Goal: Task Accomplishment & Management: Manage account settings

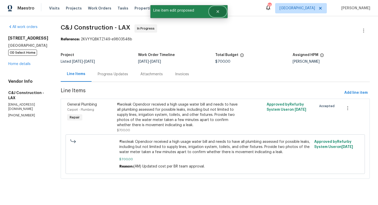
click at [219, 13] on icon "Close" at bounding box center [218, 12] width 4 height 4
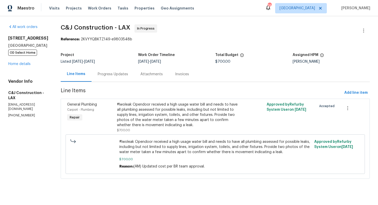
click at [119, 74] on div "Progress Updates" at bounding box center [113, 74] width 30 height 5
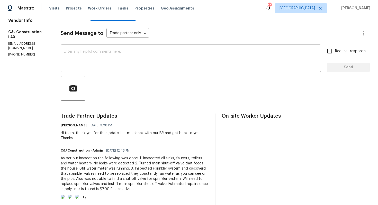
scroll to position [61, 0]
click at [116, 69] on div "x ​" at bounding box center [191, 58] width 260 height 26
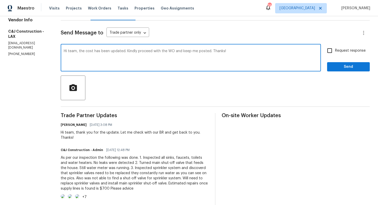
type textarea "Hi team, the cost has been updated. Kindly proceed with the WO and keep me post…"
click at [331, 51] on input "Request response" at bounding box center [329, 50] width 11 height 11
checkbox input "true"
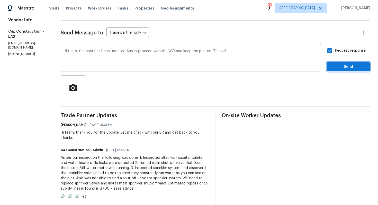
click at [346, 67] on span "Send" at bounding box center [348, 67] width 34 height 6
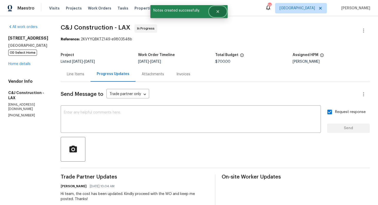
click at [218, 10] on icon "Close" at bounding box center [218, 12] width 4 height 4
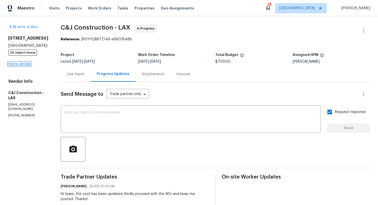
click at [16, 63] on link "Home details" at bounding box center [19, 64] width 22 height 4
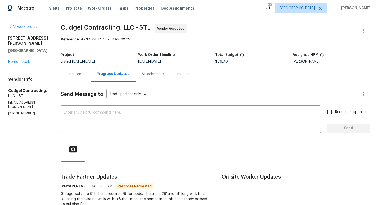
click at [79, 75] on div "Line Items" at bounding box center [75, 74] width 17 height 5
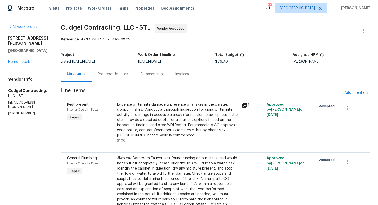
click at [184, 118] on div "Evidence of termite damage & presence of snakes in the garage, sloppy finishes,…" at bounding box center [178, 120] width 122 height 36
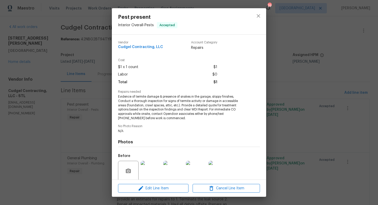
scroll to position [40, 0]
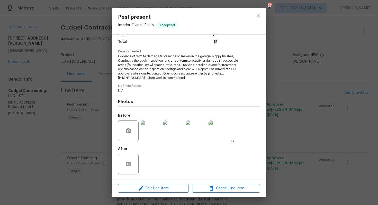
click at [147, 129] on img at bounding box center [151, 131] width 21 height 21
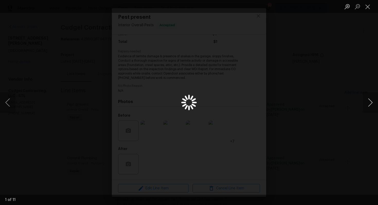
click at [369, 105] on button "Next image" at bounding box center [369, 102] width 15 height 21
click at [331, 78] on div "Lightbox" at bounding box center [189, 102] width 378 height 205
click at [367, 7] on button "Close lightbox" at bounding box center [367, 6] width 10 height 9
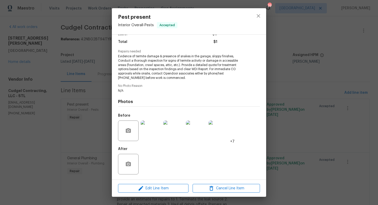
click at [296, 103] on div "Pest present Interior Overall - Pests Accepted Vendor Cudgel Contracting, LLC A…" at bounding box center [189, 102] width 378 height 205
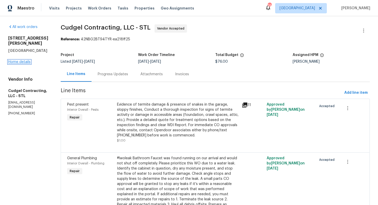
click at [25, 60] on link "Home details" at bounding box center [19, 62] width 22 height 4
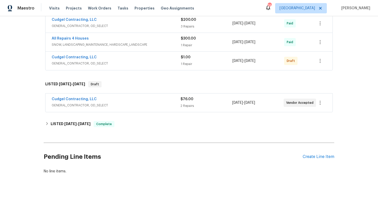
scroll to position [330, 0]
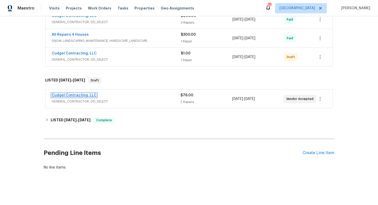
click at [82, 95] on link "Cudgel Contracting, LLC" at bounding box center [74, 96] width 45 height 4
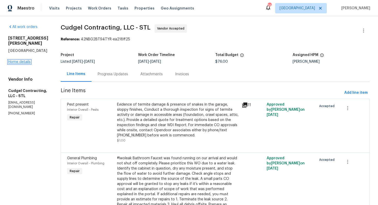
click at [18, 60] on link "Home details" at bounding box center [19, 62] width 22 height 4
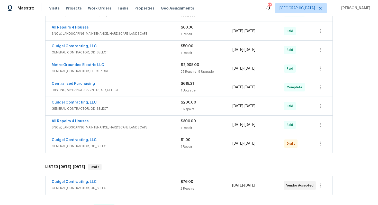
scroll to position [330, 0]
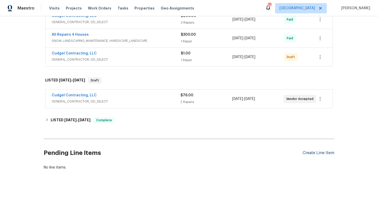
click at [325, 155] on div "Create Line Item" at bounding box center [319, 153] width 32 height 5
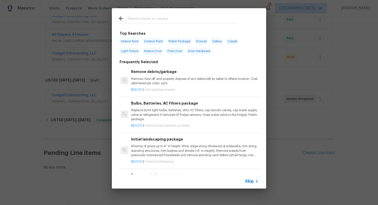
click at [160, 19] on input "text" at bounding box center [182, 19] width 109 height 8
click at [155, 17] on input "text" at bounding box center [182, 19] width 109 height 8
type input "pest"
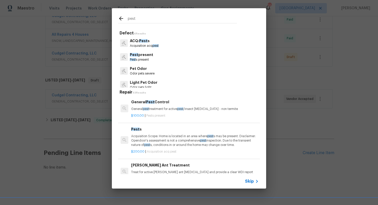
click at [142, 58] on p "Pest s present" at bounding box center [141, 60] width 23 height 4
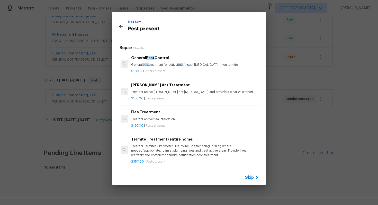
click at [151, 62] on div "General Pest Control General pest treatment for active pest /insect infestation…" at bounding box center [195, 61] width 128 height 12
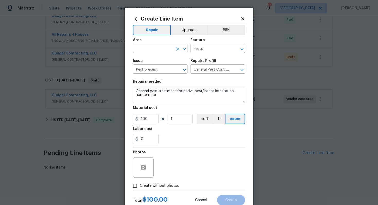
click at [146, 49] on input "text" at bounding box center [153, 49] width 40 height 8
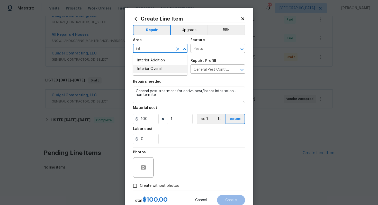
click at [150, 71] on li "Interior Overall" at bounding box center [160, 69] width 55 height 8
type input "Interior Overall"
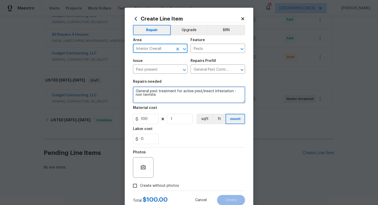
click at [159, 90] on textarea "General pest treatment for active pest/insect infestation - non termite" at bounding box center [189, 95] width 112 height 16
paste textarea "Evidence of termite damage & presence of snakes in the garage, sloppy finishes,…"
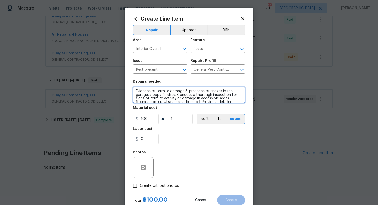
scroll to position [19, 0]
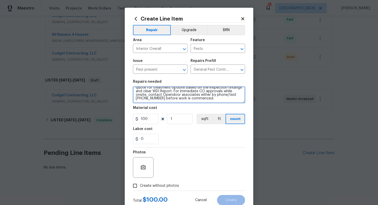
type textarea "Evidence of termite damage & presence of snakes in the garage, sloppy finishes,…"
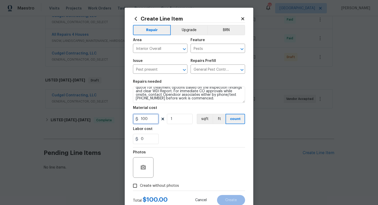
click at [147, 122] on input "100" at bounding box center [146, 119] width 26 height 10
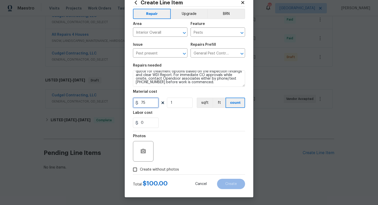
type input "75"
click at [145, 171] on span "Create without photos" at bounding box center [159, 169] width 39 height 5
click at [140, 171] on input "Create without photos" at bounding box center [135, 170] width 10 height 10
checkbox input "true"
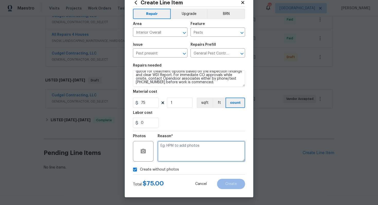
click at [196, 150] on textarea at bounding box center [201, 151] width 87 height 21
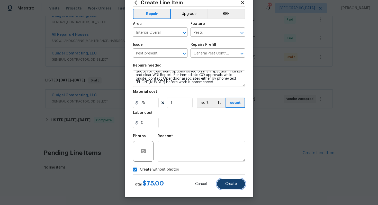
click at [234, 184] on span "Create" at bounding box center [231, 184] width 12 height 4
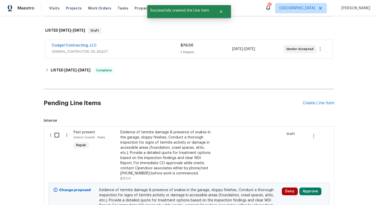
scroll to position [440, 0]
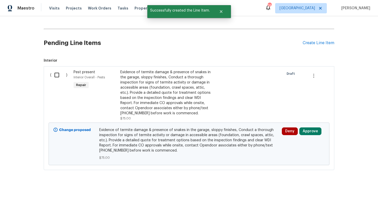
click at [56, 76] on input "checkbox" at bounding box center [58, 75] width 15 height 11
checkbox input "true"
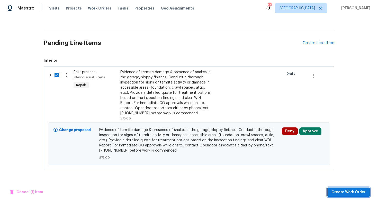
click at [355, 192] on span "Create Work Order" at bounding box center [348, 192] width 34 height 6
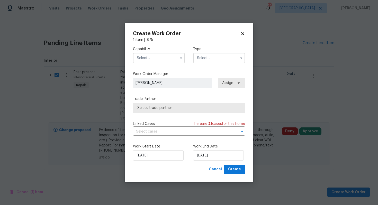
click at [150, 58] on input "text" at bounding box center [159, 58] width 52 height 10
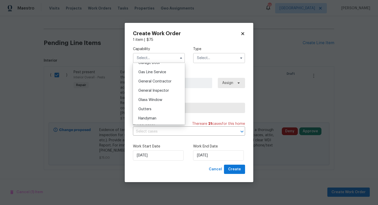
scroll to position [231, 0]
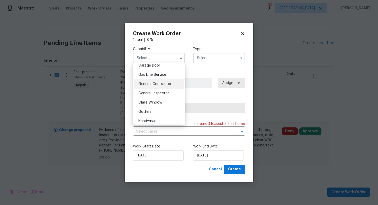
click at [154, 83] on span "General Contractor" at bounding box center [154, 84] width 33 height 4
type input "General Contractor"
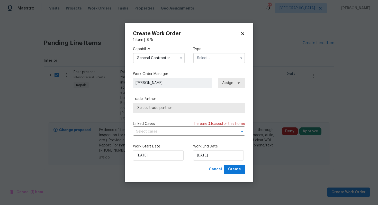
click at [207, 59] on input "text" at bounding box center [219, 58] width 52 height 10
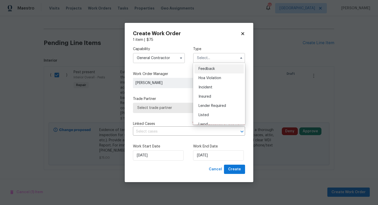
click at [210, 68] on span "Feedback" at bounding box center [206, 69] width 16 height 4
type input "Feedback"
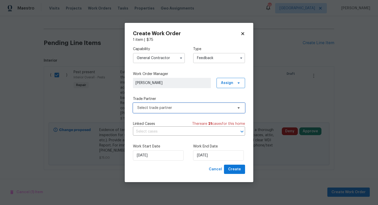
click at [157, 107] on span "Select trade partner" at bounding box center [185, 107] width 96 height 5
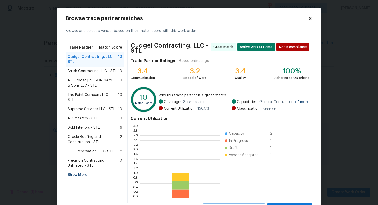
scroll to position [72, 80]
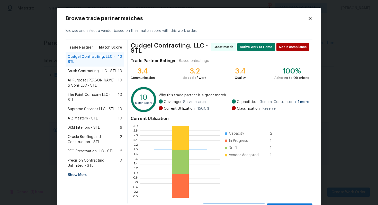
click at [84, 73] on span "Brush Contracting, LLC - STL" at bounding box center [92, 71] width 49 height 5
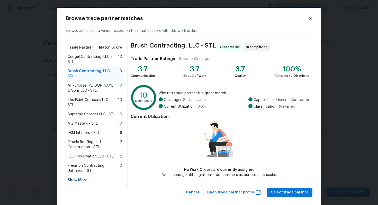
click at [34, 69] on body "Maestro Visits Projects Work Orders Tasks Properties Geo Assignments 39 Dallas …" at bounding box center [189, 102] width 378 height 205
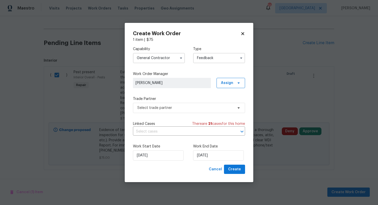
click at [168, 57] on input "General Contractor" at bounding box center [159, 58] width 52 height 10
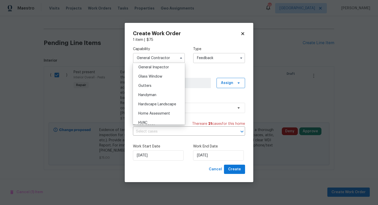
scroll to position [261, 0]
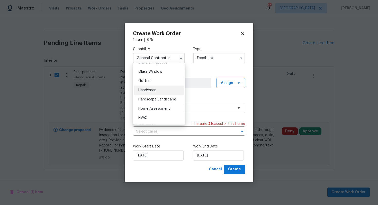
click at [157, 91] on div "Handyman" at bounding box center [158, 90] width 49 height 9
type input "Handyman"
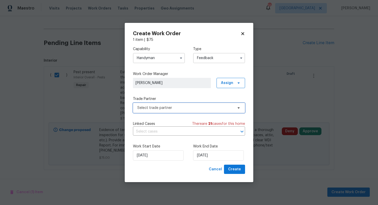
click at [157, 105] on span "Select trade partner" at bounding box center [185, 107] width 96 height 5
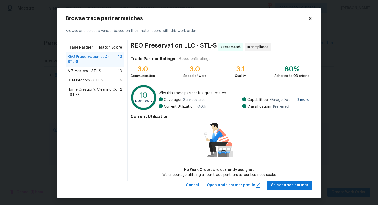
click at [23, 90] on body "Maestro Visits Projects Work Orders Tasks Properties Geo Assignments 39 Dallas …" at bounding box center [189, 102] width 378 height 205
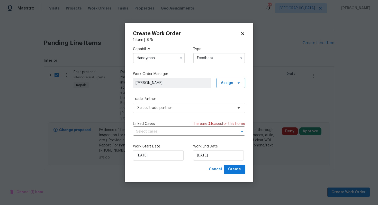
click at [165, 59] on input "Handyman" at bounding box center [159, 58] width 52 height 10
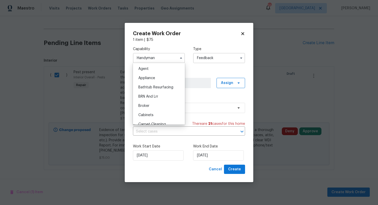
click at [206, 98] on label "Trade Partner" at bounding box center [189, 98] width 112 height 5
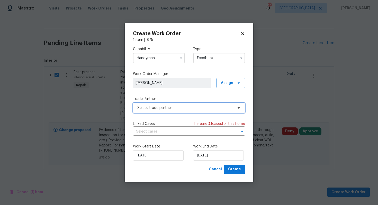
click at [154, 104] on span "Select trade partner" at bounding box center [189, 108] width 112 height 10
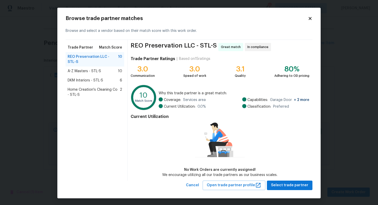
click at [86, 78] on span "DKM Interiors - STL-S" at bounding box center [85, 80] width 35 height 5
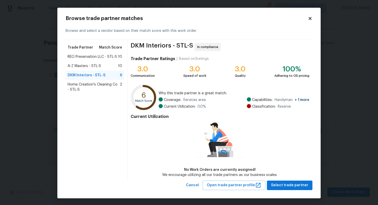
scroll to position [1, 0]
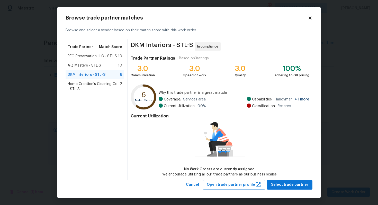
click at [83, 54] on span "REO Preservation LLC - STL-S" at bounding box center [92, 56] width 49 height 5
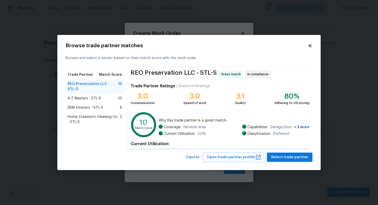
scroll to position [0, 0]
click at [83, 54] on div "Browse and select a vendor based on their match score with this work order." at bounding box center [189, 58] width 247 height 18
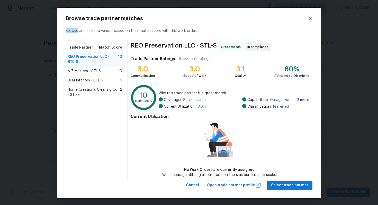
scroll to position [1, 0]
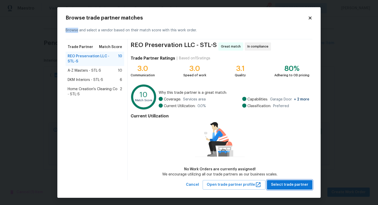
click at [286, 184] on span "Select trade partner" at bounding box center [289, 185] width 37 height 6
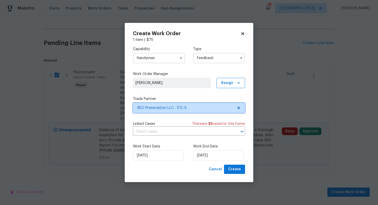
scroll to position [0, 0]
click at [164, 130] on input "text" at bounding box center [182, 132] width 98 height 8
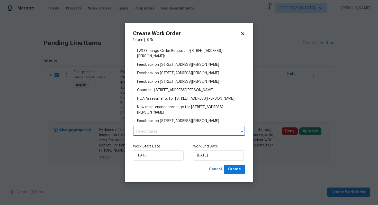
click at [165, 142] on div "Work Start Date 19/09/2025 Work End Date 19/09/2025" at bounding box center [189, 152] width 112 height 25
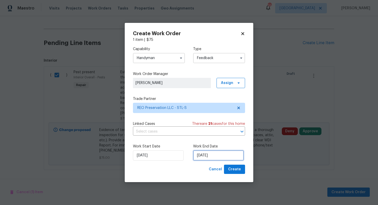
click at [213, 159] on input "19/09/2025" at bounding box center [218, 155] width 51 height 10
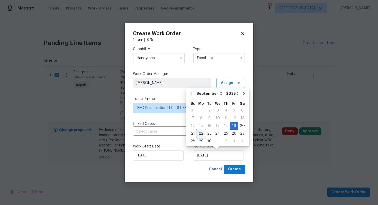
click at [201, 133] on div "22" at bounding box center [201, 133] width 8 height 7
type input "22/09/2025"
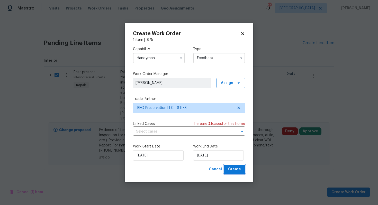
click at [234, 171] on span "Create" at bounding box center [234, 169] width 13 height 6
checkbox input "false"
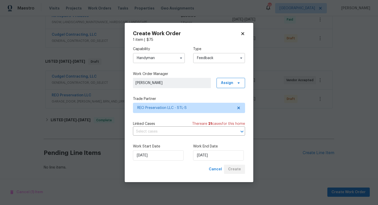
scroll to position [349, 0]
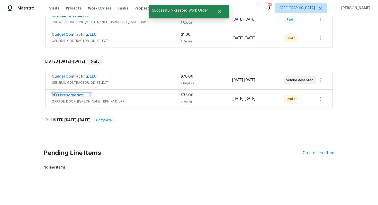
click at [74, 94] on link "REO Preservation LLC" at bounding box center [72, 96] width 40 height 4
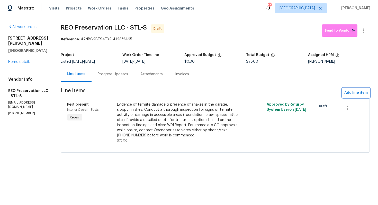
click at [355, 94] on span "Add line item" at bounding box center [355, 93] width 23 height 6
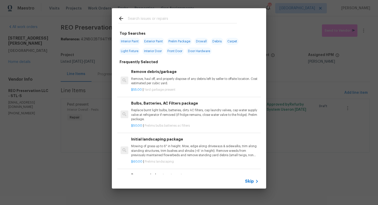
click at [149, 20] on input "text" at bounding box center [182, 19] width 109 height 8
type input "plumbi"
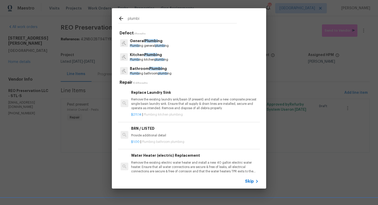
click at [147, 44] on p "Plumbi ng general plumbi ng" at bounding box center [149, 46] width 39 height 4
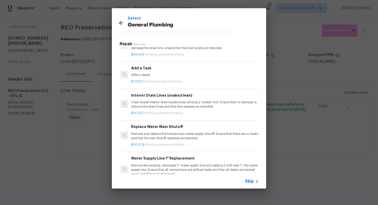
scroll to position [559, 0]
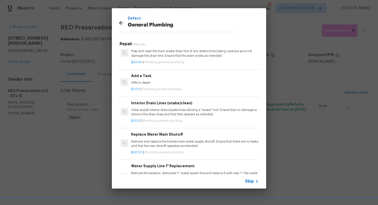
click at [177, 76] on h6 "Add a Task" at bounding box center [195, 76] width 128 height 6
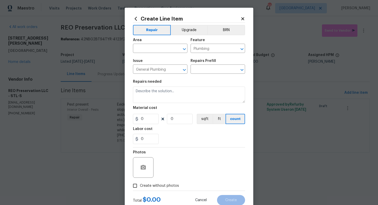
type input "Add a Task $1.00"
type textarea "HPM to detail"
type input "1"
click at [152, 47] on input "text" at bounding box center [153, 49] width 40 height 8
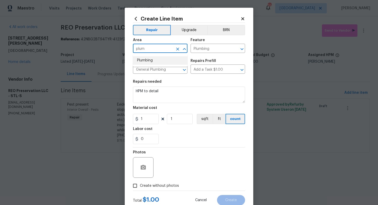
click at [146, 62] on li "Plumbing" at bounding box center [160, 60] width 55 height 8
type input "Plumbing"
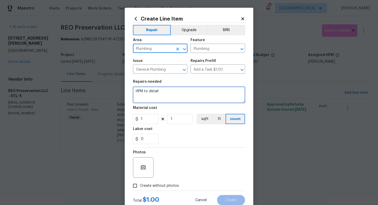
click at [170, 98] on textarea "HPM to detail" at bounding box center [189, 95] width 112 height 16
paste textarea "#lwoleak Bathroom Faucet was found running on our arrival and would not shut of…"
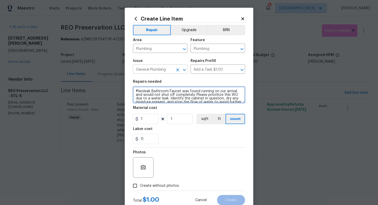
scroll to position [33, 0]
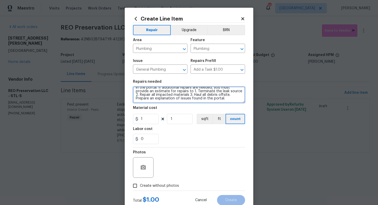
type textarea "#lwoleak Bathroom Faucet was found running on our arrival and would not shut of…"
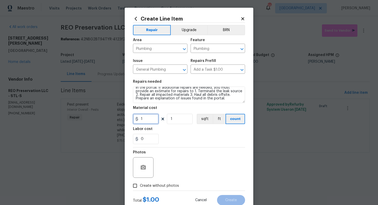
click at [149, 123] on input "1" at bounding box center [146, 119] width 26 height 10
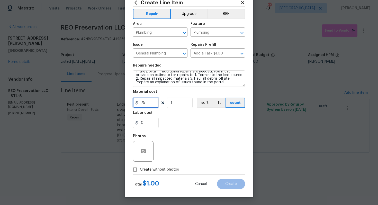
type input "75"
click at [137, 170] on input "Create without photos" at bounding box center [135, 170] width 10 height 10
checkbox input "true"
click at [216, 167] on div "Create without photos" at bounding box center [189, 170] width 112 height 10
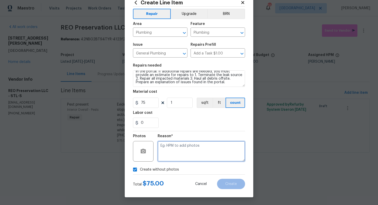
click at [205, 155] on textarea at bounding box center [201, 151] width 87 height 21
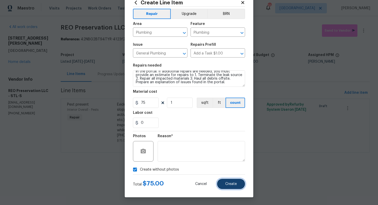
click at [233, 183] on span "Create" at bounding box center [231, 184] width 12 height 4
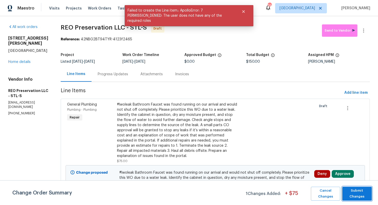
click at [357, 195] on span "Submit Changes" at bounding box center [357, 194] width 24 height 12
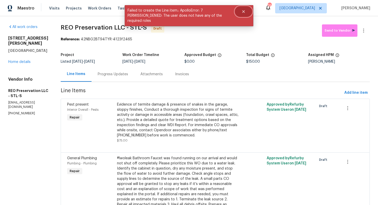
click at [244, 12] on icon "Close" at bounding box center [243, 11] width 3 height 3
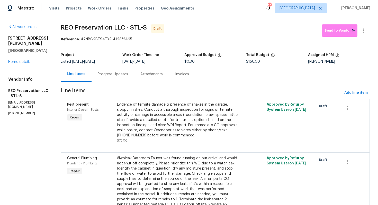
click at [112, 76] on div "Progress Updates" at bounding box center [113, 74] width 30 height 5
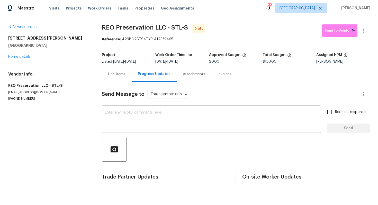
click at [181, 115] on textarea at bounding box center [211, 120] width 213 height 18
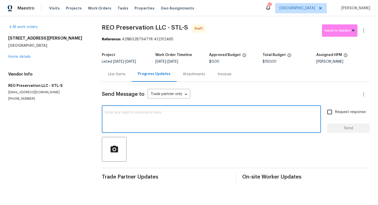
paste textarea "Hi this is Arvind with Opendoor. I’m confirming you received the WO for the pro…"
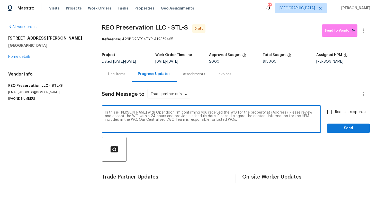
drag, startPoint x: 268, startPoint y: 113, endPoint x: 252, endPoint y: 112, distance: 16.2
click at [252, 112] on textarea "Hi this is Arvind with Opendoor. I’m confirming you received the WO for the pro…" at bounding box center [211, 120] width 213 height 18
paste textarea "4127 Burnett Ave, Saint Louis, MO 63125"
type textarea "Hi this is Arvind with Opendoor. I’m confirming you received the WO for the pro…"
click at [331, 114] on input "Request response" at bounding box center [329, 112] width 11 height 11
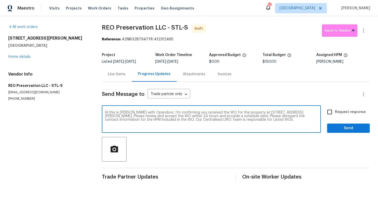
checkbox input "true"
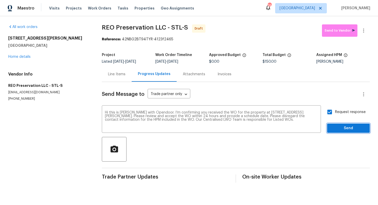
click at [339, 126] on span "Send" at bounding box center [348, 128] width 34 height 6
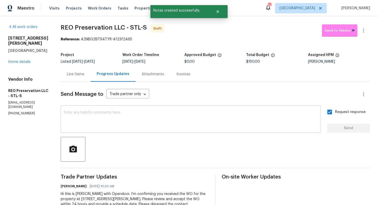
click at [255, 112] on textarea at bounding box center [191, 120] width 254 height 18
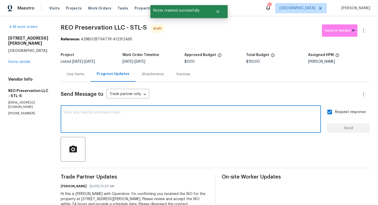
paste textarea "Attention All Work Orders must include before-photos (both close-up and wide-an…"
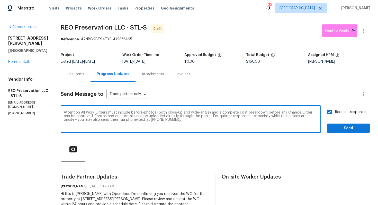
type textarea "Attention All Work Orders must include before-photos (both close-up and wide-an…"
click at [349, 126] on span "Send" at bounding box center [348, 128] width 34 height 6
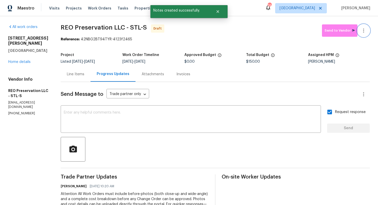
click at [366, 29] on icon "button" at bounding box center [363, 31] width 6 height 6
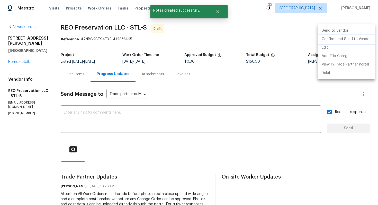
click at [332, 40] on li "Confirm and Send to Vendor" at bounding box center [345, 39] width 57 height 8
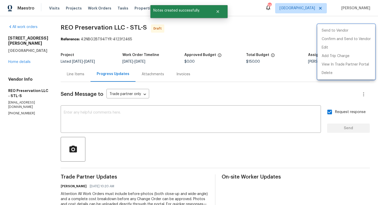
click at [188, 42] on div at bounding box center [189, 102] width 378 height 205
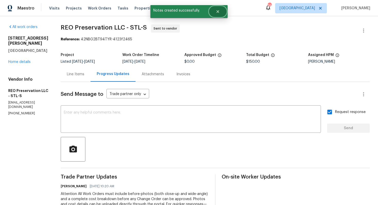
click at [216, 11] on icon "Close" at bounding box center [218, 12] width 4 height 4
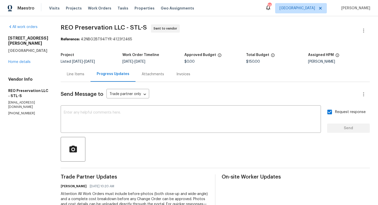
click at [67, 29] on span "REO Preservation LLC - STL-S" at bounding box center [104, 27] width 86 height 6
copy span "REO Preservation LLC - STL-S"
click at [88, 92] on span "Send Message to" at bounding box center [82, 94] width 43 height 5
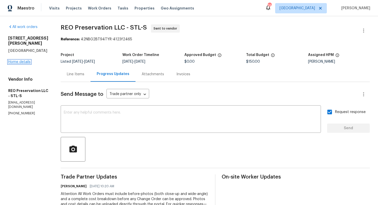
click at [22, 60] on link "Home details" at bounding box center [19, 62] width 22 height 4
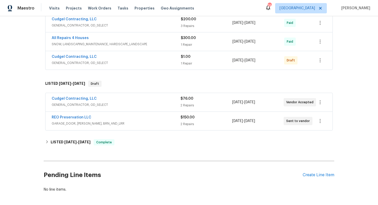
scroll to position [329, 0]
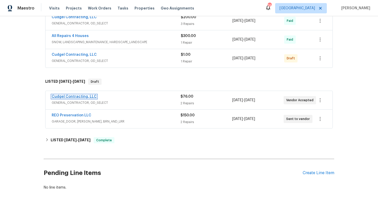
click at [69, 97] on link "Cudgel Contracting, LLC" at bounding box center [74, 97] width 45 height 4
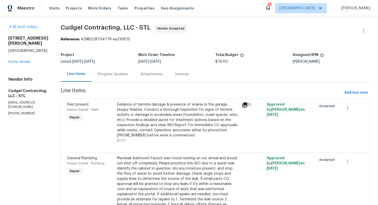
click at [121, 75] on div "Progress Updates" at bounding box center [113, 74] width 30 height 5
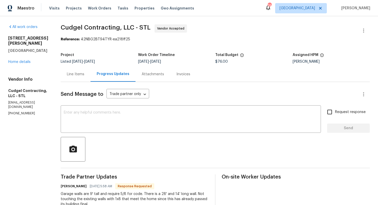
scroll to position [31, 0]
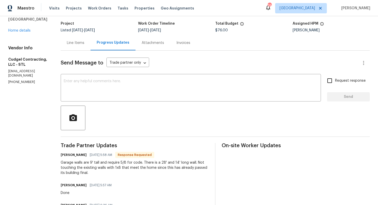
click at [68, 154] on h6 "Brian Kosko" at bounding box center [74, 154] width 26 height 5
copy h6 "Brian"
click at [122, 81] on textarea at bounding box center [191, 88] width 254 height 18
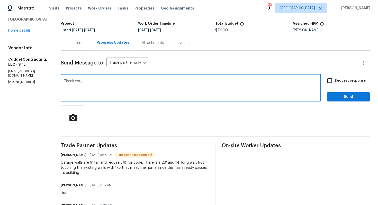
paste textarea "Brian"
click at [180, 83] on textarea "Thank you, Brian. I'll get back to you with a update. Thanks!" at bounding box center [191, 88] width 254 height 18
type textarea "Thank you, Brian. I'll get back to you with a update. Thanks!"
click at [340, 99] on span "Send" at bounding box center [348, 97] width 34 height 6
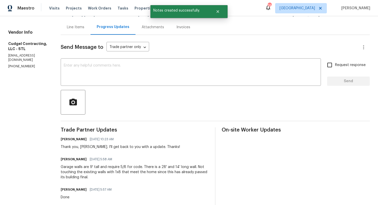
scroll to position [51, 0]
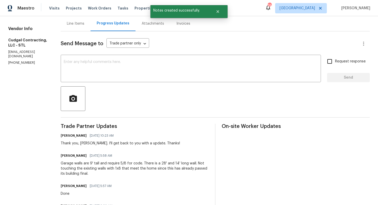
click at [89, 172] on div "Garage walls are 9' tall and require 5/8 for code. There is a 28' and 14' long …" at bounding box center [135, 168] width 148 height 15
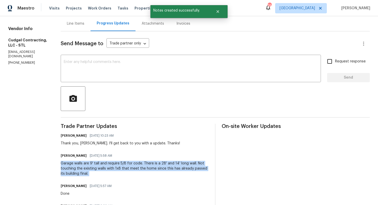
click at [89, 172] on div "Garage walls are 9' tall and require 5/8 for code. There is a 28' and 14' long …" at bounding box center [135, 168] width 148 height 15
copy div "Garage walls are 9' tall and require 5/8 for code. There is a 28' and 14' long …"
click at [219, 15] on button "Close" at bounding box center [217, 11] width 17 height 10
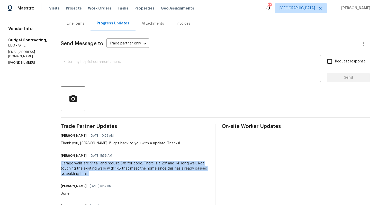
click at [76, 29] on div "Line Items" at bounding box center [76, 23] width 30 height 15
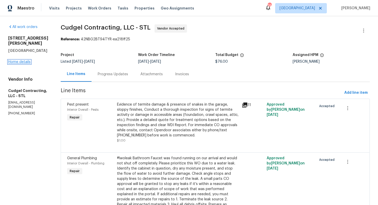
click at [20, 60] on link "Home details" at bounding box center [19, 62] width 22 height 4
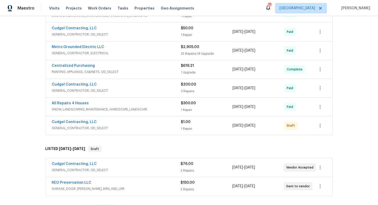
scroll to position [262, 0]
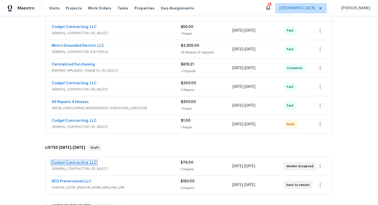
click at [61, 161] on link "Cudgel Contracting, LLC" at bounding box center [74, 163] width 45 height 4
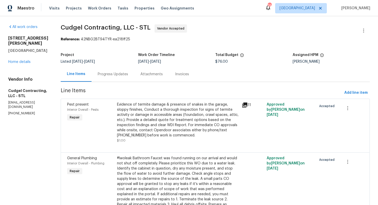
click at [117, 76] on div "Progress Updates" at bounding box center [113, 74] width 30 height 5
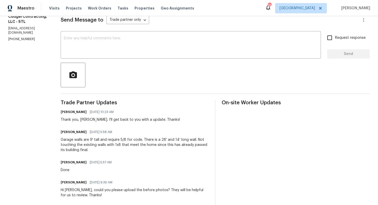
scroll to position [77, 0]
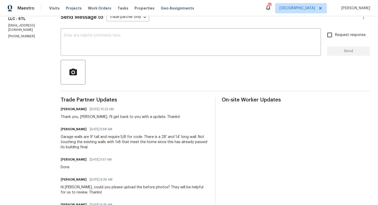
click at [92, 140] on div "Garage walls are 9' tall and require 5/8 for code. There is a 28' and 14' long …" at bounding box center [135, 141] width 148 height 15
click at [103, 141] on div "Garage walls are 9' tall and require 5/8 for code. There is a 28' and 14' long …" at bounding box center [135, 141] width 148 height 15
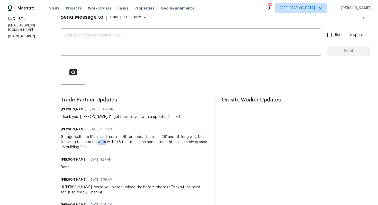
click at [103, 141] on div "Garage walls are 9' tall and require 5/8 for code. There is a 28' and 14' long …" at bounding box center [135, 141] width 148 height 15
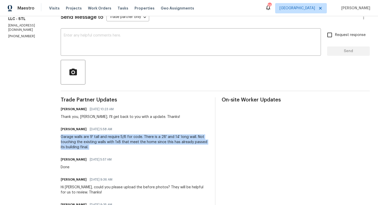
copy div "Garage walls are 9' tall and require 5/8 for code. There is a 28' and 14' long …"
click at [72, 52] on div "x ​" at bounding box center [191, 43] width 260 height 26
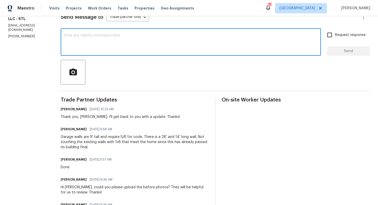
scroll to position [0, 0]
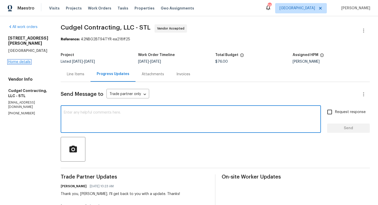
click at [17, 60] on link "Home details" at bounding box center [19, 62] width 22 height 4
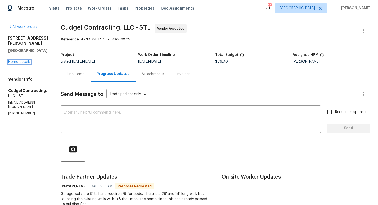
click at [24, 60] on link "Home details" at bounding box center [19, 62] width 22 height 4
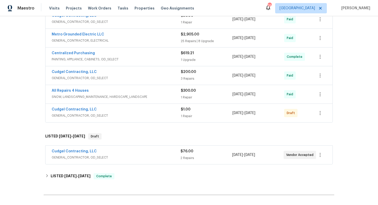
scroll to position [294, 0]
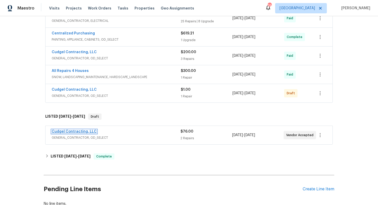
click at [77, 132] on link "Cudgel Contracting, LLC" at bounding box center [74, 132] width 45 height 4
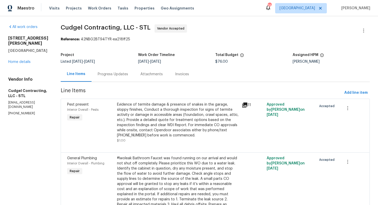
click at [167, 119] on div "Evidence of termite damage & presence of snakes in the garage, sloppy finishes,…" at bounding box center [178, 120] width 122 height 36
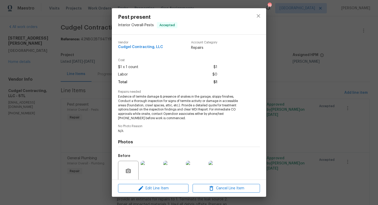
scroll to position [40, 0]
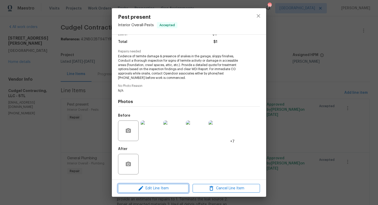
click at [148, 187] on span "Edit Line Item" at bounding box center [153, 188] width 67 height 6
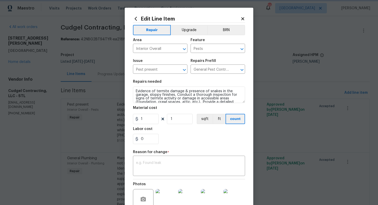
scroll to position [18, 0]
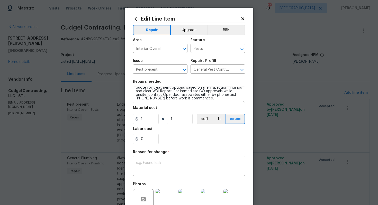
click at [103, 115] on body "Maestro Visits Projects Work Orders Tasks Properties Geo Assignments 39 Dallas …" at bounding box center [189, 102] width 378 height 205
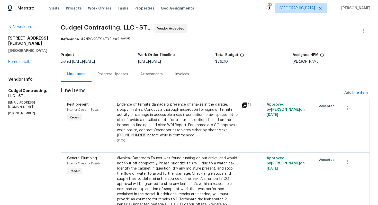
click at [155, 124] on div "Evidence of termite damage & presence of snakes in the garage, sloppy finishes,…" at bounding box center [178, 120] width 122 height 36
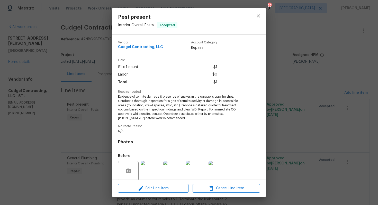
click at [155, 111] on span "Evidence of termite damage & presence of snakes in the garage, sloppy finishes,…" at bounding box center [182, 108] width 128 height 26
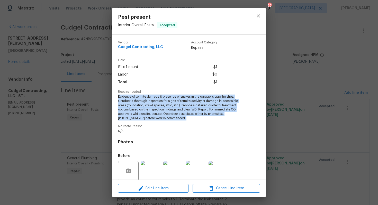
copy span "Evidence of termite damage & presence of snakes in the garage, sloppy finishes,…"
click at [87, 114] on div "Pest present Interior Overall - Pests Accepted Vendor Cudgel Contracting, LLC A…" at bounding box center [189, 102] width 378 height 205
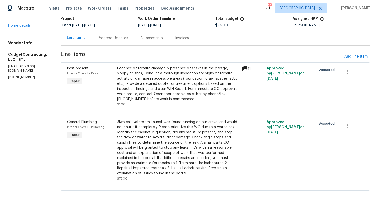
scroll to position [0, 0]
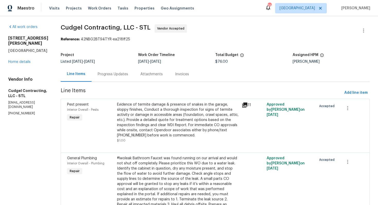
click at [119, 70] on div "Progress Updates" at bounding box center [113, 74] width 43 height 15
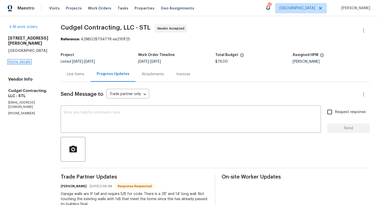
click at [17, 60] on link "Home details" at bounding box center [19, 62] width 22 height 4
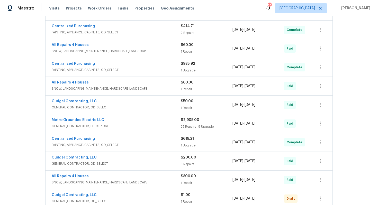
scroll to position [330, 0]
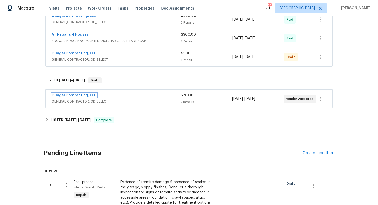
click at [75, 95] on link "Cudgel Contracting, LLC" at bounding box center [74, 96] width 45 height 4
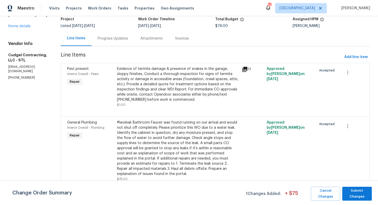
scroll to position [37, 0]
click at [355, 193] on span "Submit Changes" at bounding box center [357, 194] width 24 height 12
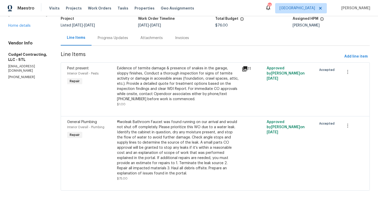
click at [108, 39] on div "Progress Updates" at bounding box center [113, 37] width 30 height 5
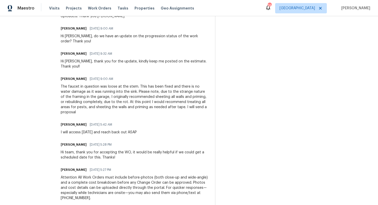
scroll to position [274, 0]
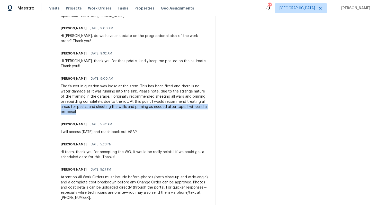
drag, startPoint x: 64, startPoint y: 102, endPoint x: 114, endPoint y: 108, distance: 50.0
click at [114, 108] on div "The faucet in question was loose at the stem. This has been fixed and there is …" at bounding box center [135, 99] width 148 height 31
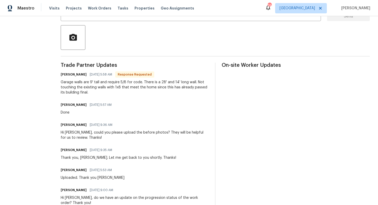
scroll to position [0, 0]
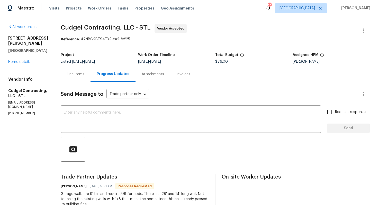
click at [78, 71] on div "Line Items" at bounding box center [76, 74] width 30 height 15
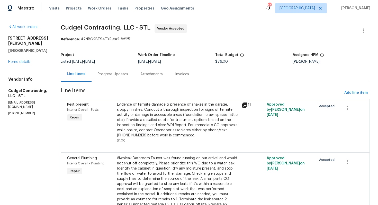
scroll to position [37, 0]
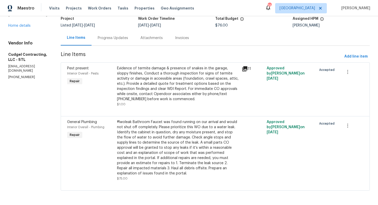
click at [150, 142] on div "#lwoleak Bathroom Faucet was found running on our arrival and would not shut of…" at bounding box center [178, 148] width 122 height 57
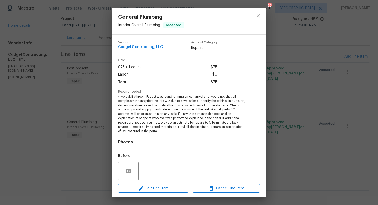
click at [149, 114] on span "#lwoleak Bathroom Faucet was found running on our arrival and would not shut of…" at bounding box center [182, 114] width 128 height 39
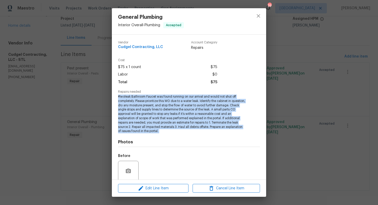
copy span "#lwoleak Bathroom Faucet was found running on our arrival and would not shut of…"
click at [319, 19] on div "General Plumbing Interior Overall - Plumbing Accepted Vendor Cudgel Contracting…" at bounding box center [189, 102] width 378 height 205
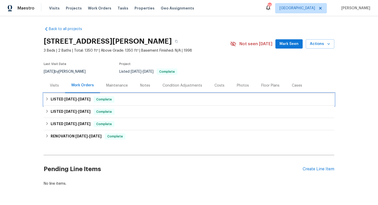
click at [88, 97] on h6 "LISTED 7/30/25 - 8/8/25" at bounding box center [71, 99] width 40 height 6
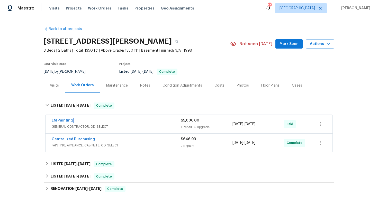
click at [63, 122] on link "LM Painting" at bounding box center [62, 121] width 21 height 4
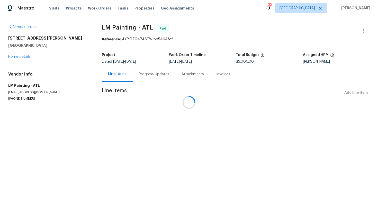
click at [364, 31] on div at bounding box center [189, 102] width 378 height 205
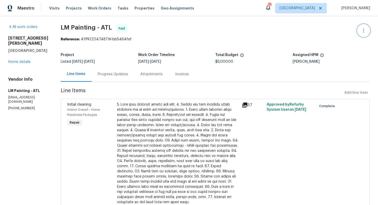
click at [360, 31] on icon "button" at bounding box center [363, 31] width 6 height 6
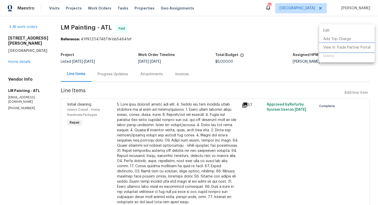
click at [335, 46] on li "View In Trade Partner Portal" at bounding box center [347, 47] width 56 height 8
click at [261, 28] on div at bounding box center [189, 102] width 378 height 205
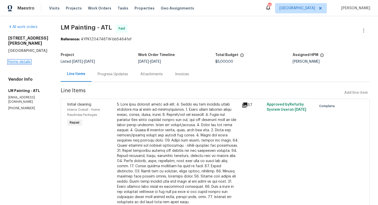
click at [21, 60] on link "Home details" at bounding box center [19, 62] width 22 height 4
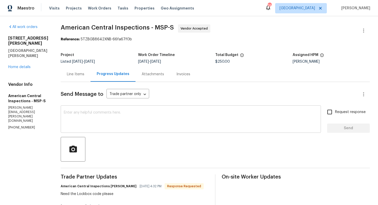
click at [138, 107] on div "x ​" at bounding box center [191, 120] width 260 height 26
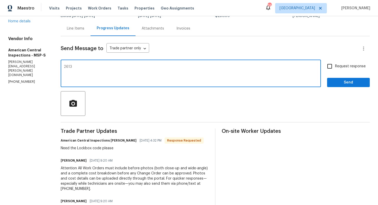
scroll to position [46, 0]
click at [61, 67] on div "2613 x ​" at bounding box center [191, 73] width 260 height 26
click at [64, 67] on textarea "2613" at bounding box center [191, 74] width 254 height 18
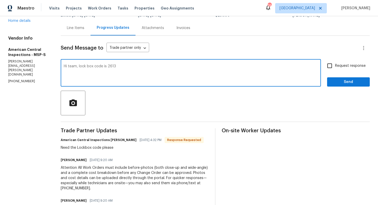
click at [126, 67] on textarea "Hi team, lock box code is 2613" at bounding box center [191, 74] width 254 height 18
type textarea "Hi team, lock box code is 2613 . Thanks!"
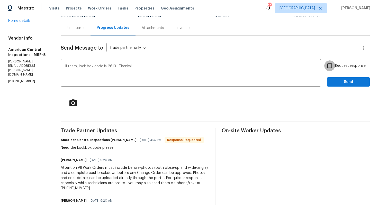
click at [331, 68] on input "Request response" at bounding box center [329, 65] width 11 height 11
checkbox input "true"
click at [340, 84] on span "Send" at bounding box center [348, 82] width 34 height 6
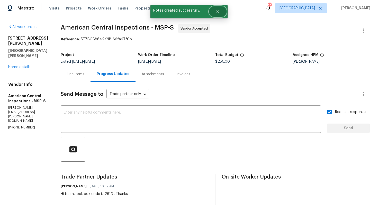
click at [220, 12] on button "Close" at bounding box center [217, 11] width 17 height 10
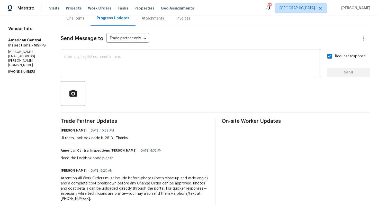
scroll to position [58, 0]
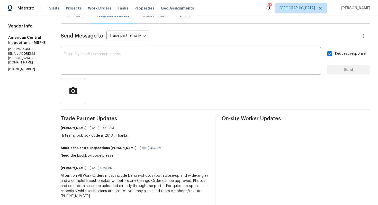
click at [80, 157] on div "Need the Lockbox code please" at bounding box center [113, 155] width 104 height 5
copy div "Need the Lockbox code please"
click at [102, 124] on div "Trade Partner Updates Arvind Raj M 09/19/2025 10:39 AM Hi team, lock box code i…" at bounding box center [135, 181] width 148 height 130
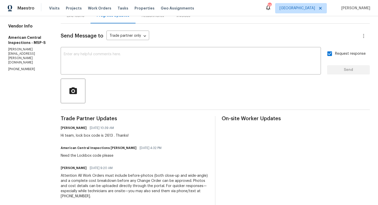
scroll to position [0, 0]
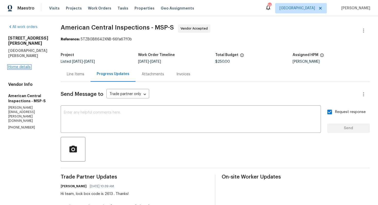
click at [23, 65] on link "Home details" at bounding box center [19, 67] width 22 height 4
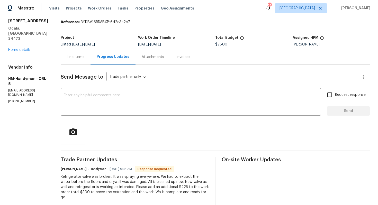
scroll to position [8, 0]
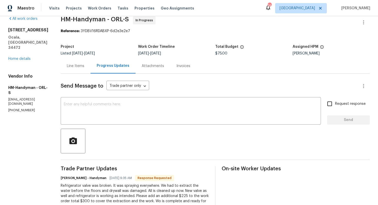
click at [82, 64] on div "Line Items" at bounding box center [75, 65] width 17 height 5
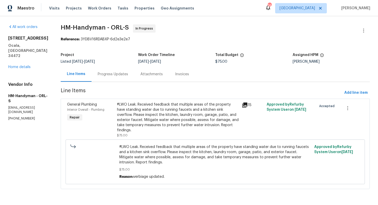
click at [187, 115] on div "#LWO Leak. Received feedback that multiple areas of the property have standing …" at bounding box center [178, 117] width 122 height 31
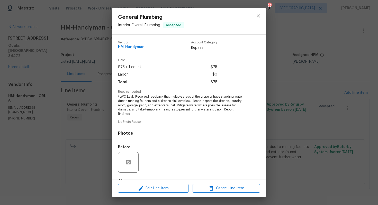
scroll to position [32, 0]
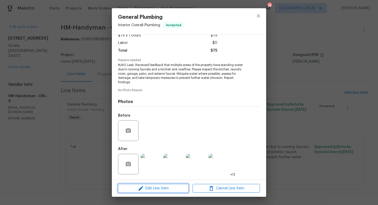
click at [149, 187] on span "Edit Line Item" at bounding box center [153, 188] width 67 height 6
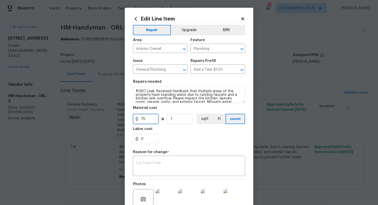
click at [145, 121] on input "75" at bounding box center [146, 119] width 26 height 10
type input "300"
click at [179, 162] on textarea at bounding box center [189, 166] width 106 height 11
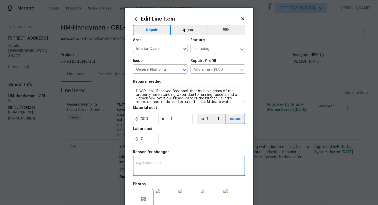
click at [182, 166] on textarea at bounding box center [189, 166] width 106 height 11
paste textarea "(AM) Updated per vendor’s final cost."
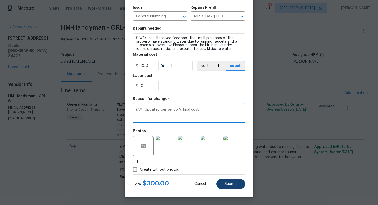
type textarea "(AM) Updated per vendor’s final cost."
click at [231, 185] on span "Submit" at bounding box center [230, 184] width 12 height 4
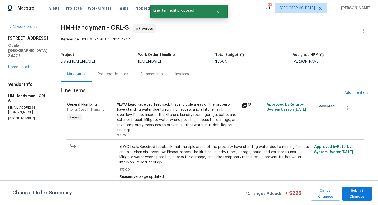
scroll to position [0, 0]
click at [359, 194] on span "Submit Changes" at bounding box center [357, 194] width 24 height 12
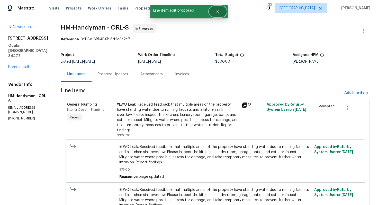
click at [216, 13] on icon "Close" at bounding box center [218, 12] width 4 height 4
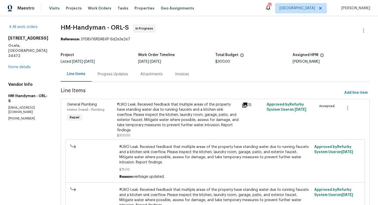
click at [119, 73] on div "Progress Updates" at bounding box center [113, 74] width 30 height 5
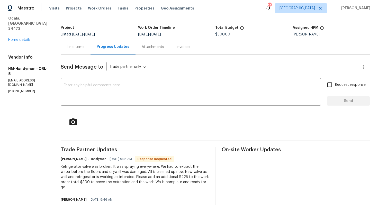
scroll to position [26, 0]
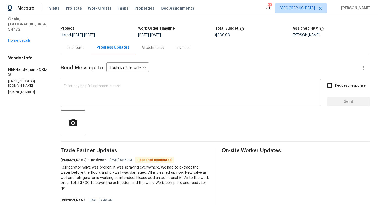
click at [116, 88] on textarea at bounding box center [191, 93] width 254 height 18
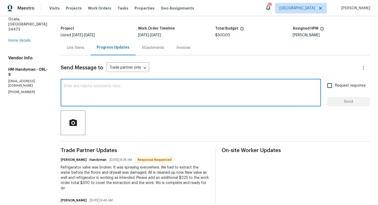
click at [137, 85] on textarea at bounding box center [191, 93] width 254 height 18
click at [107, 93] on textarea at bounding box center [191, 93] width 254 height 18
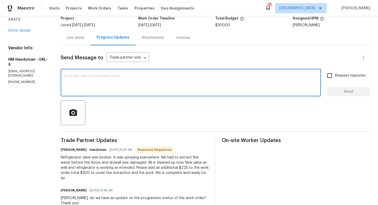
scroll to position [0, 0]
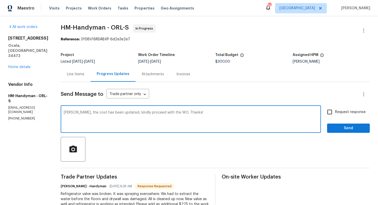
type textarea "Joe, the cost has been updated, kindly proceed with the WO. Thanks!"
click at [331, 115] on input "Request response" at bounding box center [329, 112] width 11 height 11
checkbox input "true"
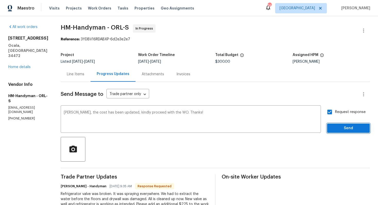
click at [341, 132] on button "Send" at bounding box center [348, 129] width 43 height 10
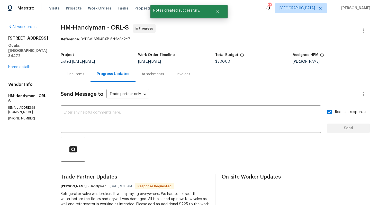
scroll to position [77, 0]
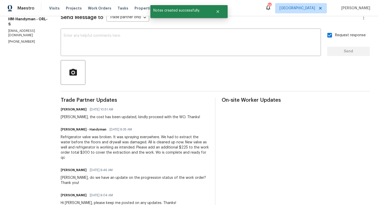
click at [107, 148] on div "Refrigerator valve was broken. It was spraying everywhere. We had to extract th…" at bounding box center [135, 148] width 148 height 26
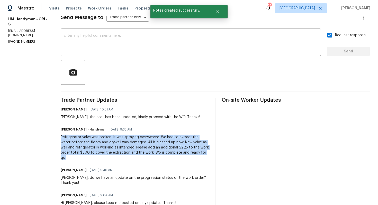
copy div "Refrigerator valve was broken. It was spraying everywhere. We had to extract th…"
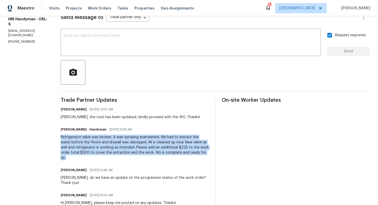
click at [55, 112] on div "All work orders 7 Dogwood Trl Ocala, FL 34472 Home details Vendor Info HM-Handy…" at bounding box center [189, 162] width 378 height 447
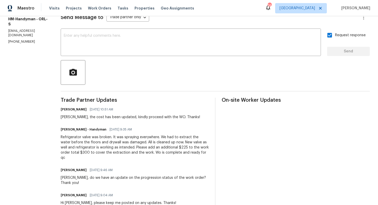
scroll to position [0, 0]
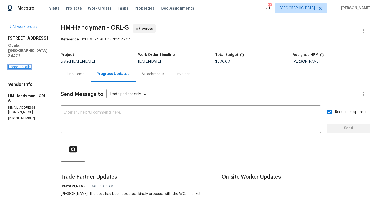
click at [16, 65] on link "Home details" at bounding box center [19, 67] width 22 height 4
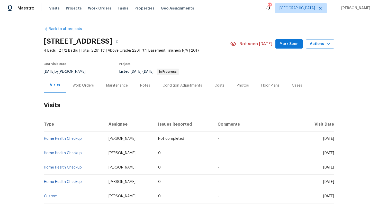
click at [81, 87] on div "Work Orders" at bounding box center [82, 85] width 21 height 5
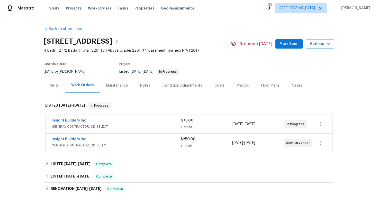
click at [99, 138] on div "Insight Builders Inc" at bounding box center [116, 140] width 129 height 6
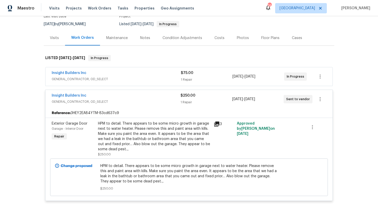
scroll to position [45, 0]
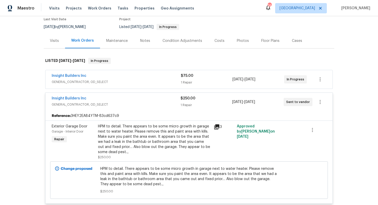
click at [95, 99] on div "Insight Builders Inc" at bounding box center [116, 99] width 129 height 6
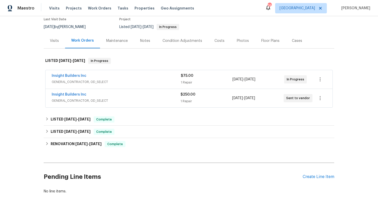
click at [125, 77] on div "Insight Builders Inc" at bounding box center [116, 76] width 129 height 6
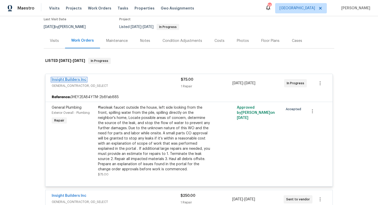
click at [73, 80] on link "Insight Builders Inc" at bounding box center [69, 80] width 35 height 4
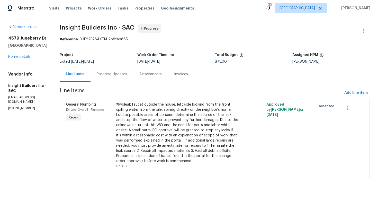
click at [115, 75] on div "Progress Updates" at bounding box center [112, 74] width 30 height 5
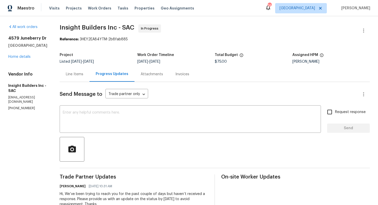
click at [77, 74] on div "Line Items" at bounding box center [74, 74] width 17 height 5
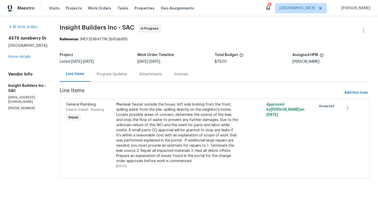
click at [102, 75] on div "Progress Updates" at bounding box center [112, 74] width 30 height 5
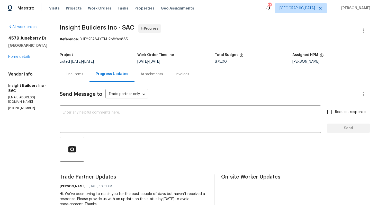
click at [79, 74] on div "Line Items" at bounding box center [74, 74] width 17 height 5
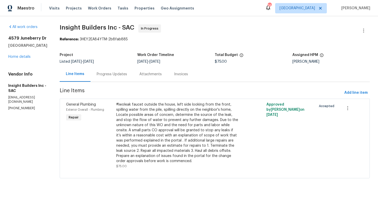
click at [116, 74] on div "Progress Updates" at bounding box center [112, 74] width 30 height 5
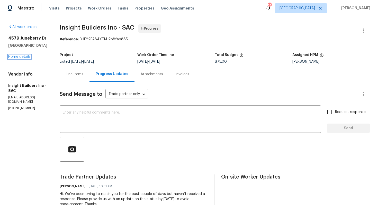
click at [19, 56] on link "Home details" at bounding box center [19, 57] width 22 height 4
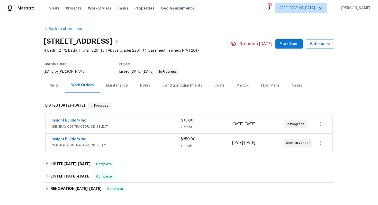
click at [101, 121] on div "Insight Builders Inc" at bounding box center [116, 121] width 129 height 6
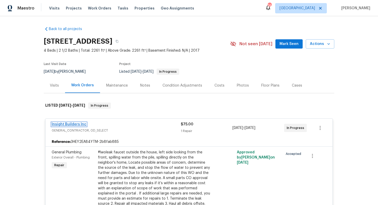
click at [69, 123] on link "Insight Builders Inc" at bounding box center [69, 125] width 35 height 4
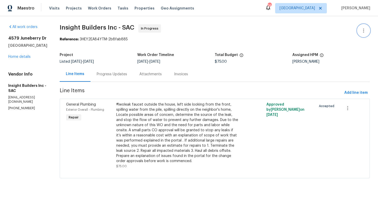
click at [361, 30] on icon "button" at bounding box center [363, 31] width 6 height 6
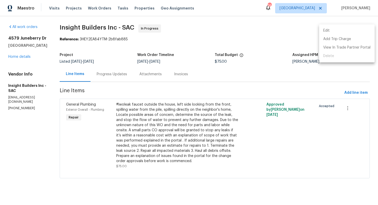
click at [332, 33] on li "Edit" at bounding box center [347, 30] width 56 height 8
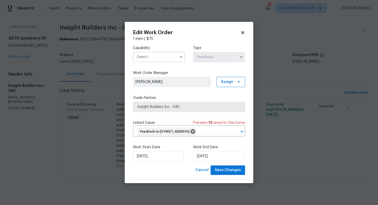
click at [170, 52] on input "text" at bounding box center [159, 57] width 52 height 10
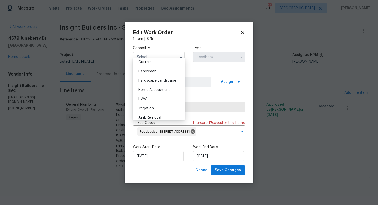
scroll to position [262, 0]
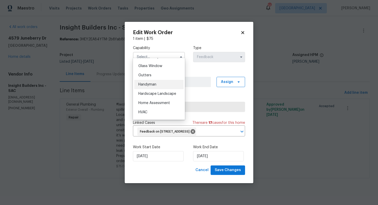
click at [159, 85] on div "Handyman" at bounding box center [158, 84] width 49 height 9
type input "Handyman"
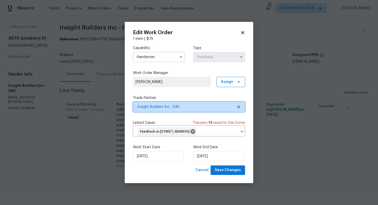
click at [177, 104] on span "Insight Builders Inc - SAC" at bounding box center [185, 106] width 96 height 5
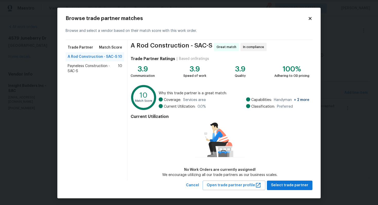
click at [342, 54] on body "Maestro Visits Projects Work Orders Tasks Properties Geo Assignments 36 Dallas …" at bounding box center [189, 96] width 378 height 193
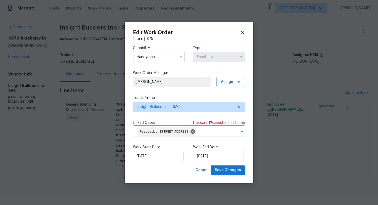
click at [274, 67] on body "Maestro Visits Projects Work Orders Tasks Properties Geo Assignments 36 Dallas …" at bounding box center [189, 96] width 378 height 193
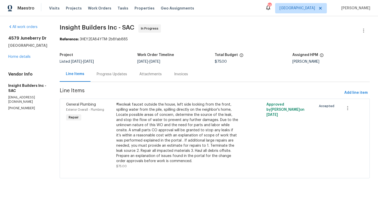
click at [113, 75] on div "Progress Updates" at bounding box center [112, 74] width 30 height 5
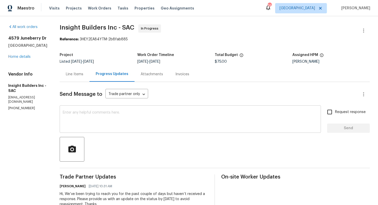
click at [165, 126] on textarea at bounding box center [190, 120] width 255 height 18
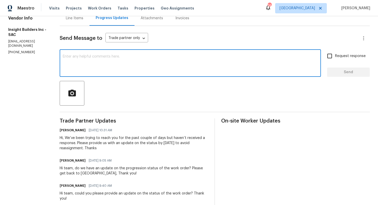
scroll to position [57, 0]
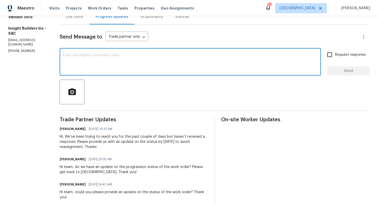
click at [181, 60] on textarea at bounding box center [190, 62] width 255 height 18
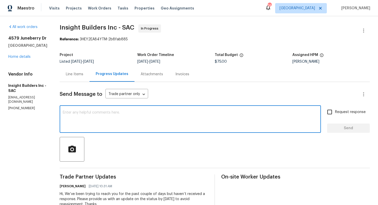
paste textarea "Hi team, Since there has been no response from your side, I have no option but …"
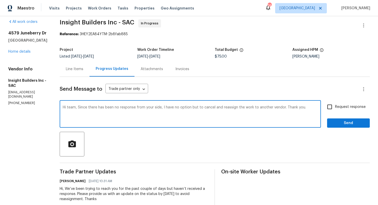
scroll to position [5, 0]
type textarea "Hi team, Since there has been no response from your side, I have no option but …"
click at [141, 121] on textarea "Hi team, Since there has been no response from your side, I have no option but …" at bounding box center [190, 115] width 255 height 18
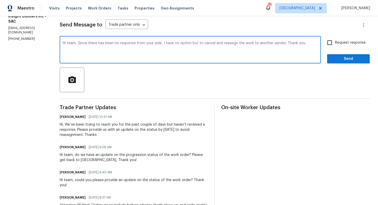
scroll to position [0, 0]
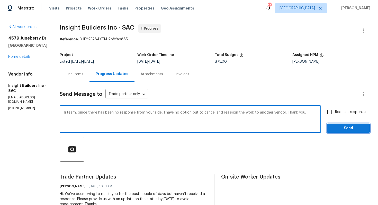
click at [337, 128] on span "Send" at bounding box center [348, 128] width 34 height 6
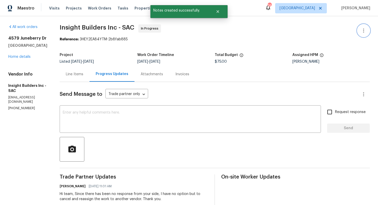
click at [365, 30] on icon "button" at bounding box center [363, 31] width 6 height 6
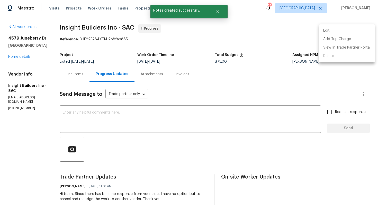
click at [328, 32] on li "Edit" at bounding box center [347, 30] width 56 height 8
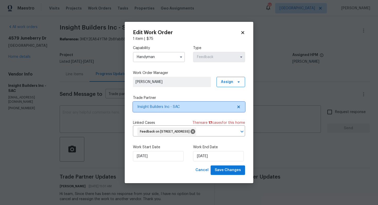
click at [165, 104] on span "Insight Builders Inc - SAC" at bounding box center [185, 106] width 96 height 5
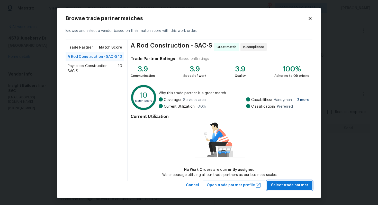
click at [284, 184] on span "Select trade partner" at bounding box center [289, 185] width 37 height 6
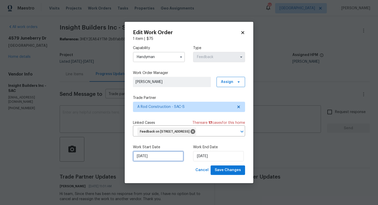
click at [164, 161] on input "13/09/2025" at bounding box center [158, 156] width 51 height 10
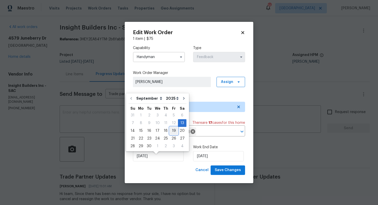
click at [172, 131] on div "19" at bounding box center [174, 130] width 8 height 7
type input "19/09/2025"
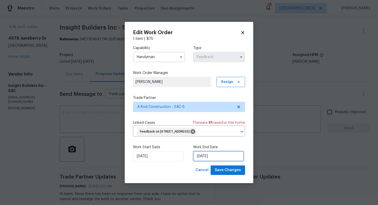
click at [213, 158] on input "19/09/2025" at bounding box center [218, 156] width 51 height 10
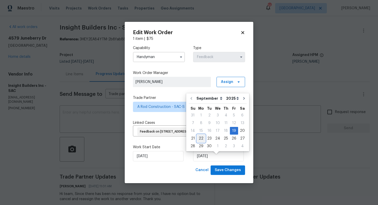
click at [202, 138] on div "22" at bounding box center [201, 138] width 8 height 7
type input "22/09/2025"
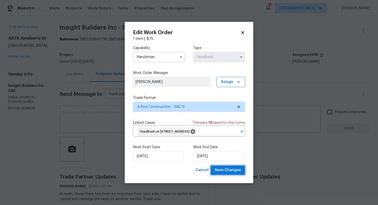
click at [225, 172] on span "Save Changes" at bounding box center [228, 170] width 26 height 6
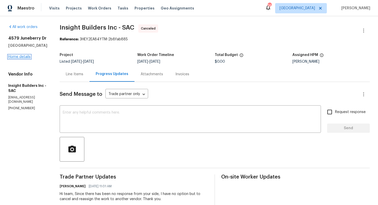
click at [21, 57] on link "Home details" at bounding box center [19, 57] width 22 height 4
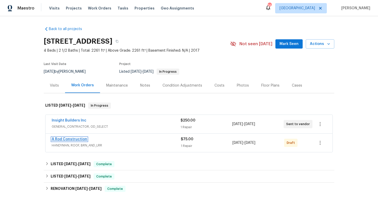
click at [67, 140] on link "A Rod Construction" at bounding box center [69, 140] width 35 height 4
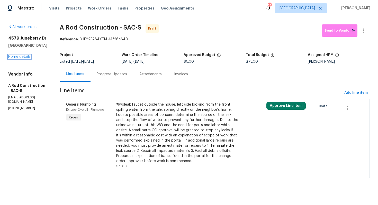
click at [19, 57] on link "Home details" at bounding box center [19, 57] width 22 height 4
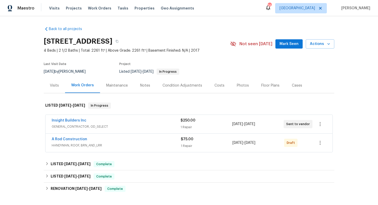
click at [97, 122] on div "Insight Builders Inc" at bounding box center [116, 121] width 129 height 6
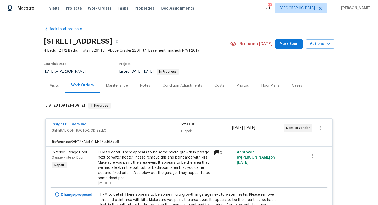
click at [101, 124] on div "Insight Builders Inc" at bounding box center [116, 125] width 129 height 6
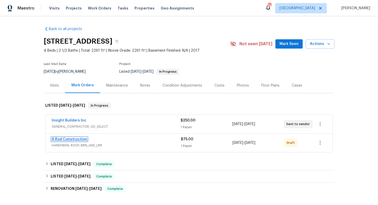
click at [63, 139] on link "A Rod Construction" at bounding box center [69, 140] width 35 height 4
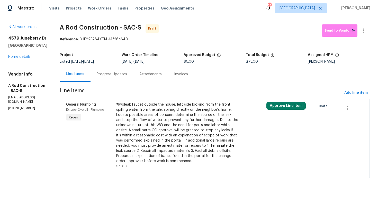
click at [148, 124] on div "#lwoleak faucet outside the house, left side looking from the front, spilling w…" at bounding box center [177, 133] width 122 height 62
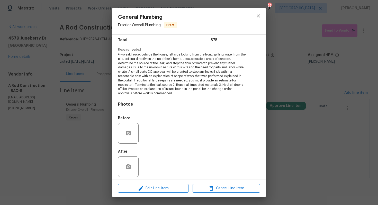
scroll to position [45, 0]
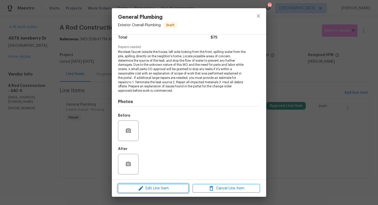
click at [140, 188] on icon "button" at bounding box center [141, 188] width 6 height 6
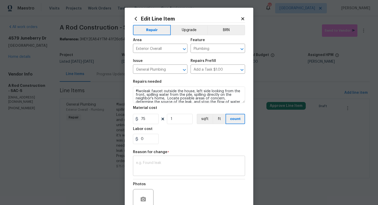
click at [152, 165] on textarea at bounding box center [189, 166] width 106 height 11
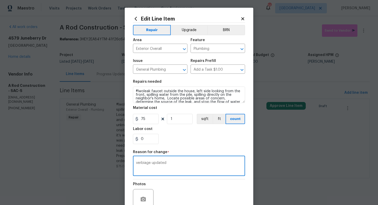
scroll to position [48, 0]
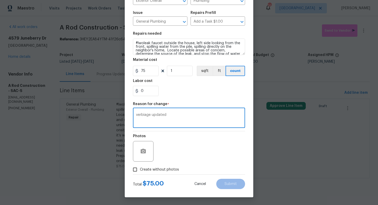
type textarea "verbiage updated"
click at [170, 171] on span "Create without photos" at bounding box center [159, 169] width 39 height 5
click at [140, 171] on input "Create without photos" at bounding box center [135, 170] width 10 height 10
checkbox input "true"
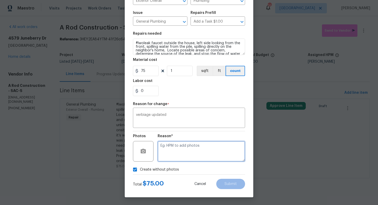
click at [219, 148] on textarea at bounding box center [201, 151] width 87 height 21
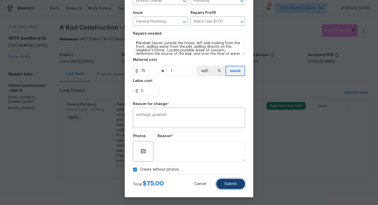
click at [232, 184] on span "Submit" at bounding box center [230, 184] width 12 height 4
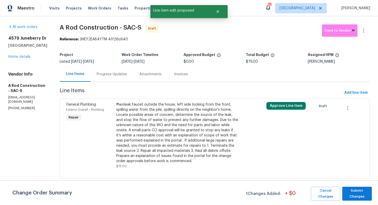
scroll to position [0, 0]
click at [354, 195] on span "Submit Changes" at bounding box center [357, 194] width 24 height 12
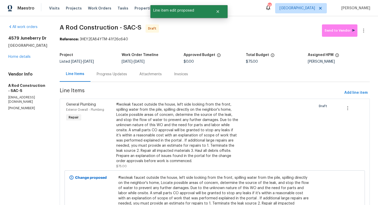
click at [117, 74] on div "Progress Updates" at bounding box center [112, 74] width 30 height 5
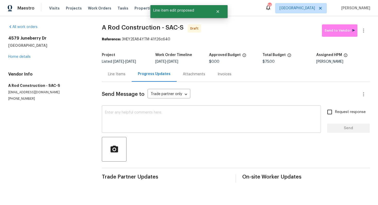
click at [143, 127] on textarea at bounding box center [211, 120] width 213 height 18
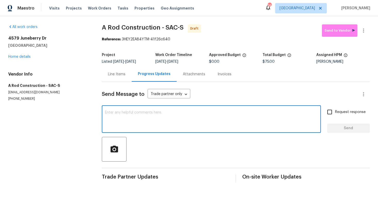
click at [209, 124] on textarea at bounding box center [211, 120] width 213 height 18
paste textarea "Hi this is Arvind with Opendoor. I’m confirming you received the WO for the pro…"
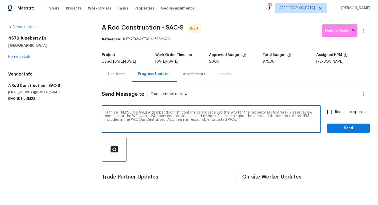
drag, startPoint x: 268, startPoint y: 112, endPoint x: 252, endPoint y: 113, distance: 15.9
click at [252, 113] on textarea "Hi this is Arvind with Opendoor. I’m confirming you received the WO for the pro…" at bounding box center [211, 120] width 213 height 18
paste textarea "4579 Juneberry Dr, Sacramento, CA 95834"
type textarea "Hi this is Arvind with Opendoor. I’m confirming you received the WO for the pro…"
click at [356, 110] on span "Request response" at bounding box center [350, 112] width 31 height 5
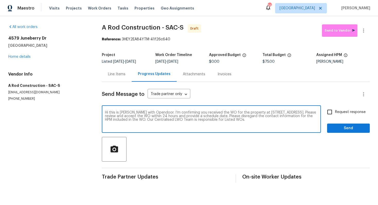
click at [335, 110] on input "Request response" at bounding box center [329, 112] width 11 height 11
checkbox input "true"
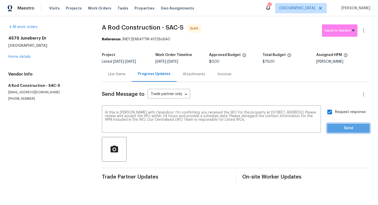
click at [340, 129] on span "Send" at bounding box center [348, 128] width 34 height 6
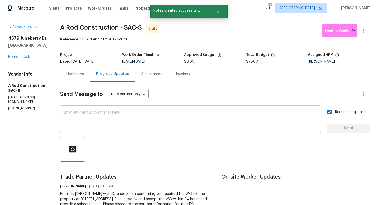
click at [226, 120] on textarea at bounding box center [190, 120] width 255 height 18
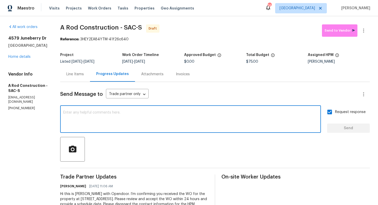
paste textarea "Attention All Work Orders must include before-photos (both close-up and wide-an…"
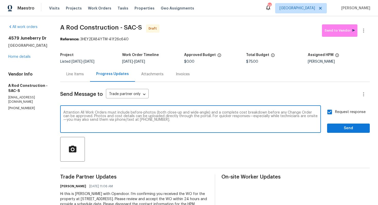
type textarea "Attention All Work Orders must include before-photos (both close-up and wide-an…"
click at [343, 128] on span "Send" at bounding box center [348, 128] width 34 height 6
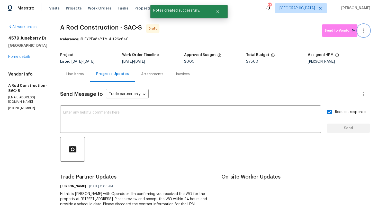
click at [365, 28] on icon "button" at bounding box center [363, 31] width 6 height 6
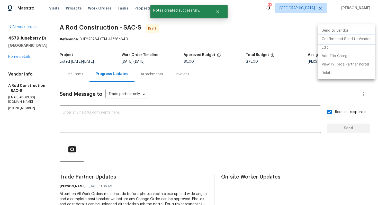
click at [337, 39] on li "Confirm and Send to Vendor" at bounding box center [345, 39] width 57 height 8
click at [219, 21] on div at bounding box center [189, 102] width 378 height 205
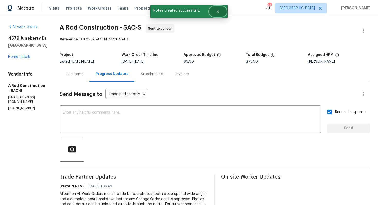
click at [217, 10] on icon "Close" at bounding box center [217, 11] width 3 height 3
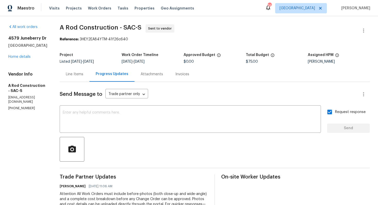
click at [79, 30] on span "A Rod Construction - SAC-S" at bounding box center [101, 27] width 82 height 6
copy span "A Rod Construction - SAC-S"
click at [118, 67] on div "Progress Updates" at bounding box center [111, 74] width 45 height 15
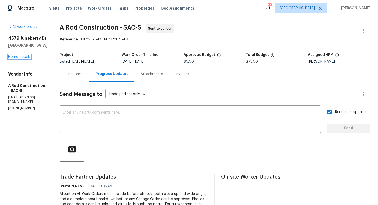
click at [20, 58] on link "Home details" at bounding box center [19, 57] width 22 height 4
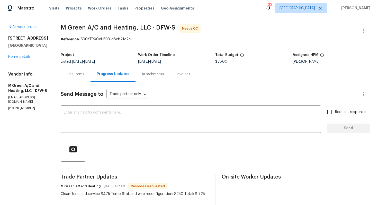
click at [84, 75] on div "Line Items" at bounding box center [75, 74] width 17 height 5
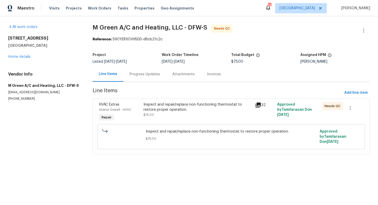
click at [202, 109] on div "Inspect and repair/replace non-functioning thermostat to restore proper operati…" at bounding box center [197, 107] width 108 height 10
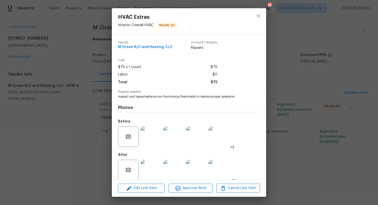
scroll to position [6, 0]
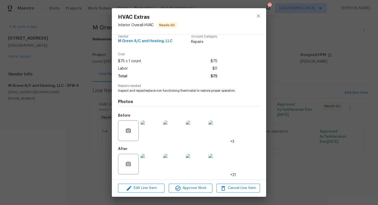
click at [155, 133] on img at bounding box center [151, 131] width 21 height 21
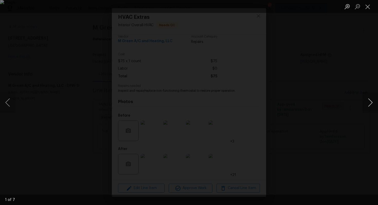
click at [370, 102] on button "Next image" at bounding box center [369, 102] width 15 height 21
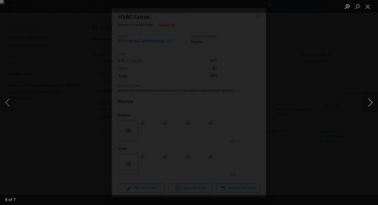
click at [370, 102] on button "Next image" at bounding box center [369, 102] width 15 height 21
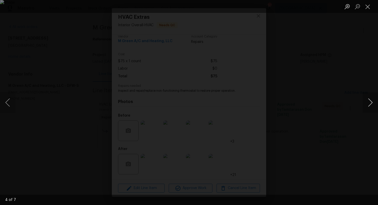
click at [370, 102] on button "Next image" at bounding box center [369, 102] width 15 height 21
click at [317, 89] on div "Lightbox" at bounding box center [189, 102] width 378 height 205
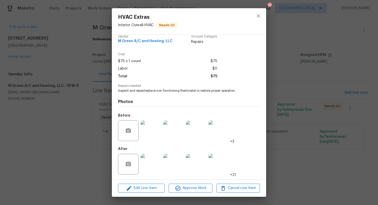
click at [147, 166] on img at bounding box center [151, 164] width 21 height 21
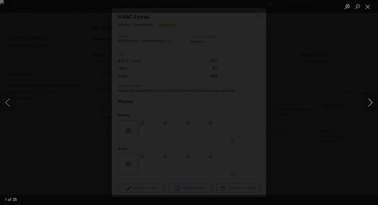
click at [369, 105] on button "Next image" at bounding box center [369, 102] width 15 height 21
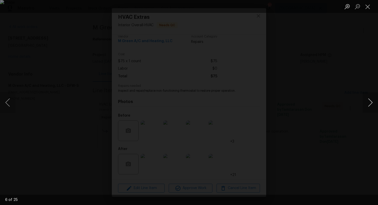
click at [369, 105] on button "Next image" at bounding box center [369, 102] width 15 height 21
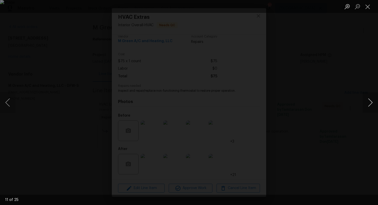
click at [369, 105] on button "Next image" at bounding box center [369, 102] width 15 height 21
click at [324, 100] on div "Lightbox" at bounding box center [189, 102] width 378 height 205
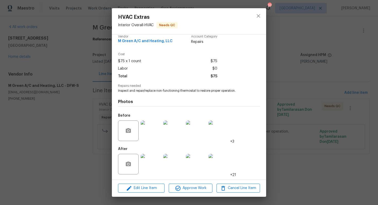
click at [290, 100] on div "HVAC Extras Interior Overall - HVAC Needs QC Vendor M Green A/C and Heating, LL…" at bounding box center [189, 102] width 378 height 205
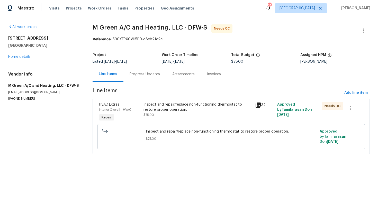
click at [134, 74] on div "Progress Updates" at bounding box center [145, 74] width 30 height 5
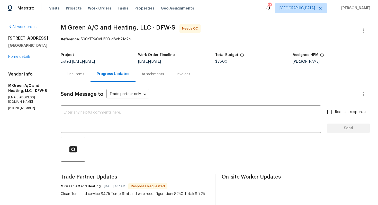
click at [84, 76] on div "Line Items" at bounding box center [75, 74] width 17 height 5
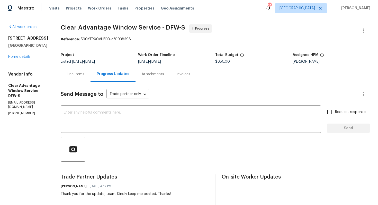
click at [74, 75] on div "Line Items" at bounding box center [75, 74] width 17 height 5
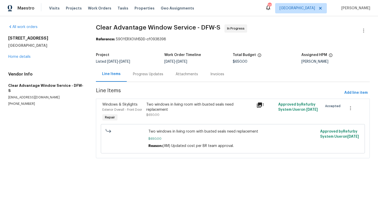
click at [178, 110] on div "Two windows in living room with busted seals need replacement" at bounding box center [199, 107] width 107 height 10
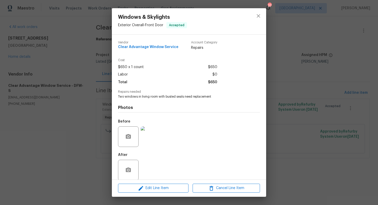
click at [155, 138] on img at bounding box center [151, 136] width 21 height 21
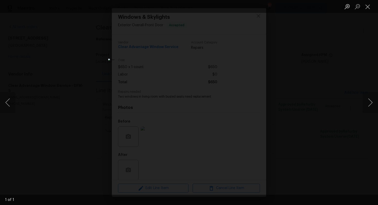
click at [91, 131] on div "Lightbox" at bounding box center [189, 102] width 378 height 205
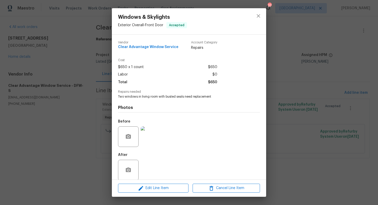
click at [91, 131] on div "Windows & Skylights Exterior Overall - Front Door Accepted Vendor Clear Advanta…" at bounding box center [189, 102] width 378 height 205
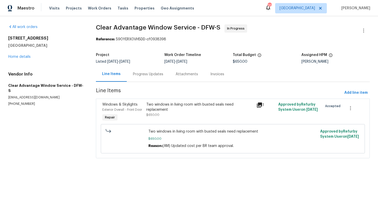
click at [148, 77] on div "Progress Updates" at bounding box center [148, 74] width 43 height 15
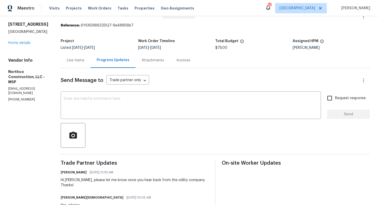
scroll to position [11, 0]
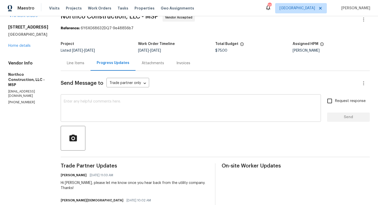
click at [116, 113] on textarea at bounding box center [191, 109] width 254 height 18
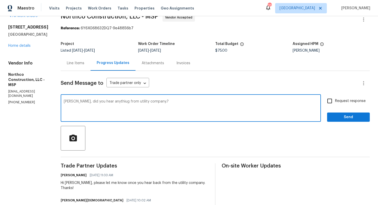
click at [113, 104] on textarea "Matt, did you hear anythiug from utility company.?" at bounding box center [191, 109] width 254 height 18
paste textarea "Hi Matt, did you hear anything back from the utility company?"
type textarea "Hi Matt, did you hear anything back from the utility company?"
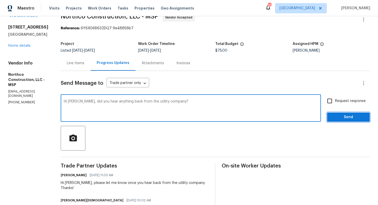
click at [346, 116] on span "Send" at bounding box center [348, 117] width 34 height 6
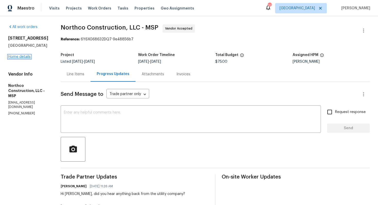
click at [19, 59] on link "Home details" at bounding box center [19, 57] width 22 height 4
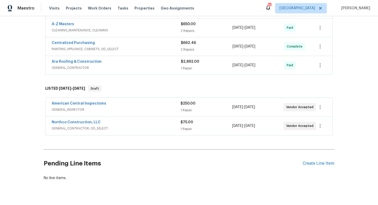
scroll to position [210, 0]
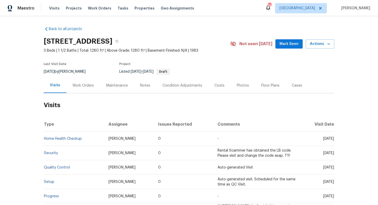
click at [89, 86] on div "Work Orders" at bounding box center [82, 85] width 21 height 5
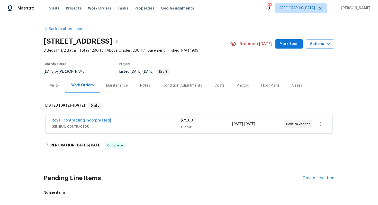
click at [75, 121] on link "Royal Contracting Incorporated" at bounding box center [81, 121] width 58 height 4
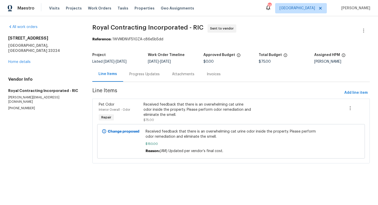
click at [150, 74] on div "Progress Updates" at bounding box center [144, 74] width 30 height 5
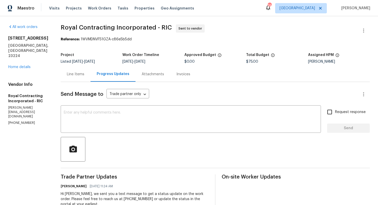
click at [85, 68] on div "Line Items" at bounding box center [76, 74] width 30 height 15
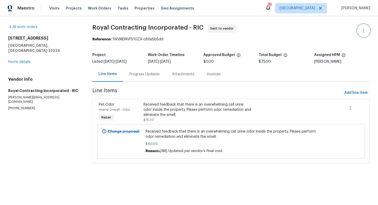
click at [365, 30] on icon "button" at bounding box center [363, 31] width 6 height 6
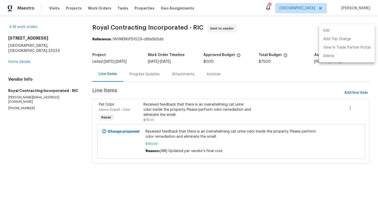
click at [335, 32] on li "Edit" at bounding box center [347, 30] width 56 height 8
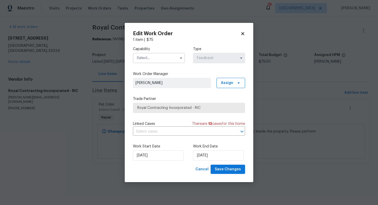
click at [174, 59] on input "text" at bounding box center [159, 58] width 52 height 10
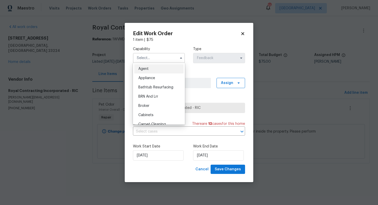
click at [48, 112] on body "Maestro Visits Projects Work Orders Tasks Properties Geo Assignments 39 Dallas …" at bounding box center [189, 89] width 378 height 178
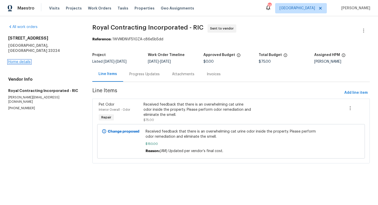
click at [23, 60] on link "Home details" at bounding box center [19, 62] width 22 height 4
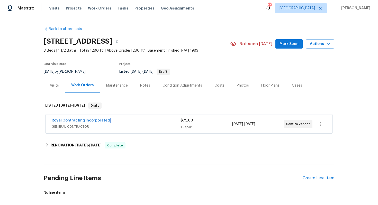
click at [85, 120] on link "Royal Contracting Incorporated" at bounding box center [81, 121] width 58 height 4
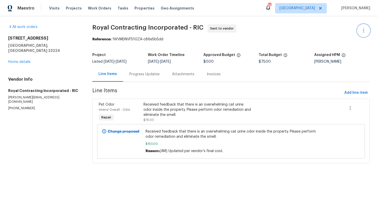
click at [365, 29] on icon "button" at bounding box center [363, 31] width 6 height 6
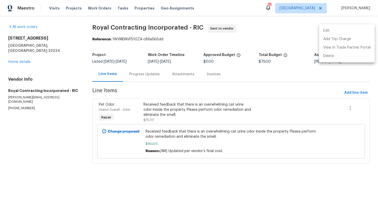
click at [343, 30] on li "Edit" at bounding box center [347, 30] width 56 height 8
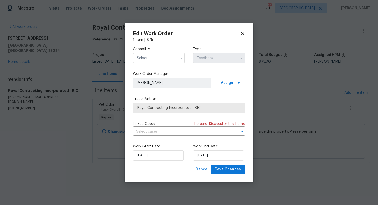
click at [164, 55] on input "text" at bounding box center [159, 58] width 52 height 10
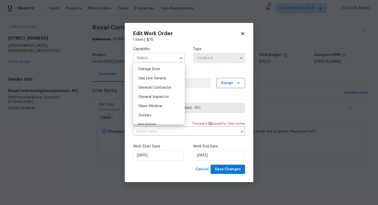
scroll to position [226, 0]
click at [159, 88] on span "General Contractor" at bounding box center [154, 89] width 33 height 4
type input "General Contractor"
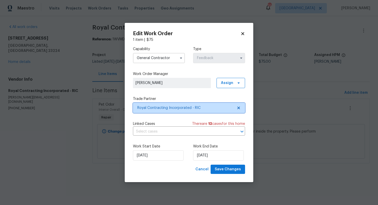
click at [184, 110] on span "Royal Contracting Incorporated - RIC" at bounding box center [185, 107] width 96 height 5
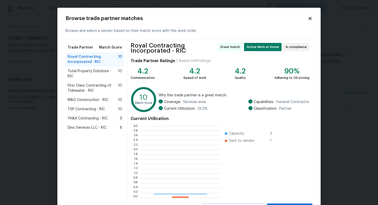
scroll to position [72, 80]
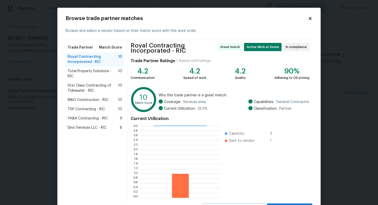
click at [79, 71] on span "Total Property Solutions - RIC" at bounding box center [93, 74] width 50 height 10
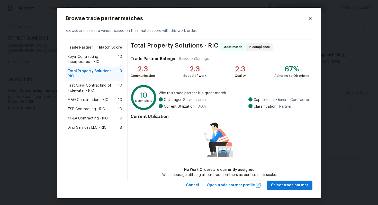
click at [85, 97] on span "M&G Construction - RIC" at bounding box center [88, 99] width 41 height 5
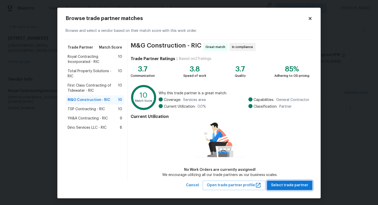
click at [295, 184] on span "Select trade partner" at bounding box center [289, 185] width 37 height 6
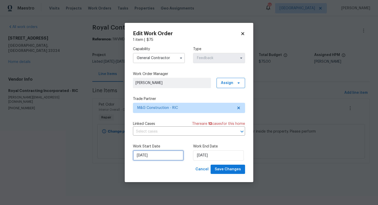
click at [166, 156] on input "15/09/2025" at bounding box center [158, 155] width 51 height 10
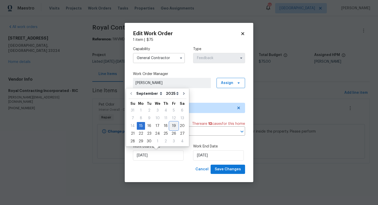
click at [172, 128] on div "19" at bounding box center [174, 125] width 8 height 7
type input "19/09/2025"
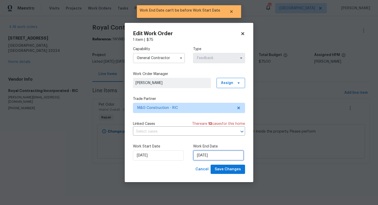
click at [206, 157] on input "19/09/2025" at bounding box center [218, 155] width 51 height 10
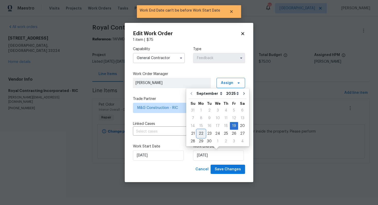
click at [203, 134] on div "22" at bounding box center [201, 133] width 8 height 7
type input "22/09/2025"
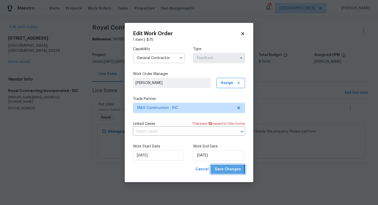
click at [223, 170] on span "Save Changes" at bounding box center [228, 169] width 26 height 6
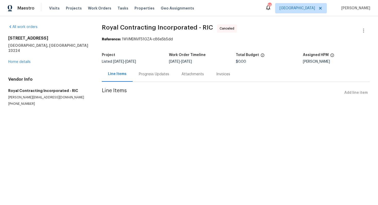
click at [50, 97] on body "Maestro Visits Projects Work Orders Tasks Properties Geo Assignments 39 Dallas …" at bounding box center [189, 63] width 378 height 127
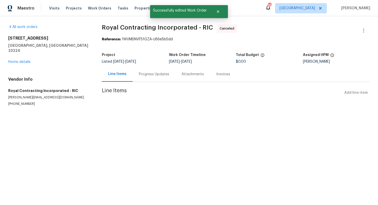
click at [159, 74] on div "Progress Updates" at bounding box center [154, 74] width 30 height 5
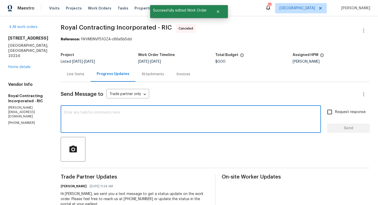
click at [157, 113] on textarea at bounding box center [191, 120] width 254 height 18
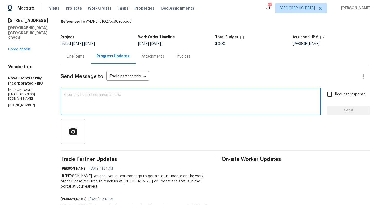
click at [185, 94] on textarea at bounding box center [191, 102] width 254 height 18
paste textarea "Hi team, Since there has been no response from your side, I have no option but …"
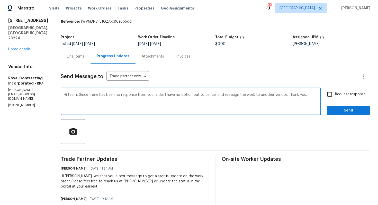
type textarea "Hi team, Since there has been no response from your side, I have no option but …"
click at [345, 109] on span "Send" at bounding box center [348, 110] width 34 height 6
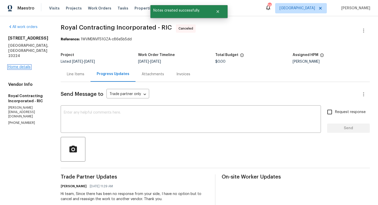
click at [20, 65] on link "Home details" at bounding box center [19, 67] width 22 height 4
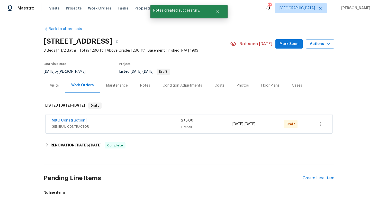
click at [67, 121] on link "M&G Construction" at bounding box center [69, 121] width 34 height 4
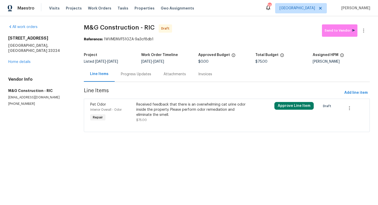
click at [141, 76] on div "Progress Updates" at bounding box center [136, 74] width 30 height 5
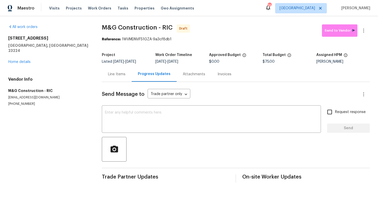
click at [117, 74] on div "Line Items" at bounding box center [116, 74] width 17 height 5
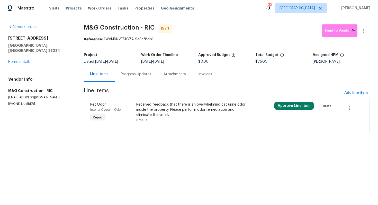
click at [151, 117] on div "Received feedback that there is an overwhelming cat urine odor inside the prope…" at bounding box center [192, 109] width 112 height 15
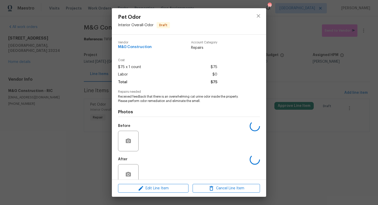
scroll to position [10, 0]
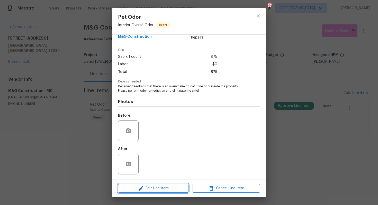
click at [155, 190] on span "Edit Line Item" at bounding box center [153, 188] width 67 height 6
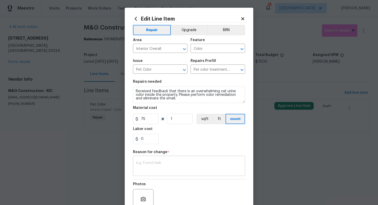
click at [165, 168] on textarea at bounding box center [189, 166] width 106 height 11
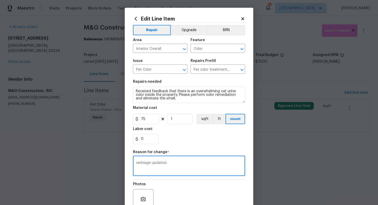
scroll to position [48, 0]
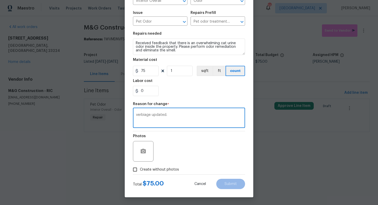
type textarea "verbiage updated."
click at [167, 168] on span "Create without photos" at bounding box center [159, 169] width 39 height 5
click at [140, 168] on input "Create without photos" at bounding box center [135, 170] width 10 height 10
checkbox input "true"
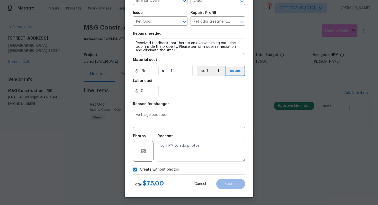
click at [247, 135] on div "Edit Line Item Repair Upgrade BRN Area Interior Overall ​ Feature Odor ​ Issue …" at bounding box center [189, 79] width 129 height 238
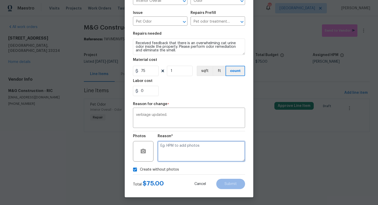
click at [210, 148] on textarea at bounding box center [201, 151] width 87 height 21
type textarea "c"
type textarea "v"
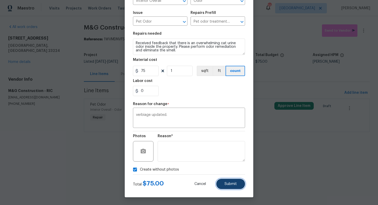
click at [231, 181] on button "Submit" at bounding box center [230, 184] width 29 height 10
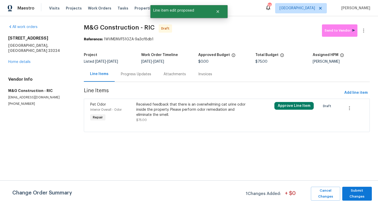
scroll to position [0, 0]
click at [357, 190] on span "Submit Changes" at bounding box center [357, 194] width 24 height 12
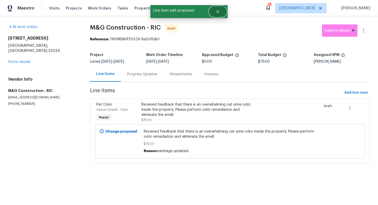
click at [218, 11] on icon "Close" at bounding box center [217, 11] width 3 height 3
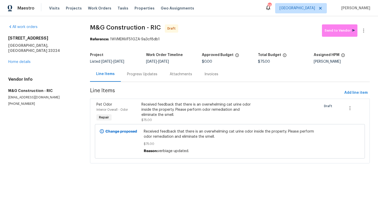
click at [137, 70] on div "Progress Updates" at bounding box center [142, 74] width 43 height 15
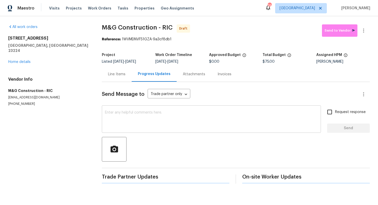
click at [141, 107] on div "x ​" at bounding box center [211, 120] width 219 height 26
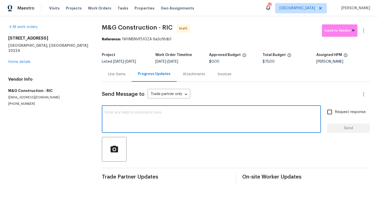
click at [231, 115] on textarea at bounding box center [211, 120] width 213 height 18
paste textarea "Hi this is Arvind with Opendoor. I’m confirming you received the WO for the pro…"
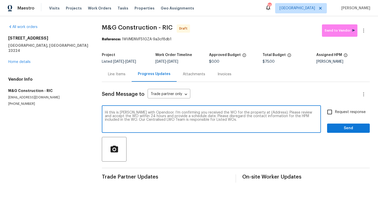
drag, startPoint x: 269, startPoint y: 113, endPoint x: 253, endPoint y: 113, distance: 15.7
click at [253, 113] on textarea "Hi this is Arvind with Opendoor. I’m confirming you received the WO for the pro…" at bounding box center [211, 120] width 213 height 18
paste textarea "801 Bedrock Ln, Richmond, VA 23224"
type textarea "Hi this is Arvind with Opendoor. I’m confirming you received the WO for the pro…"
click at [331, 109] on input "Request response" at bounding box center [329, 112] width 11 height 11
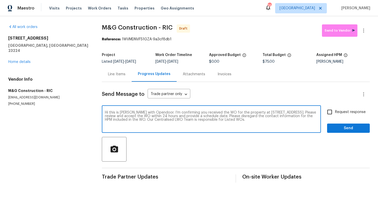
checkbox input "true"
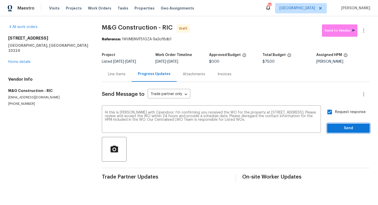
click at [338, 125] on button "Send" at bounding box center [348, 129] width 43 height 10
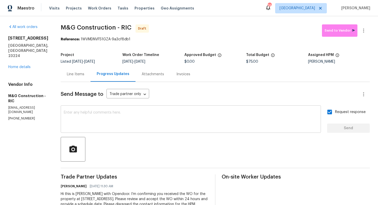
click at [231, 119] on textarea at bounding box center [191, 120] width 254 height 18
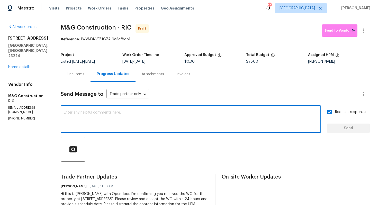
paste textarea "Attention All Work Orders must include before-photos (both close-up and wide-an…"
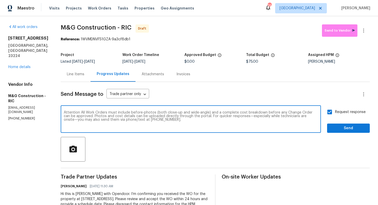
type textarea "Attention All Work Orders must include before-photos (both close-up and wide-an…"
click at [342, 129] on span "Send" at bounding box center [348, 128] width 34 height 6
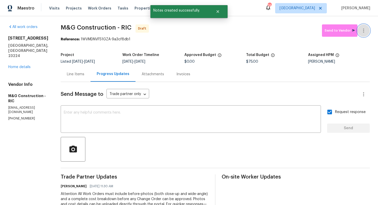
click at [361, 33] on icon "button" at bounding box center [363, 31] width 6 height 6
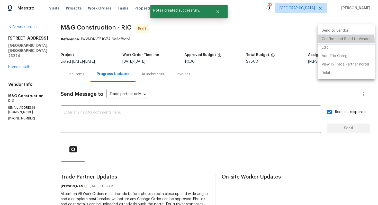
click at [334, 41] on li "Confirm and Send to Vendor" at bounding box center [345, 39] width 57 height 8
click at [206, 50] on div at bounding box center [189, 102] width 378 height 205
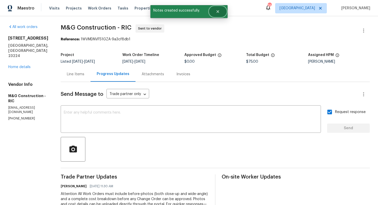
click at [216, 11] on icon "Close" at bounding box center [218, 12] width 4 height 4
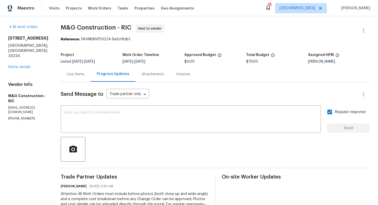
click at [77, 25] on span "M&G Construction - RIC" at bounding box center [96, 27] width 71 height 6
copy span "M&G Construction - RIC"
click at [44, 66] on div "All work orders 801 Bedrock Ln Richmond, VA 23224 Home details Vendor Info M&G …" at bounding box center [28, 72] width 40 height 96
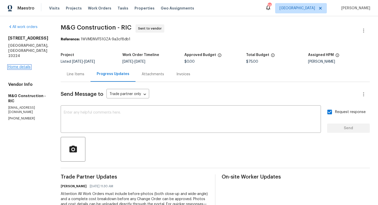
click at [28, 65] on link "Home details" at bounding box center [19, 67] width 22 height 4
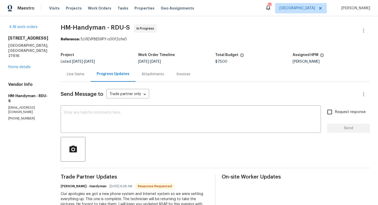
click at [84, 74] on div "Line Items" at bounding box center [75, 74] width 17 height 5
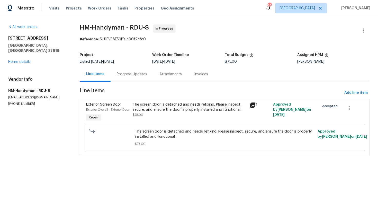
click at [173, 113] on div "The screen door is detached and needs refixing. Please inspect, secure, and ens…" at bounding box center [190, 109] width 114 height 15
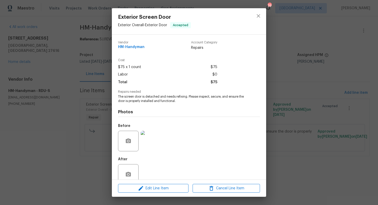
click at [98, 124] on div "Exterior Screen Door Exterior Overall - Exterior Door Accepted Vendor HM-Handym…" at bounding box center [189, 102] width 378 height 205
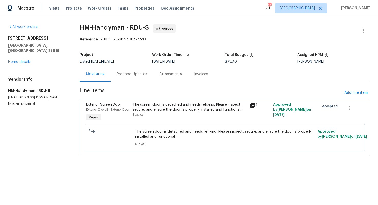
click at [132, 76] on div "Progress Updates" at bounding box center [132, 74] width 30 height 5
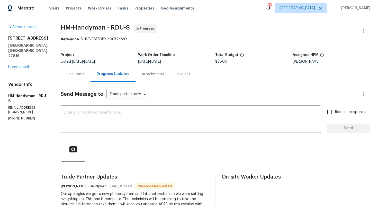
click at [112, 130] on div "x ​" at bounding box center [191, 120] width 260 height 26
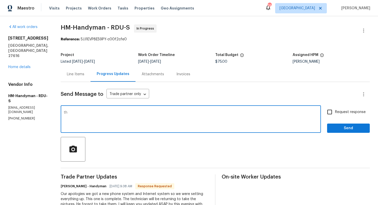
type textarea "t"
paste textarea "[STREET_ADDRESS]"
click at [74, 113] on textarea "THank you, [PERSON_NAME]" at bounding box center [191, 120] width 254 height 18
click at [104, 113] on textarea "Thank you, [PERSON_NAME]" at bounding box center [191, 120] width 254 height 18
type textarea "Thank you, [PERSON_NAME]. Kindly keep me posted on the photos. Thanks!"
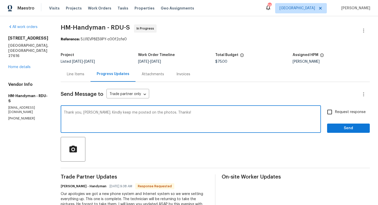
click at [332, 114] on input "Request response" at bounding box center [329, 112] width 11 height 11
checkbox input "true"
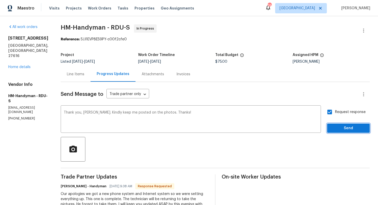
click at [336, 128] on span "Send" at bounding box center [348, 128] width 34 height 6
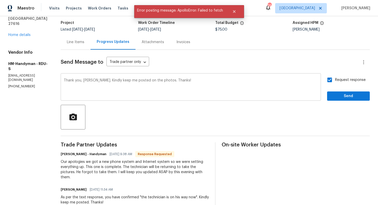
scroll to position [28, 0]
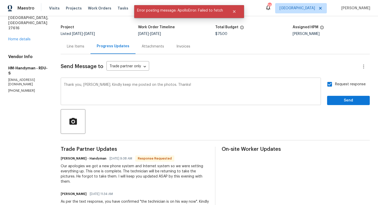
click at [129, 87] on textarea "Thank you, [PERSON_NAME]. Kindly keep me posted on the photos. Thanks!" at bounding box center [191, 92] width 254 height 18
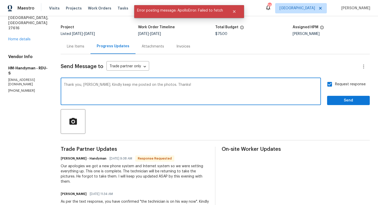
click at [129, 87] on textarea "Thank you, [PERSON_NAME]. Kindly keep me posted on the photos. Thanks!" at bounding box center [191, 92] width 254 height 18
click at [349, 102] on span "Send" at bounding box center [348, 100] width 34 height 6
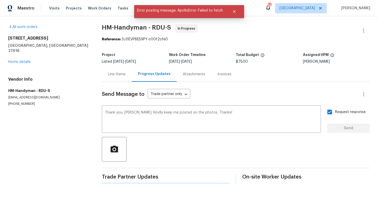
scroll to position [0, 0]
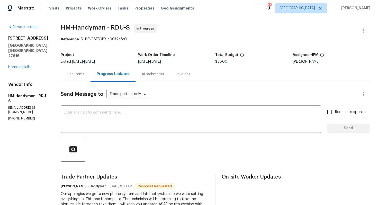
click at [241, 131] on div "x ​" at bounding box center [191, 120] width 260 height 26
paste textarea "Thank you, [PERSON_NAME]. Kindly keep me posted on the photos. Thanks!"
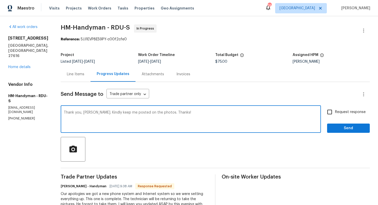
type textarea "Thank you, [PERSON_NAME]. Kindly keep me posted on the photos. Thanks!"
click at [334, 111] on input "Request response" at bounding box center [329, 112] width 11 height 11
checkbox input "true"
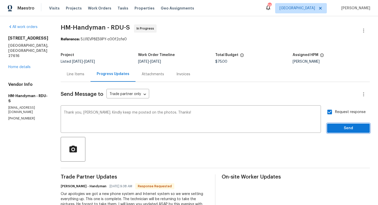
click at [339, 128] on span "Send" at bounding box center [348, 128] width 34 height 6
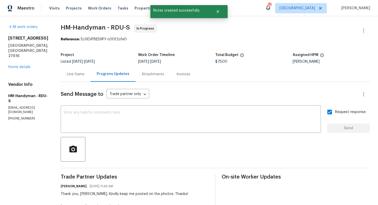
scroll to position [106, 0]
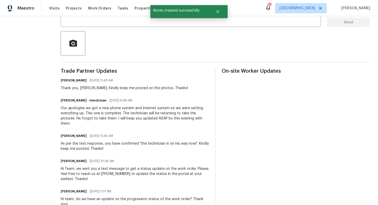
click at [104, 116] on div "Our apologies we got a new phone system and Internet system so we were setting …" at bounding box center [135, 116] width 148 height 21
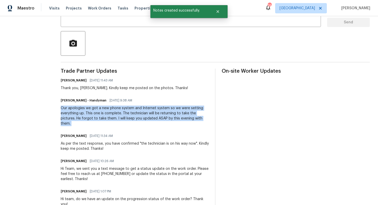
click at [104, 116] on div "Our apologies we got a new phone system and Internet system so we were setting …" at bounding box center [135, 116] width 148 height 21
copy div "Our apologies we got a new phone system and Internet system so we were setting …"
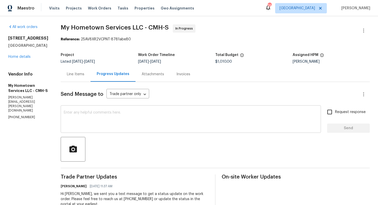
click at [109, 117] on textarea at bounding box center [191, 120] width 254 height 18
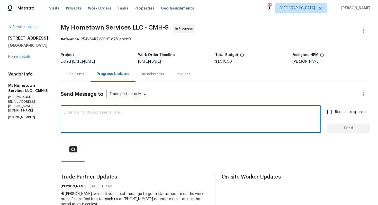
click at [77, 71] on div "Line Items" at bounding box center [76, 74] width 30 height 15
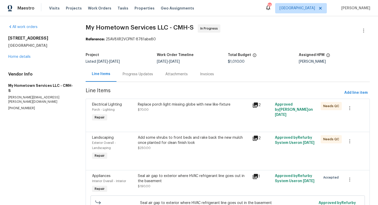
click at [125, 77] on div "Progress Updates" at bounding box center [138, 74] width 30 height 5
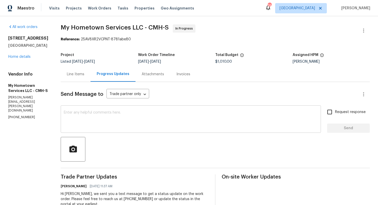
click at [130, 129] on div "x ​" at bounding box center [191, 120] width 260 height 26
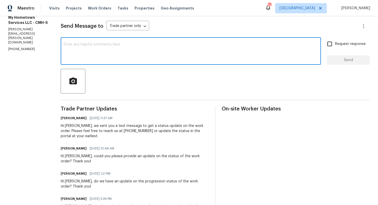
scroll to position [70, 0]
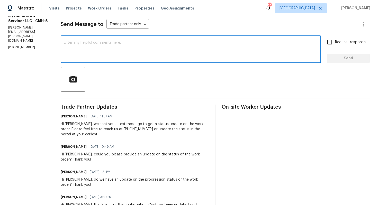
paste textarea "Hi, We’ve been trying to reach you for the past couple of days but haven’t rece…"
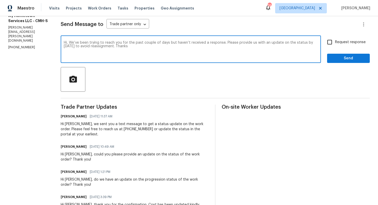
type textarea "Hi, We’ve been trying to reach you for the past couple of days but haven’t rece…"
click at [327, 43] on input "Request response" at bounding box center [329, 42] width 11 height 11
checkbox input "true"
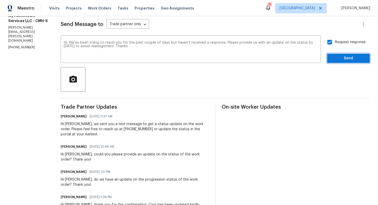
click at [346, 57] on span "Send" at bounding box center [348, 58] width 34 height 6
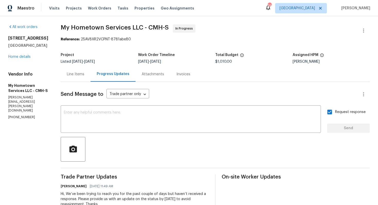
click at [20, 59] on div "[STREET_ADDRESS] Home details" at bounding box center [28, 48] width 40 height 24
click at [21, 59] on link "Home details" at bounding box center [19, 57] width 22 height 4
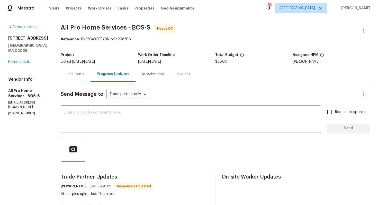
click at [75, 78] on div "Line Items" at bounding box center [76, 74] width 30 height 15
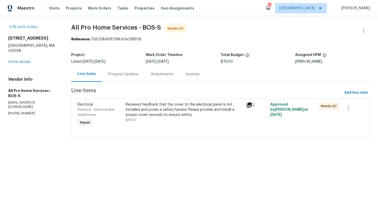
click at [150, 111] on div "Received feedback that the cover to the electrical panel is not installed and p…" at bounding box center [184, 109] width 117 height 15
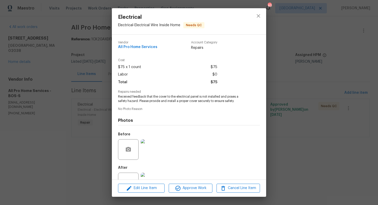
scroll to position [19, 0]
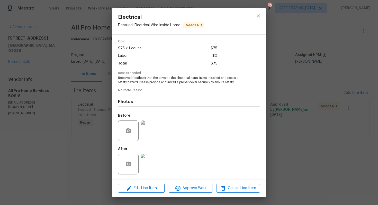
click at [152, 134] on img at bounding box center [151, 131] width 21 height 21
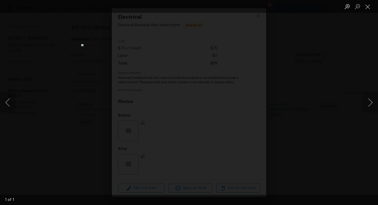
click at [343, 87] on div "Lightbox" at bounding box center [189, 102] width 378 height 205
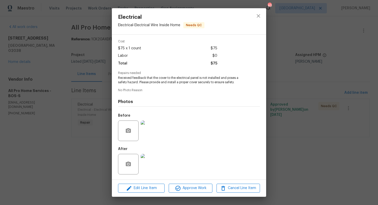
click at [155, 160] on img at bounding box center [151, 164] width 21 height 21
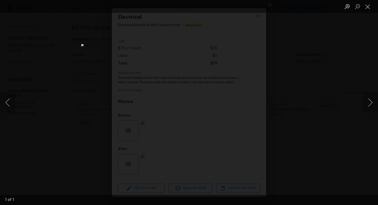
click at [314, 100] on div "Lightbox" at bounding box center [189, 102] width 378 height 205
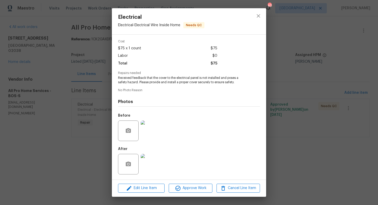
click at [150, 132] on img at bounding box center [151, 131] width 21 height 21
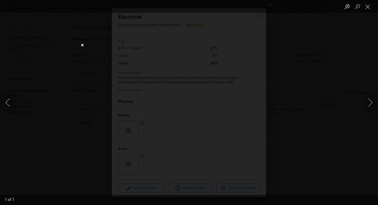
click at [306, 97] on div "Lightbox" at bounding box center [189, 102] width 378 height 205
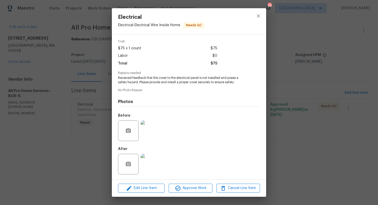
click at [306, 97] on div "Electrical Electrical - Electrical Wire Inside Home Needs QC Vendor All Pro Hom…" at bounding box center [189, 102] width 378 height 205
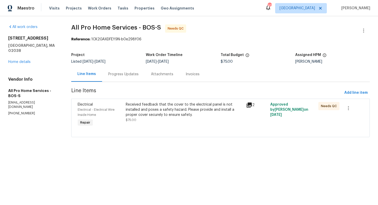
click at [121, 86] on section "All Pro Home Services - BOS-S Needs QC Reference: 1CK2GAXDFEY9N-b0e298f06 Proje…" at bounding box center [220, 83] width 298 height 119
click at [121, 78] on div "Progress Updates" at bounding box center [123, 74] width 43 height 15
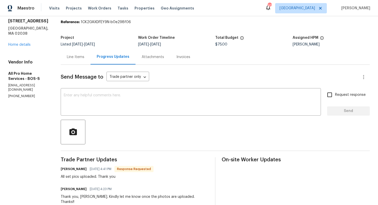
scroll to position [17, 0]
click at [66, 171] on h6 "Scott lucrkut" at bounding box center [74, 169] width 26 height 5
copy h6 "Scott"
click at [119, 104] on textarea at bounding box center [191, 103] width 254 height 18
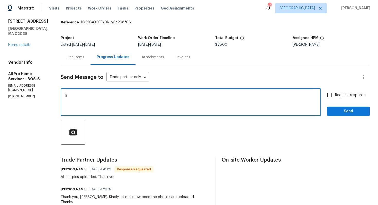
paste textarea "Scott"
click at [171, 97] on textarea "Hi Scott, thank you for completing the job. WO is approved. THanks!" at bounding box center [191, 103] width 254 height 18
click at [186, 96] on textarea "Hi Scott, thank you for completing the job. WO is approved. Thanks!" at bounding box center [191, 103] width 254 height 18
type textarea "Hi Scott, thank you for completing the job. WO is approved. Thanks!"
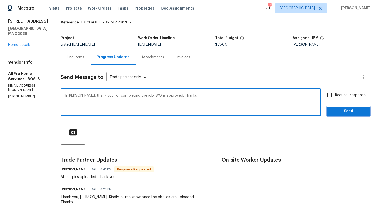
click at [340, 113] on span "Send" at bounding box center [348, 111] width 34 height 6
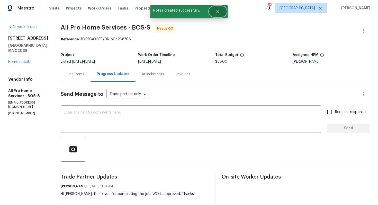
click at [218, 15] on button "Close" at bounding box center [217, 11] width 17 height 10
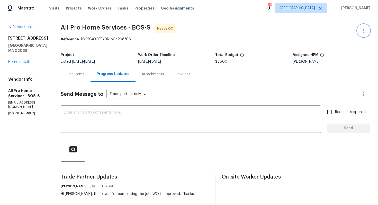
click at [362, 31] on icon "button" at bounding box center [363, 31] width 6 height 6
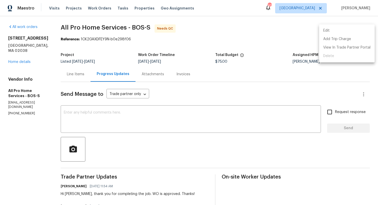
click at [330, 32] on li "Edit" at bounding box center [347, 30] width 56 height 8
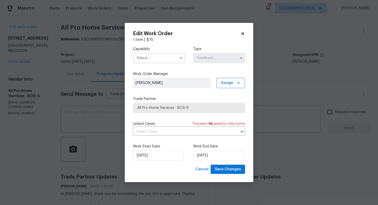
click at [168, 53] on input "text" at bounding box center [159, 58] width 52 height 10
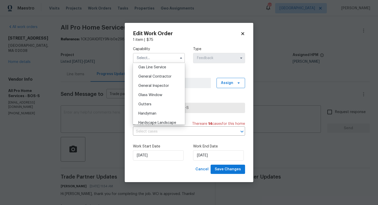
scroll to position [240, 0]
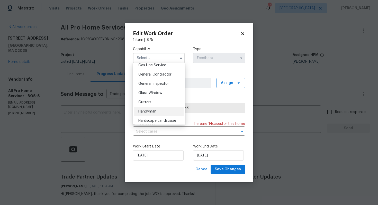
click at [151, 114] on div "Handyman" at bounding box center [158, 111] width 49 height 9
type input "Handyman"
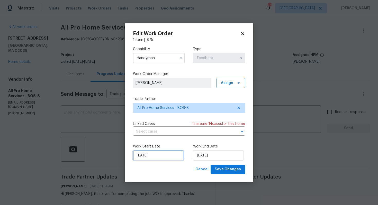
click at [162, 156] on input "15/09/2025" at bounding box center [158, 155] width 51 height 10
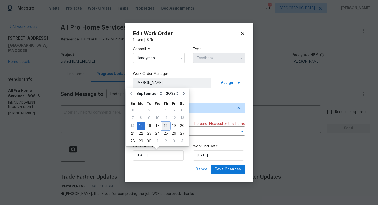
click at [163, 125] on div "18" at bounding box center [166, 125] width 8 height 7
type input "18/09/2025"
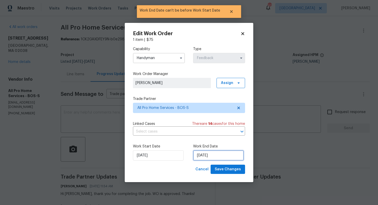
click at [214, 153] on input "18/09/2025" at bounding box center [218, 155] width 51 height 10
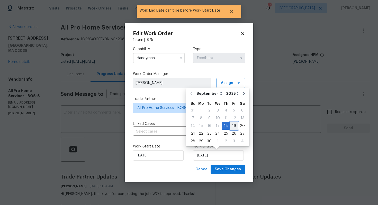
click at [232, 126] on div "19" at bounding box center [234, 125] width 8 height 7
type input "19/09/2025"
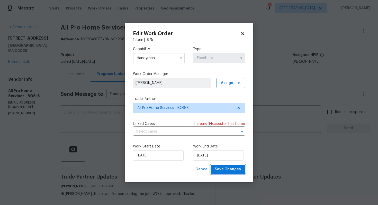
click at [231, 169] on span "Save Changes" at bounding box center [228, 169] width 26 height 6
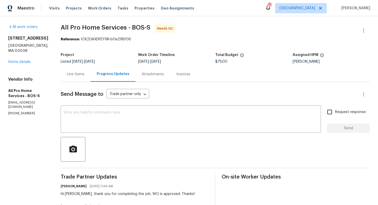
click at [75, 77] on div "Line Items" at bounding box center [76, 74] width 30 height 15
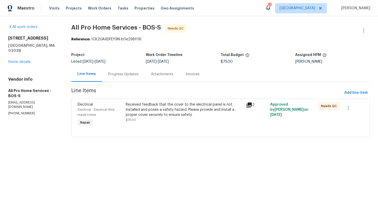
click at [210, 109] on div "Received feedback that the cover to the electrical panel is not installed and p…" at bounding box center [184, 109] width 117 height 15
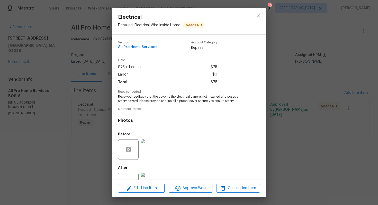
scroll to position [19, 0]
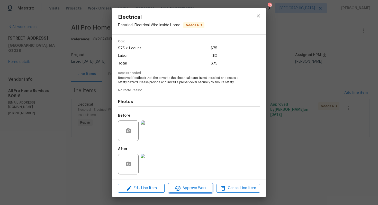
click at [183, 188] on span "Approve Work" at bounding box center [190, 188] width 40 height 6
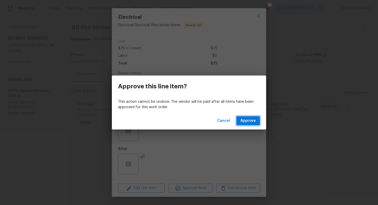
click at [253, 119] on span "Approve" at bounding box center [247, 121] width 15 height 6
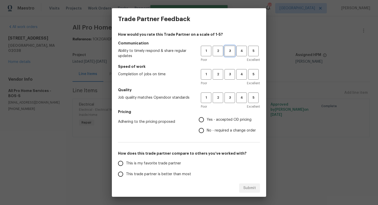
click at [230, 52] on span "3" at bounding box center [230, 51] width 10 height 6
click at [230, 70] on button "3" at bounding box center [229, 74] width 11 height 11
click at [232, 94] on button "3" at bounding box center [229, 98] width 11 height 11
click at [219, 127] on label "No - required a change order" at bounding box center [226, 130] width 60 height 11
click at [207, 127] on input "No - required a change order" at bounding box center [201, 130] width 11 height 11
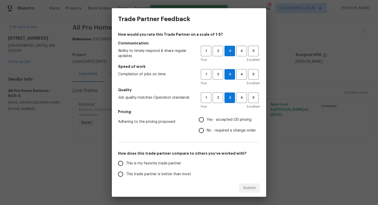
radio input "true"
click at [212, 117] on span "Yes - accepted OD pricing" at bounding box center [229, 119] width 45 height 5
click at [207, 117] on input "Yes - accepted OD pricing" at bounding box center [201, 119] width 11 height 11
radio input "true"
click at [172, 176] on span "This trade partner is better than most" at bounding box center [158, 174] width 65 height 5
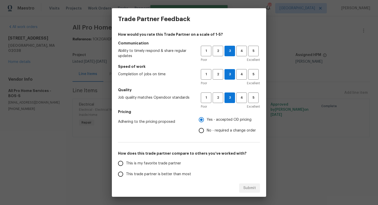
click at [126, 176] on input "This trade partner is better than most" at bounding box center [120, 174] width 11 height 11
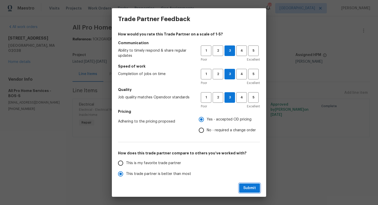
click at [254, 187] on span "Submit" at bounding box center [249, 188] width 13 height 6
radio input "true"
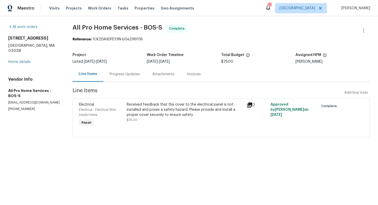
click at [18, 59] on div "[STREET_ADDRESS] Home details" at bounding box center [34, 50] width 52 height 29
click at [24, 60] on link "Home details" at bounding box center [19, 62] width 22 height 4
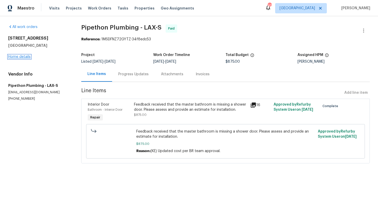
click at [27, 58] on link "Home details" at bounding box center [19, 57] width 22 height 4
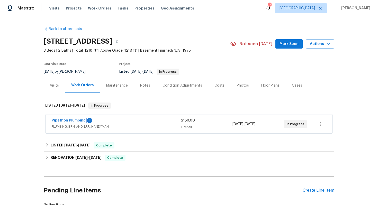
click at [79, 120] on link "Pipethon Plumbing" at bounding box center [69, 121] width 34 height 4
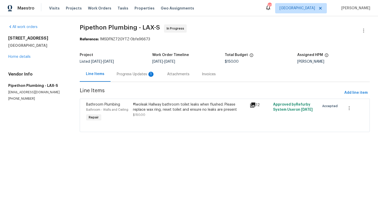
click at [129, 76] on div "Progress Updates 1" at bounding box center [136, 74] width 38 height 5
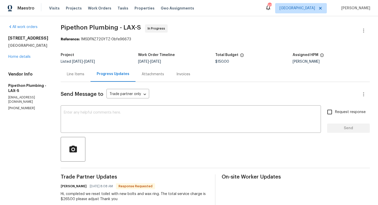
click at [83, 72] on div "Line Items" at bounding box center [75, 74] width 17 height 5
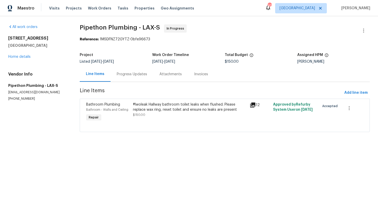
click at [185, 109] on div "#lwoleak Hallway bathroom toilet leaks when flushed. Please replace wax ring, r…" at bounding box center [190, 107] width 114 height 10
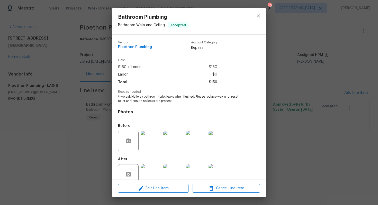
scroll to position [10, 0]
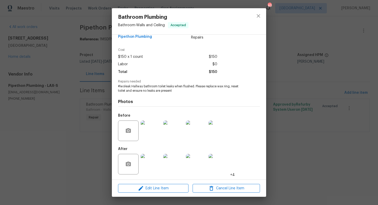
click at [145, 162] on img at bounding box center [151, 164] width 21 height 21
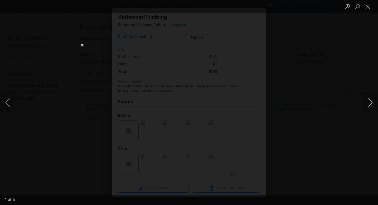
click at [372, 103] on button "Next image" at bounding box center [369, 102] width 15 height 21
click at [366, 103] on button "Next image" at bounding box center [369, 102] width 15 height 21
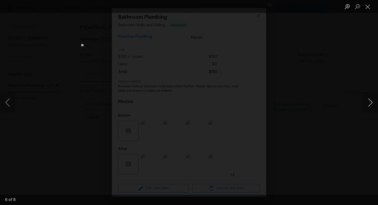
click at [366, 103] on button "Next image" at bounding box center [369, 102] width 15 height 21
click at [317, 116] on div "Lightbox" at bounding box center [189, 102] width 378 height 205
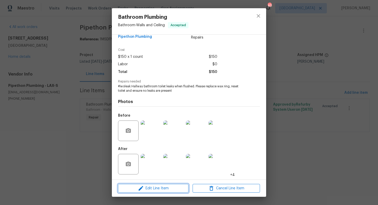
click at [138, 191] on span "Edit Line Item" at bounding box center [153, 188] width 67 height 6
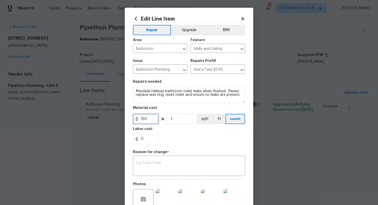
click at [151, 120] on input "150" at bounding box center [146, 119] width 26 height 10
type input "265"
click at [181, 164] on textarea at bounding box center [189, 166] width 106 height 11
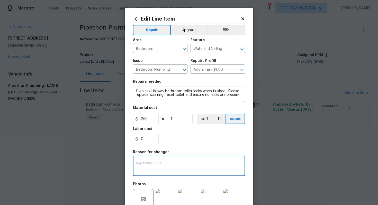
paste textarea "(AM) Updated per vendor’s final cost."
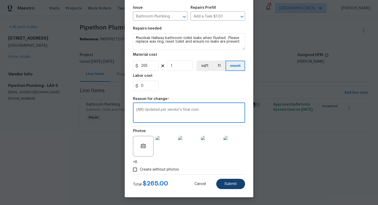
type textarea "(AM) Updated per vendor’s final cost."
click at [229, 183] on span "Submit" at bounding box center [230, 184] width 12 height 4
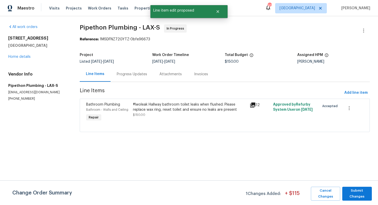
scroll to position [0, 0]
click at [358, 193] on span "Submit Changes" at bounding box center [357, 194] width 24 height 12
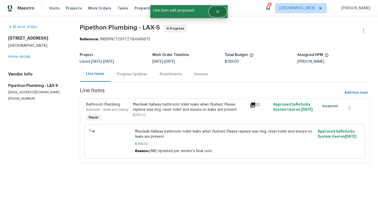
click at [219, 11] on icon "Close" at bounding box center [218, 12] width 4 height 4
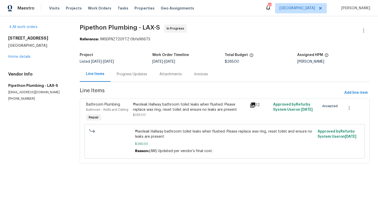
click at [128, 74] on div "Progress Updates" at bounding box center [132, 74] width 30 height 5
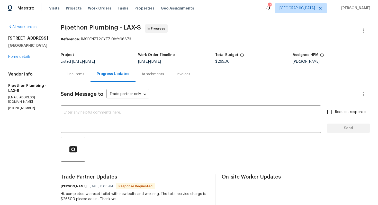
click at [71, 187] on h6 "Andy Ramirez" at bounding box center [74, 186] width 26 height 5
copy h6 "Andy"
click at [121, 122] on textarea at bounding box center [191, 120] width 254 height 18
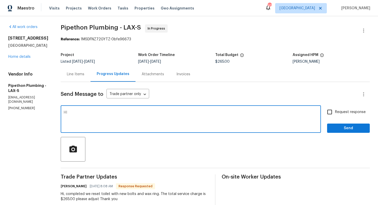
paste textarea "Andy"
click at [75, 112] on textarea "HI Andy, thank" at bounding box center [191, 120] width 254 height 18
click at [117, 115] on textarea "Hi Andy, thank" at bounding box center [191, 120] width 254 height 18
type textarea "Hi Andy, thank you for completing the job, cost has been updated. Kindly move t…"
click at [335, 114] on span "Request response" at bounding box center [350, 112] width 31 height 5
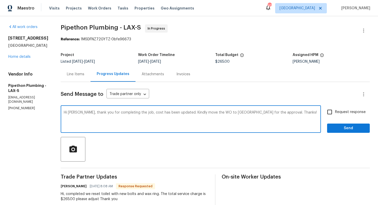
click at [335, 114] on input "Request response" at bounding box center [329, 112] width 11 height 11
checkbox input "true"
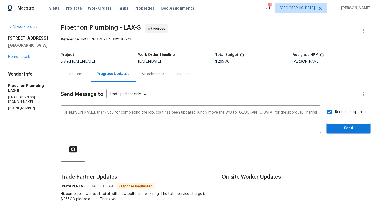
click at [344, 129] on span "Send" at bounding box center [348, 128] width 34 height 6
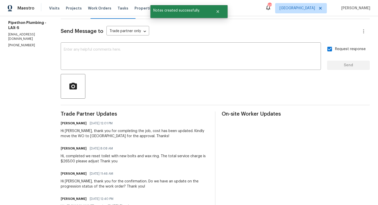
scroll to position [63, 0]
click at [97, 161] on div "Hi, completed we reset toilet with new bolts and wax ring. The total service ch…" at bounding box center [135, 159] width 148 height 10
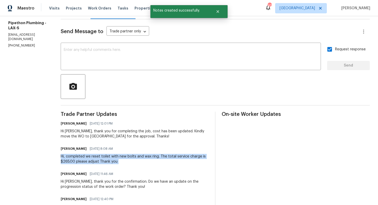
copy div "Hi, completed we reset toilet with new bolts and wax ring. The total service ch…"
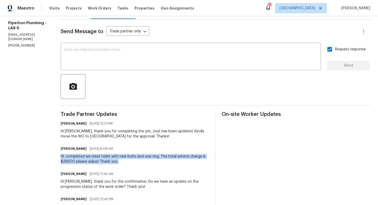
click at [39, 68] on section "All work orders 5669 Lake Lindero Dr Agoura Hills, CA 91301 Home details Vendor…" at bounding box center [28, 139] width 40 height 355
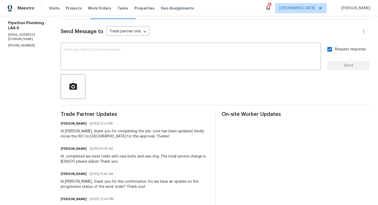
scroll to position [0, 0]
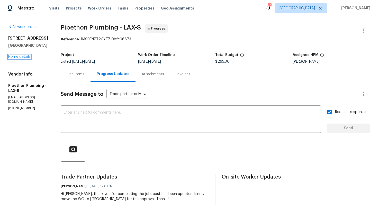
click at [23, 55] on link "Home details" at bounding box center [19, 57] width 22 height 4
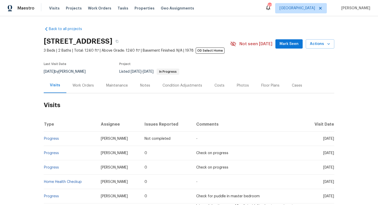
click at [79, 87] on div "Work Orders" at bounding box center [82, 85] width 21 height 5
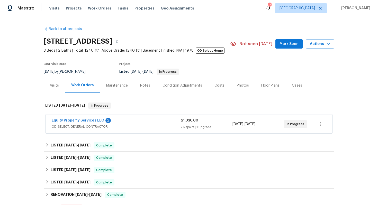
click at [81, 120] on link "Equity Property Services LLC" at bounding box center [78, 121] width 52 height 4
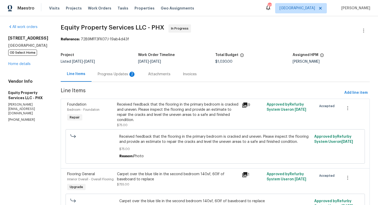
click at [108, 73] on div "Progress Updates 2" at bounding box center [117, 74] width 38 height 5
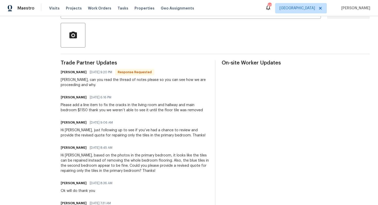
scroll to position [114, 0]
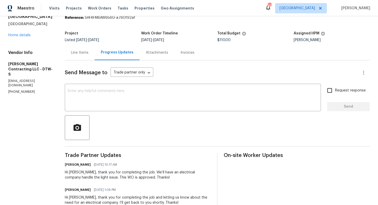
scroll to position [14, 0]
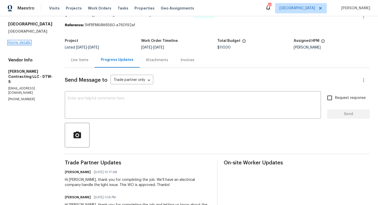
click at [19, 43] on link "Home details" at bounding box center [19, 43] width 22 height 4
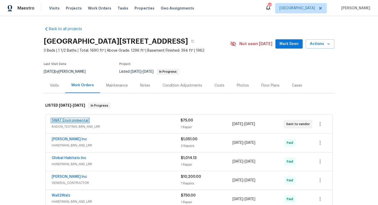
click at [73, 121] on link "SWAT Environmental" at bounding box center [70, 121] width 37 height 4
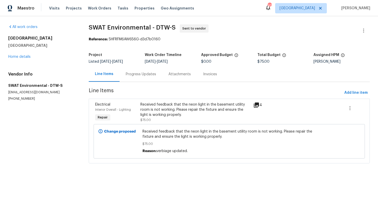
click at [138, 74] on div "Progress Updates" at bounding box center [141, 74] width 30 height 5
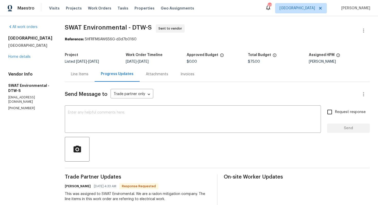
click at [71, 75] on div "Line Items" at bounding box center [79, 74] width 17 height 5
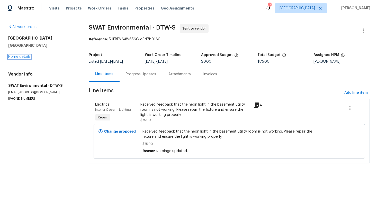
click at [26, 58] on link "Home details" at bounding box center [19, 57] width 22 height 4
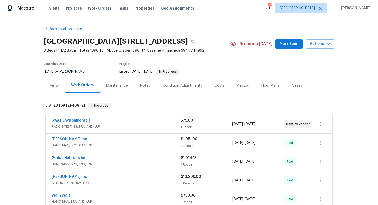
click at [67, 120] on link "SWAT Environmental" at bounding box center [70, 121] width 37 height 4
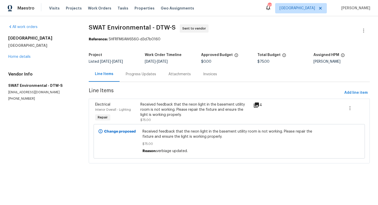
click at [147, 75] on div "Progress Updates" at bounding box center [141, 74] width 30 height 5
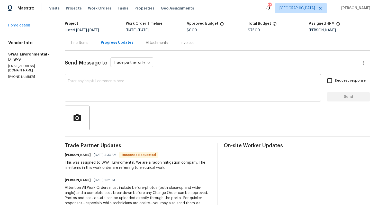
scroll to position [29, 0]
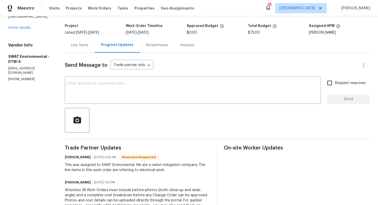
click at [65, 158] on h6 "Bryan Frazzini" at bounding box center [78, 157] width 26 height 5
copy h6 "Bryan"
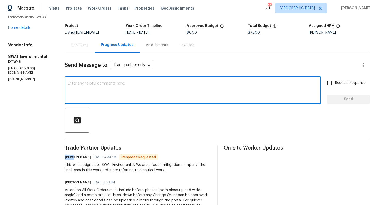
click at [148, 93] on textarea at bounding box center [193, 91] width 250 height 18
paste textarea "Bryan"
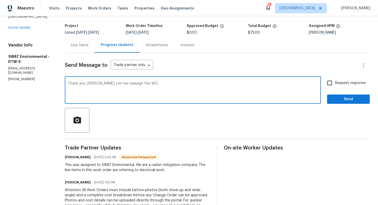
type textarea "Thank you, Bryan. Let me reassign this WO."
click at [343, 99] on span "Send" at bounding box center [348, 99] width 34 height 6
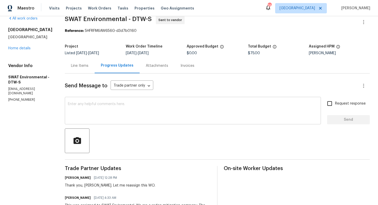
scroll to position [0, 0]
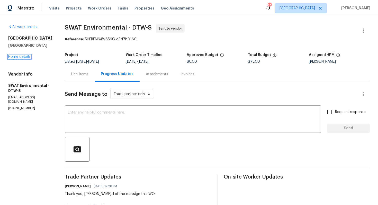
click at [26, 59] on link "Home details" at bounding box center [19, 57] width 22 height 4
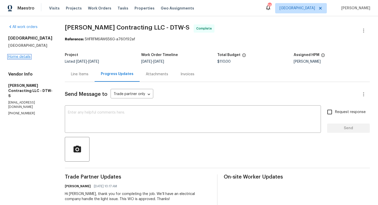
click at [25, 56] on link "Home details" at bounding box center [19, 57] width 22 height 4
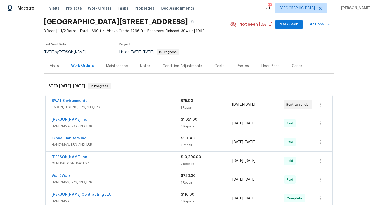
scroll to position [17, 0]
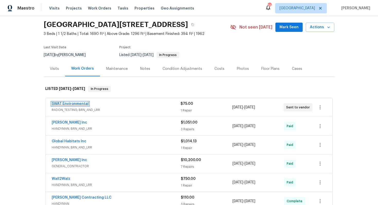
click at [74, 104] on link "SWAT Environmental" at bounding box center [70, 104] width 37 height 4
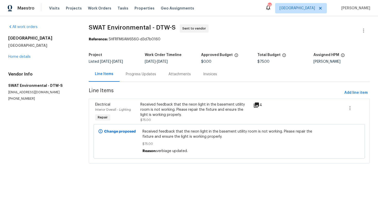
click at [227, 113] on div "Received feedback that the neon light in the basement utility room is not worki…" at bounding box center [195, 109] width 110 height 15
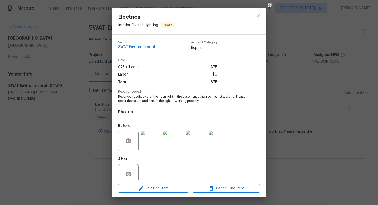
scroll to position [10, 0]
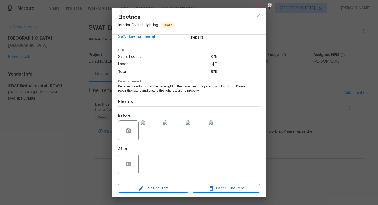
click at [316, 103] on div "Electrical Interior Overall - Lighting Draft Vendor SWAT Environmental Account …" at bounding box center [189, 102] width 378 height 205
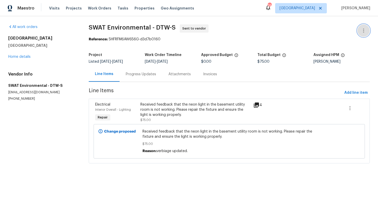
click at [364, 30] on icon "button" at bounding box center [363, 31] width 6 height 6
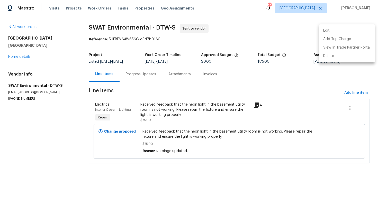
click at [345, 34] on li "Edit" at bounding box center [347, 30] width 56 height 8
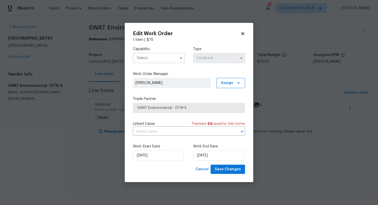
click at [171, 59] on input "text" at bounding box center [159, 58] width 52 height 10
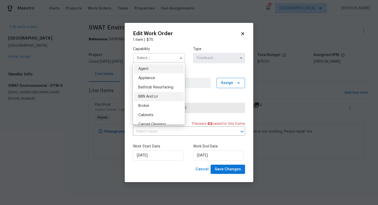
click at [160, 97] on div "BRN And Lrr" at bounding box center [158, 96] width 49 height 9
type input "BRN And Lrr"
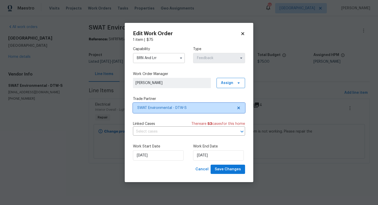
click at [160, 105] on span "SWAT Environmental - DTW-S" at bounding box center [189, 108] width 112 height 10
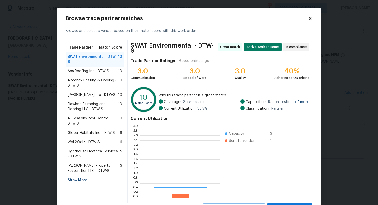
scroll to position [72, 80]
click at [95, 69] on span "Acs Roofing Inc - DTW-S" at bounding box center [88, 71] width 41 height 5
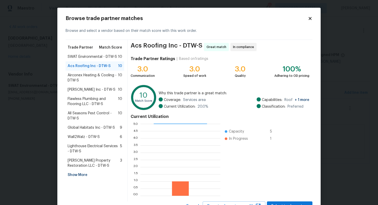
scroll to position [22, 0]
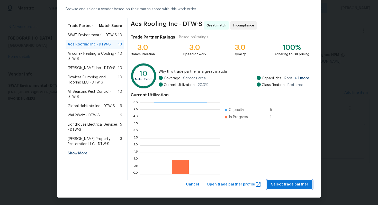
click at [295, 184] on span "Select trade partner" at bounding box center [289, 184] width 37 height 6
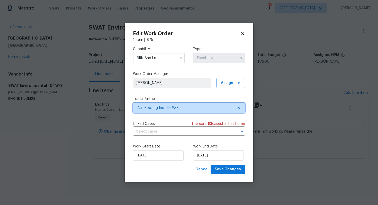
scroll to position [0, 0]
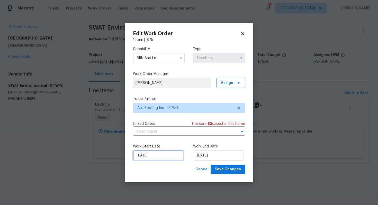
click at [170, 157] on input "18/09/2025" at bounding box center [158, 155] width 51 height 10
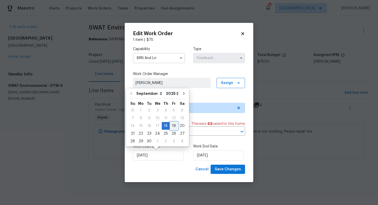
click at [170, 125] on div "19" at bounding box center [174, 125] width 8 height 7
type input "19/09/2025"
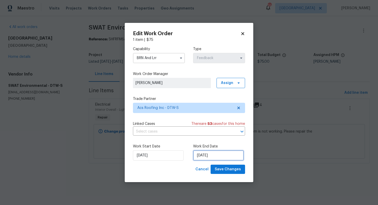
click at [213, 154] on input "22/09/2025" at bounding box center [218, 155] width 51 height 10
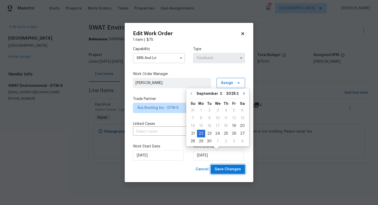
click at [224, 168] on span "Save Changes" at bounding box center [228, 169] width 26 height 6
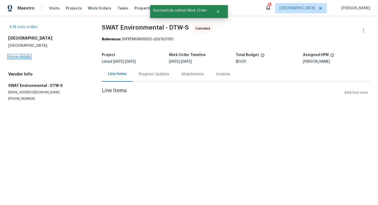
click at [16, 57] on link "Home details" at bounding box center [19, 57] width 22 height 4
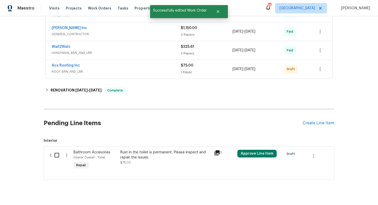
scroll to position [264, 0]
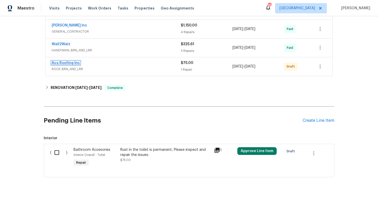
click at [60, 62] on link "Acs Roofing Inc" at bounding box center [66, 63] width 28 height 4
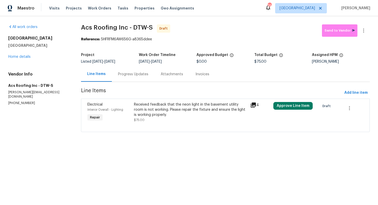
click at [159, 115] on div "Received feedback that the neon light in the basement utility room is not worki…" at bounding box center [190, 109] width 113 height 15
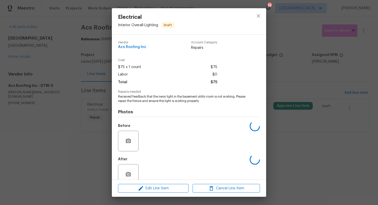
scroll to position [10, 0]
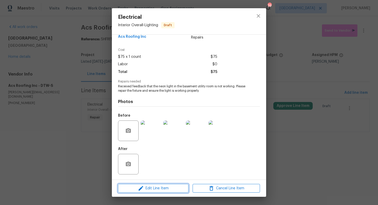
click at [154, 188] on span "Edit Line Item" at bounding box center [153, 188] width 67 height 6
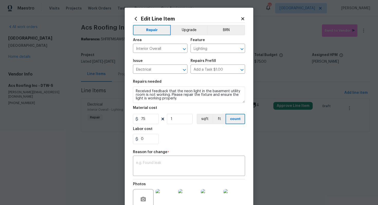
click at [189, 156] on div "Reason for change *" at bounding box center [189, 153] width 112 height 7
click at [179, 161] on div "x ​" at bounding box center [189, 166] width 112 height 19
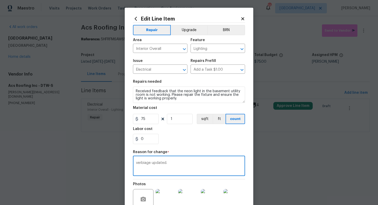
scroll to position [48, 0]
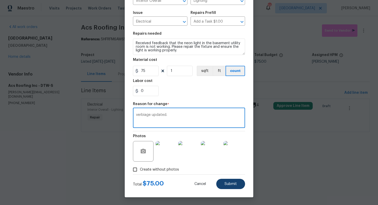
type textarea "verbiage updated."
click at [226, 183] on span "Submit" at bounding box center [230, 184] width 12 height 4
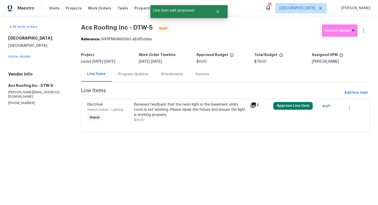
scroll to position [0, 0]
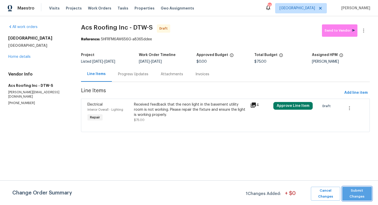
click at [354, 194] on span "Submit Changes" at bounding box center [357, 194] width 24 height 12
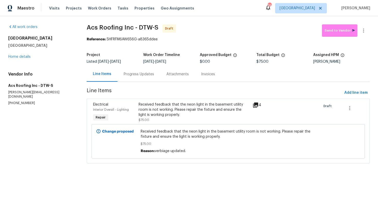
click at [134, 78] on div "Progress Updates" at bounding box center [138, 74] width 43 height 15
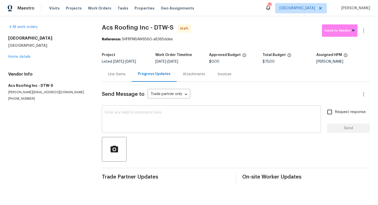
click at [163, 123] on textarea at bounding box center [211, 120] width 213 height 18
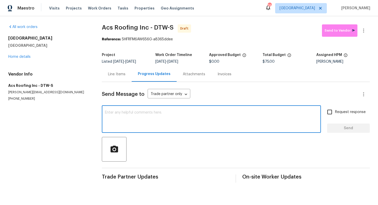
click at [179, 117] on textarea at bounding box center [211, 120] width 213 height 18
click at [176, 117] on textarea at bounding box center [211, 120] width 213 height 18
paste textarea "Hi this is [PERSON_NAME] with Opendoor. I’m confirming you received the WO for …"
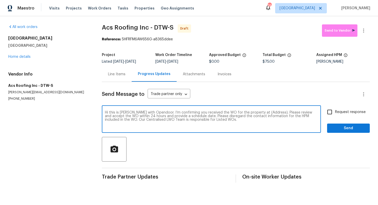
drag, startPoint x: 268, startPoint y: 113, endPoint x: 253, endPoint y: 113, distance: 15.4
click at [253, 113] on textarea "Hi this is [PERSON_NAME] with Opendoor. I’m confirming you received the WO for …" at bounding box center [211, 120] width 213 height 18
paste textarea "53044 Ruann Dr, Shelby Township, MI 48316"
type textarea "Hi this is Arvind with Opendoor. I’m confirming you received the WO for the pro…"
click at [331, 112] on input "Request response" at bounding box center [329, 112] width 11 height 11
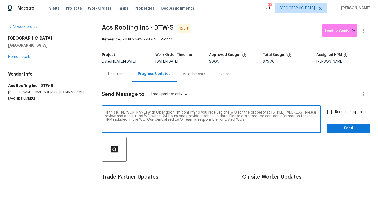
checkbox input "true"
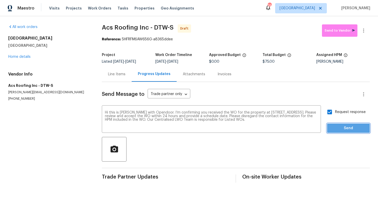
click at [346, 129] on span "Send" at bounding box center [348, 128] width 34 height 6
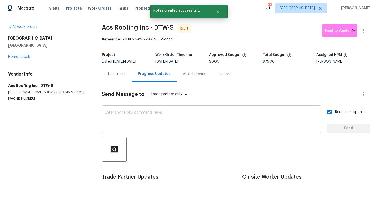
click at [190, 119] on textarea at bounding box center [211, 120] width 213 height 18
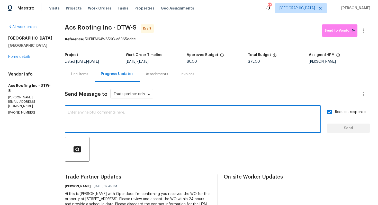
click at [184, 120] on textarea at bounding box center [193, 120] width 250 height 18
paste textarea "Attention All Work Orders must include before-photos (both close-up and wide-an…"
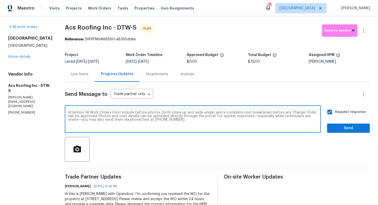
type textarea "Attention All Work Orders must include before-photos (both close-up and wide-an…"
click at [339, 130] on span "Send" at bounding box center [348, 128] width 34 height 6
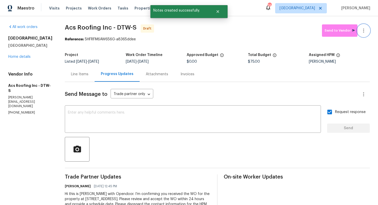
click at [367, 30] on button "button" at bounding box center [363, 30] width 12 height 12
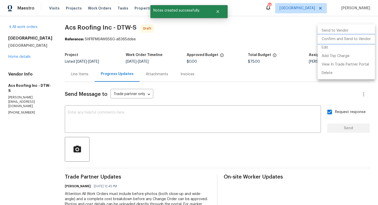
click at [343, 40] on li "Confirm and Send to Vendor" at bounding box center [345, 39] width 57 height 8
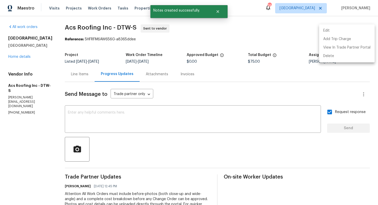
click at [219, 14] on div at bounding box center [189, 102] width 378 height 205
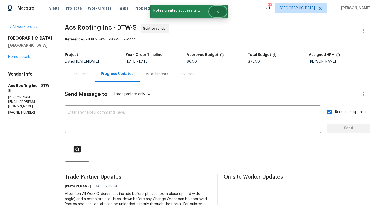
click at [217, 12] on icon "Close" at bounding box center [217, 11] width 3 height 3
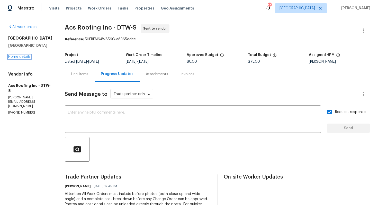
click at [21, 59] on link "Home details" at bounding box center [19, 57] width 22 height 4
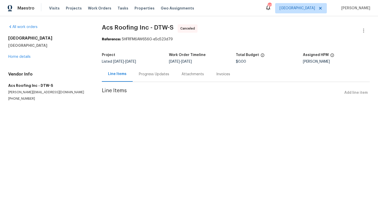
click at [148, 77] on div "Progress Updates" at bounding box center [154, 74] width 43 height 15
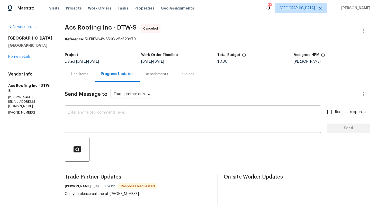
click at [184, 128] on textarea at bounding box center [193, 120] width 250 height 18
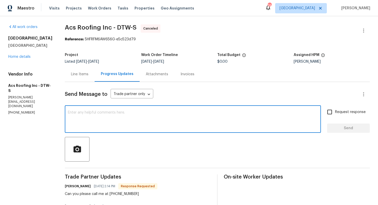
paste textarea "Hi this is Arvind with Opendoor. I’m confirming you received the WO for the pro…"
type textarea "Hi this is Arvind with Opendoor. I’m confirming you received the WO for the pro…"
click at [123, 118] on textarea at bounding box center [193, 120] width 250 height 18
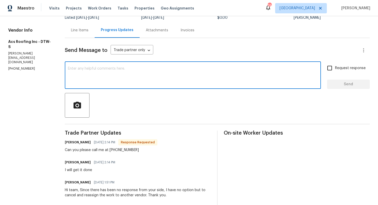
scroll to position [44, 0]
click at [65, 143] on h6 "David Kuczynski" at bounding box center [78, 141] width 26 height 5
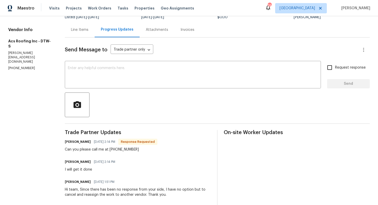
click at [65, 143] on h6 "David Kuczynski" at bounding box center [78, 141] width 26 height 5
copy h6 "David"
click at [130, 80] on textarea at bounding box center [193, 75] width 250 height 18
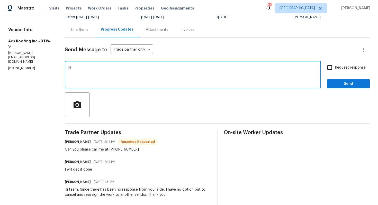
paste textarea "David"
click at [110, 70] on textarea "Hi David, i have reassigned the WO to you. Kindly confirm if you can proceed wi…" at bounding box center [193, 75] width 250 height 18
paste textarea "I’ve reassigned the WO to you. Could you please confirm if you’re able to proce…"
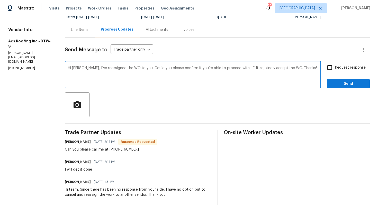
type textarea "Hi David, I’ve reassigned the WO to you. Could you please confirm if you’re abl…"
click at [330, 69] on input "Request response" at bounding box center [329, 67] width 11 height 11
checkbox input "true"
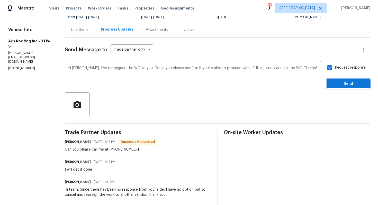
click at [336, 86] on span "Send" at bounding box center [348, 84] width 34 height 6
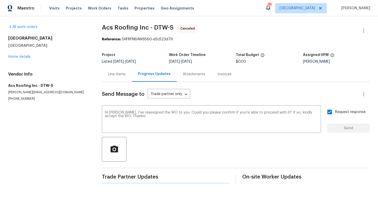
scroll to position [0, 0]
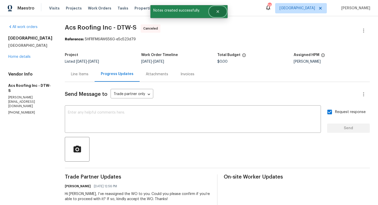
click at [214, 10] on button "Close" at bounding box center [217, 11] width 17 height 10
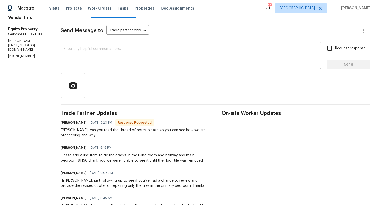
scroll to position [80, 0]
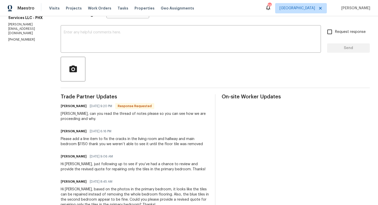
click at [61, 106] on h6 "[PERSON_NAME]" at bounding box center [74, 106] width 26 height 5
copy h6 "[PERSON_NAME]"
click at [125, 44] on textarea at bounding box center [191, 40] width 254 height 18
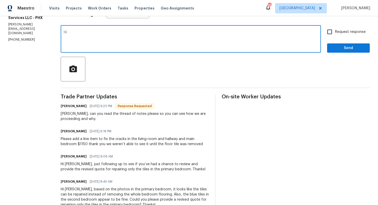
paste textarea "[PERSON_NAME]"
type textarea "Hi [PERSON_NAME], let me check with our BR and get back to you shortly. Thanks!"
click at [342, 48] on span "Send" at bounding box center [348, 48] width 34 height 6
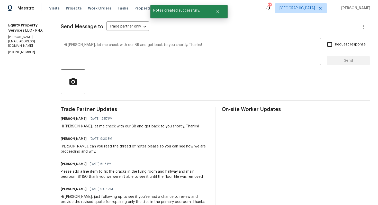
scroll to position [73, 0]
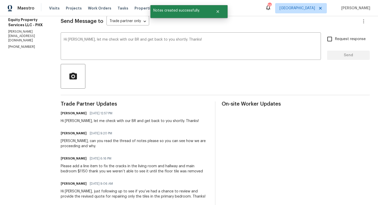
click at [79, 166] on div "Please add a line item to fix the cracks in the living room and hallway and mai…" at bounding box center [135, 169] width 148 height 10
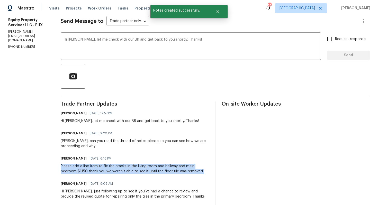
copy div "Please add a line item to fix the cracks in the living room and hallway and mai…"
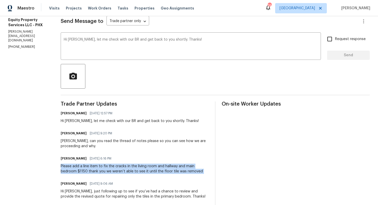
copy div "Please add a line item to fix the cracks in the living room and hallway and mai…"
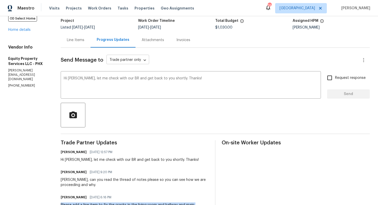
scroll to position [0, 0]
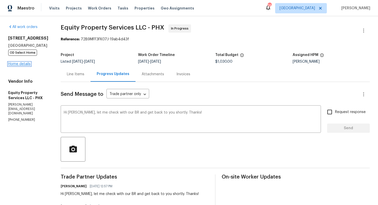
click at [25, 66] on link "Home details" at bounding box center [19, 64] width 22 height 4
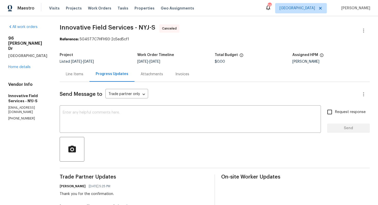
click at [19, 59] on div "[STREET_ADDRESS][PERSON_NAME][PERSON_NAME] Home details" at bounding box center [27, 53] width 39 height 34
click at [25, 65] on link "Home details" at bounding box center [19, 67] width 22 height 4
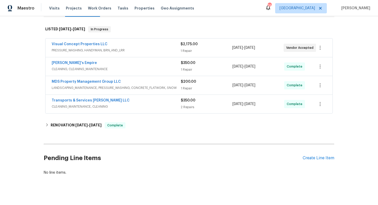
scroll to position [36, 0]
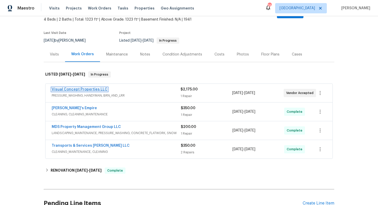
click at [88, 88] on link "Visual Concept Properties LLC" at bounding box center [80, 90] width 56 height 4
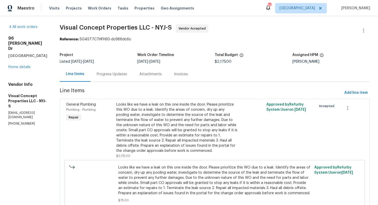
click at [113, 79] on div "Progress Updates" at bounding box center [111, 74] width 43 height 15
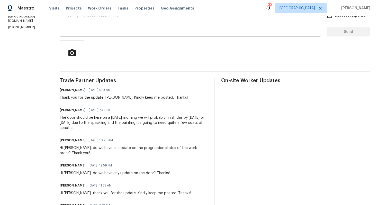
scroll to position [131, 0]
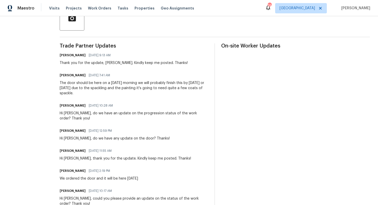
click at [78, 114] on div "Hi Robert, do we have an update on the progression status of the work order? Th…" at bounding box center [134, 116] width 149 height 10
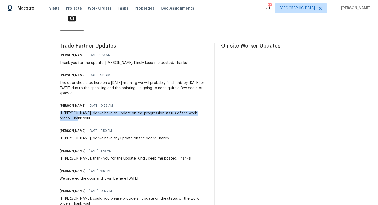
drag, startPoint x: 66, startPoint y: 113, endPoint x: 78, endPoint y: 117, distance: 12.8
copy div "Hi Robert, do we have an update on the progression status of the work order? Th…"
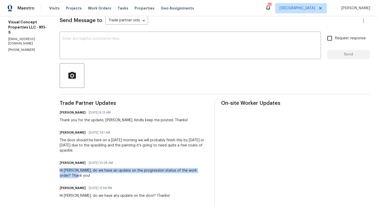
scroll to position [70, 0]
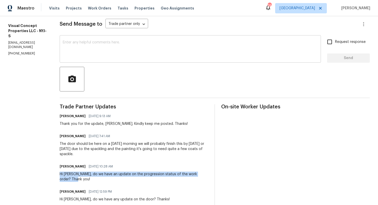
click at [126, 48] on textarea at bounding box center [190, 50] width 255 height 18
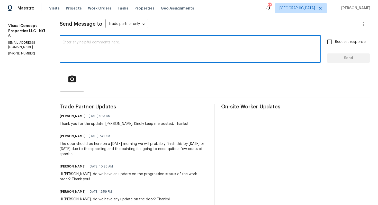
paste textarea "Hi Robert, do we have an update on the progression status of the work order? Th…"
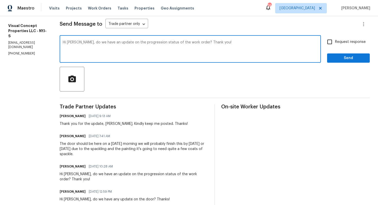
type textarea "Hi Robert, do we have an update on the progression status of the work order? Th…"
click at [347, 59] on span "Send" at bounding box center [348, 58] width 34 height 6
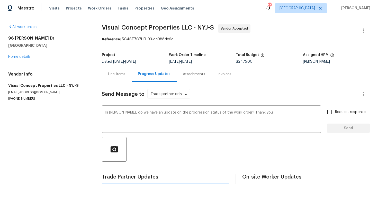
scroll to position [0, 0]
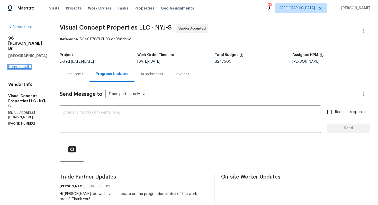
click at [17, 65] on link "Home details" at bounding box center [19, 67] width 22 height 4
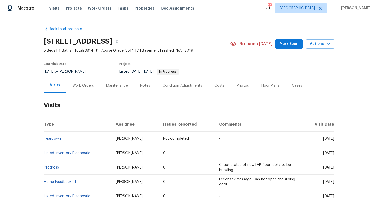
click at [89, 86] on div "Work Orders" at bounding box center [82, 85] width 21 height 5
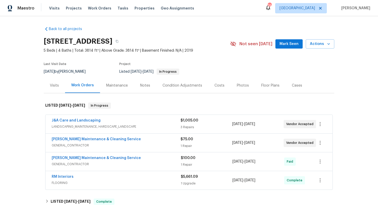
scroll to position [50, 0]
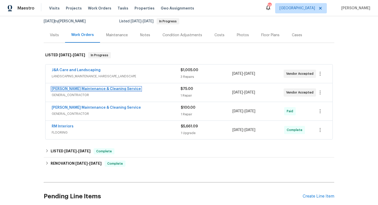
click at [93, 90] on link "[PERSON_NAME] Maintenance & Cleaning Service" at bounding box center [96, 89] width 89 height 4
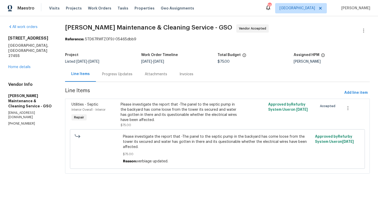
click at [116, 73] on div "Progress Updates" at bounding box center [117, 74] width 30 height 5
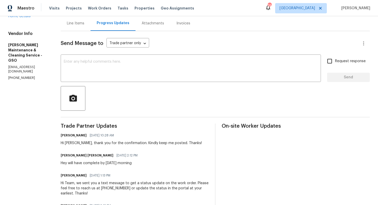
scroll to position [35, 0]
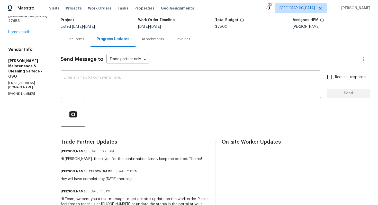
click at [117, 91] on textarea at bounding box center [191, 85] width 254 height 18
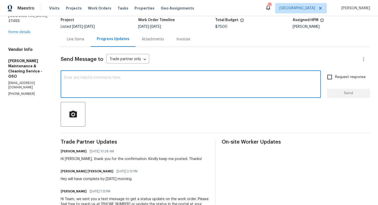
paste textarea "Hi team, could you please provide an update on the status of the work order? Th…"
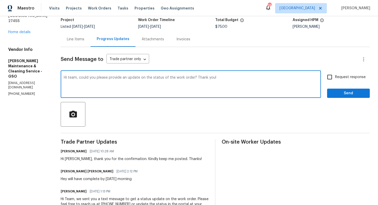
click at [79, 159] on div "Hi [PERSON_NAME], thank you for the confirmation. Kindly keep me posted. Thanks!" at bounding box center [131, 159] width 141 height 5
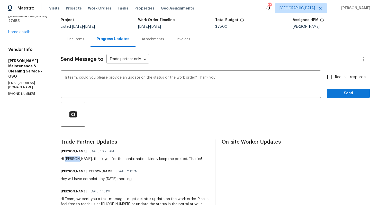
copy div "[PERSON_NAME]"
click at [79, 78] on textarea "Hi team, could you please provide an update on the status of the work order? Th…" at bounding box center [191, 85] width 254 height 18
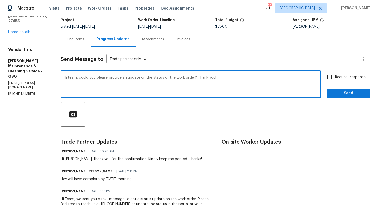
paste textarea "[PERSON_NAME]"
click at [247, 80] on textarea "Hi [PERSON_NAME], could you please provide an update on the status of the work …" at bounding box center [191, 85] width 254 height 18
type textarea "Hi [PERSON_NAME], could you please provide an update on the status of the work …"
click at [328, 78] on input "Request response" at bounding box center [329, 77] width 11 height 11
checkbox input "true"
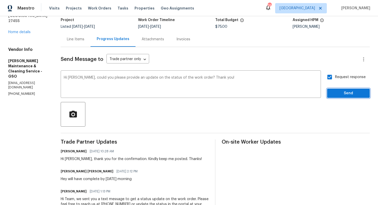
click at [344, 93] on span "Send" at bounding box center [348, 93] width 34 height 6
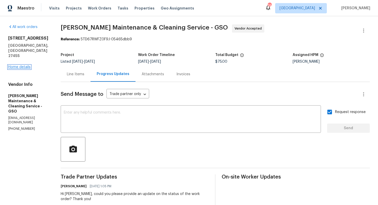
click at [21, 65] on link "Home details" at bounding box center [19, 67] width 22 height 4
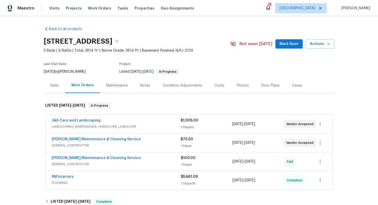
click at [147, 120] on div "J&A Care and Landscaping" at bounding box center [116, 121] width 129 height 6
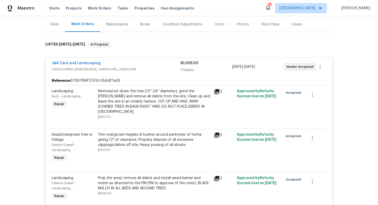
scroll to position [56, 0]
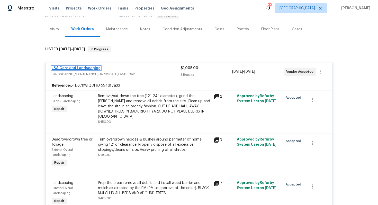
click at [89, 69] on link "J&A Care and Landscaping" at bounding box center [76, 68] width 49 height 4
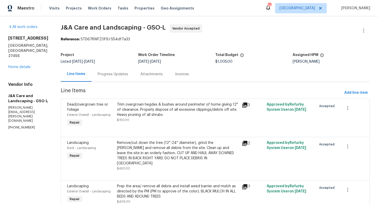
click at [127, 77] on div "Progress Updates" at bounding box center [113, 74] width 43 height 15
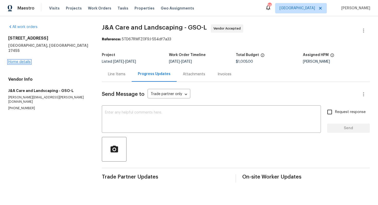
click at [16, 60] on link "Home details" at bounding box center [19, 62] width 22 height 4
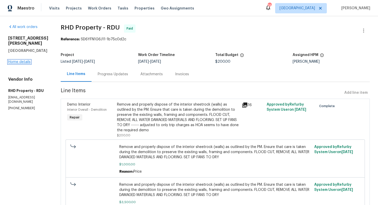
click at [25, 60] on link "Home details" at bounding box center [19, 62] width 22 height 4
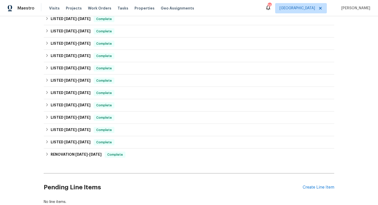
scroll to position [127, 0]
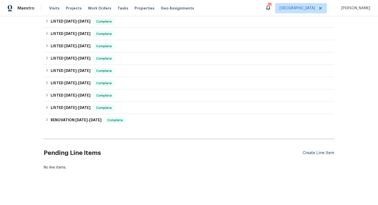
click at [324, 155] on div "Create Line Item" at bounding box center [319, 153] width 32 height 5
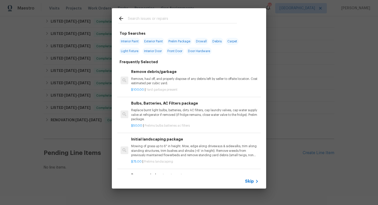
click at [177, 23] on input "text" at bounding box center [182, 19] width 109 height 8
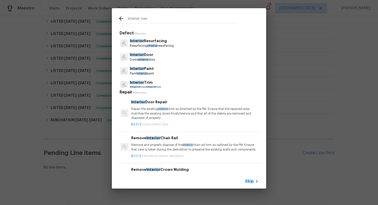
type input "interior over"
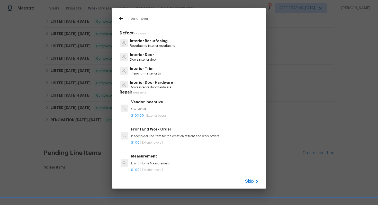
click at [146, 138] on p "Placeholder line item for the creation of front end work orders." at bounding box center [195, 136] width 128 height 4
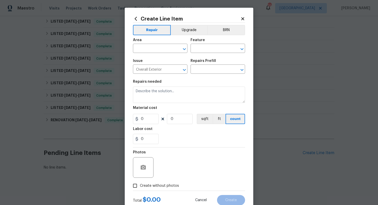
type input "Front End Work Order $1.00"
type textarea "Placeholder line item for the creation of front end work orders."
type input "1"
click at [151, 49] on input "text" at bounding box center [153, 49] width 40 height 8
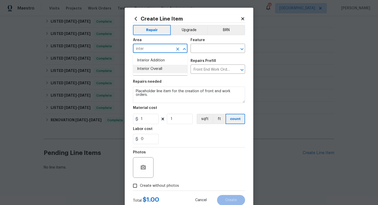
click at [150, 69] on li "Interior Overall" at bounding box center [160, 69] width 55 height 8
type input "Interior Overall"
click at [213, 47] on input "text" at bounding box center [210, 49] width 40 height 8
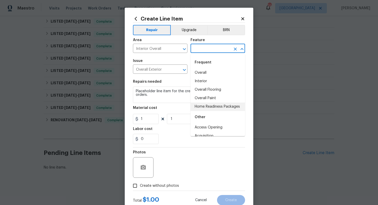
click at [213, 103] on li "Home Readiness Packages" at bounding box center [217, 107] width 55 height 8
type input "Home Readiness Packages"
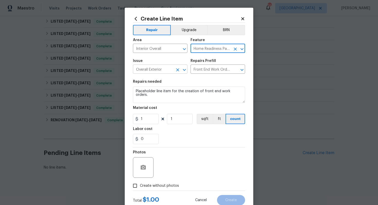
click at [167, 68] on input "Overall Exterior" at bounding box center [153, 70] width 40 height 8
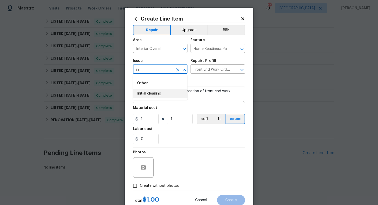
click at [166, 90] on li "Initial cleaning" at bounding box center [160, 93] width 55 height 8
type input "Initial cleaning"
click at [214, 70] on input "text" at bounding box center [210, 70] width 40 height 8
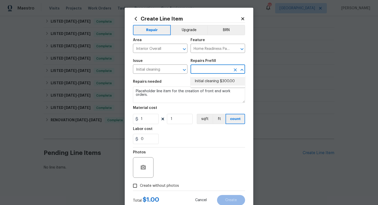
click at [212, 84] on li "Initial cleaning $300.00" at bounding box center [217, 81] width 55 height 8
type input "Initial cleaning $300.00"
type textarea "1. Wipe down exterior doors and trim. 2. Clean out all exterior light fixtures …"
type input "300"
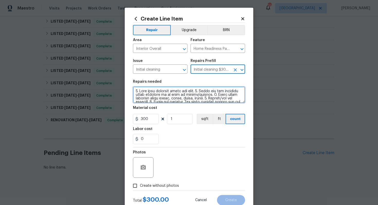
click at [189, 90] on textarea at bounding box center [189, 95] width 112 height 16
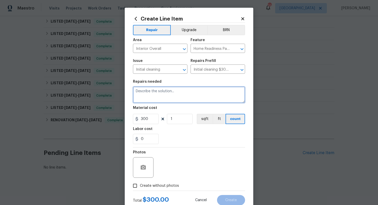
click at [214, 100] on textarea at bounding box center [189, 95] width 112 height 16
paste textarea "Trip fee"
type textarea "Trip fee"
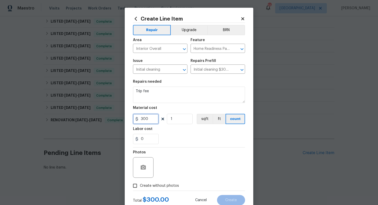
click at [149, 116] on input "300" at bounding box center [146, 119] width 26 height 10
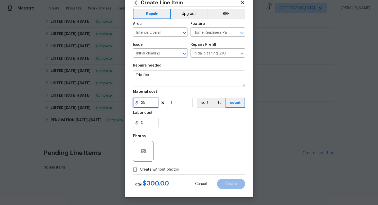
type input "25"
click at [150, 169] on span "Create without photos" at bounding box center [159, 169] width 39 height 5
click at [140, 169] on input "Create without photos" at bounding box center [135, 170] width 10 height 10
checkbox input "true"
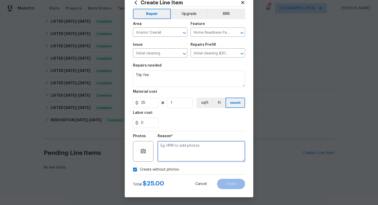
click at [197, 146] on textarea at bounding box center [201, 151] width 87 height 21
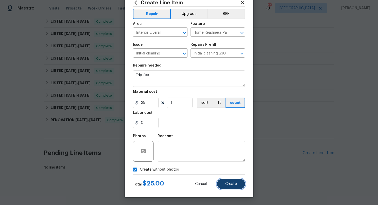
click at [239, 181] on button "Create" at bounding box center [231, 184] width 28 height 10
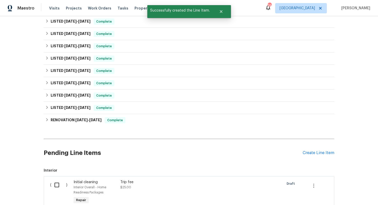
scroll to position [191, 0]
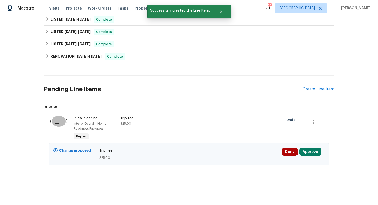
click at [55, 120] on input "checkbox" at bounding box center [58, 121] width 15 height 11
checkbox input "true"
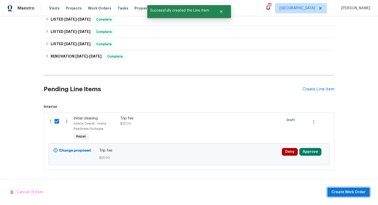
click at [347, 192] on span "Create Work Order" at bounding box center [348, 192] width 34 height 6
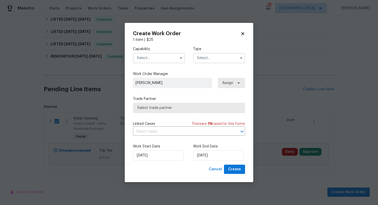
click at [166, 58] on input "text" at bounding box center [159, 58] width 52 height 10
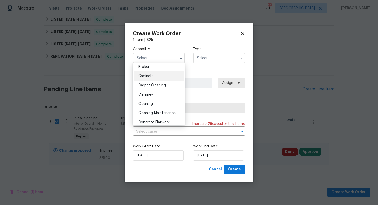
scroll to position [40, 0]
click at [148, 104] on span "Cleaning" at bounding box center [145, 104] width 15 height 4
type input "Cleaning"
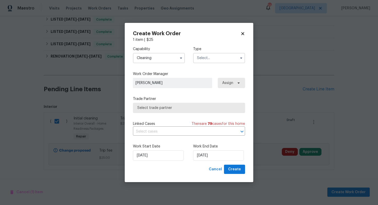
click at [206, 59] on input "text" at bounding box center [219, 58] width 52 height 10
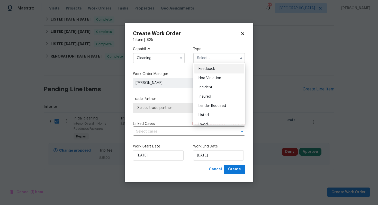
click at [207, 68] on span "Feedback" at bounding box center [206, 69] width 16 height 4
type input "Feedback"
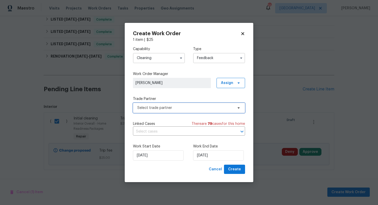
click at [171, 109] on span "Select trade partner" at bounding box center [185, 107] width 96 height 5
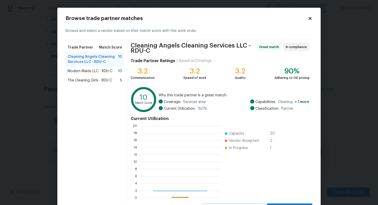
scroll to position [72, 81]
click at [85, 79] on span "The Cleaning Girls - RDU-C" at bounding box center [90, 80] width 44 height 5
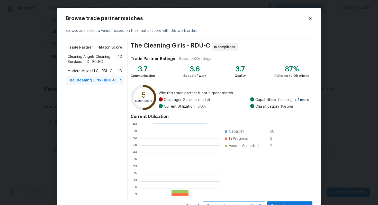
scroll to position [22, 0]
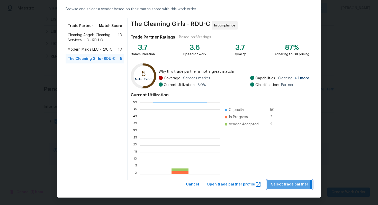
click at [281, 184] on span "Select trade partner" at bounding box center [289, 184] width 37 height 6
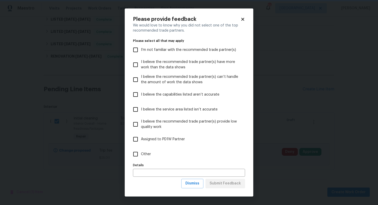
scroll to position [0, 0]
click at [167, 156] on label "Other" at bounding box center [185, 154] width 111 height 15
click at [141, 156] on input "Other" at bounding box center [135, 154] width 11 height 11
checkbox input "true"
click at [232, 186] on span "Submit Feedback" at bounding box center [225, 183] width 31 height 6
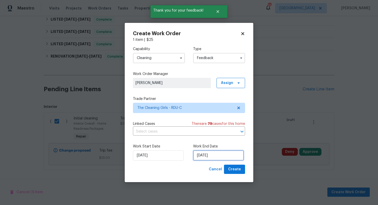
click at [219, 155] on input "19/09/2025" at bounding box center [218, 155] width 51 height 10
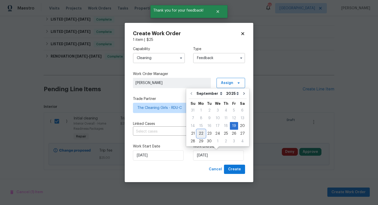
click at [203, 134] on div "22" at bounding box center [201, 133] width 8 height 7
type input "22/09/2025"
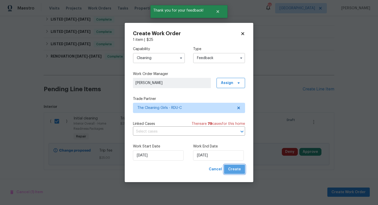
click at [236, 171] on span "Create" at bounding box center [234, 169] width 13 height 6
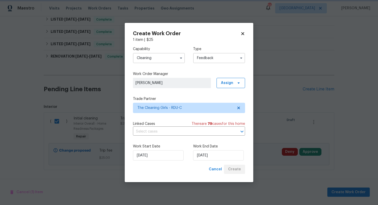
checkbox input "false"
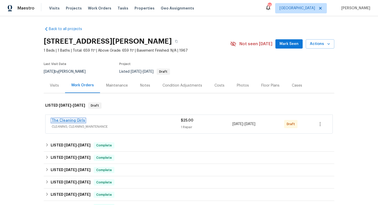
click at [79, 119] on link "The Cleaning Girls" at bounding box center [68, 121] width 33 height 4
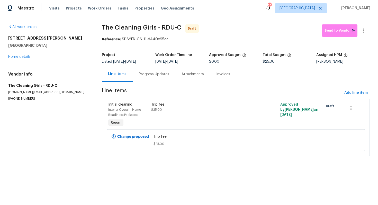
click at [148, 73] on div "Progress Updates" at bounding box center [154, 74] width 30 height 5
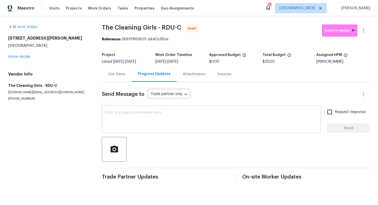
click at [163, 117] on textarea at bounding box center [211, 120] width 213 height 18
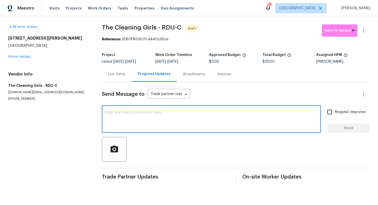
click at [173, 122] on textarea at bounding box center [211, 120] width 213 height 18
paste textarea "Hi this is [PERSON_NAME] with Opendoor. I’m confirming you received the WO for …"
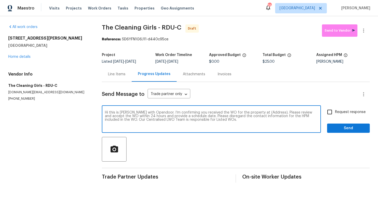
drag, startPoint x: 268, startPoint y: 113, endPoint x: 252, endPoint y: 113, distance: 16.2
click at [252, 113] on textarea "Hi this is [PERSON_NAME] with Opendoor. I’m confirming you received the WO for …" at bounding box center [211, 120] width 213 height 18
paste textarea "[STREET_ADDRESS][PERSON_NAME]"
type textarea "Hi this is [PERSON_NAME] with Opendoor. I’m confirming you received the WO for …"
click at [333, 114] on input "Request response" at bounding box center [329, 112] width 11 height 11
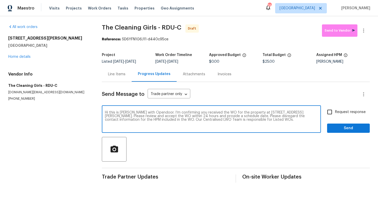
checkbox input "true"
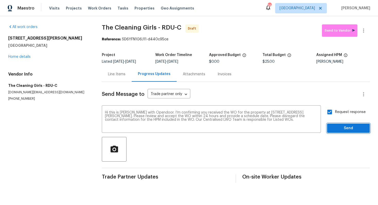
click at [345, 128] on span "Send" at bounding box center [348, 128] width 34 height 6
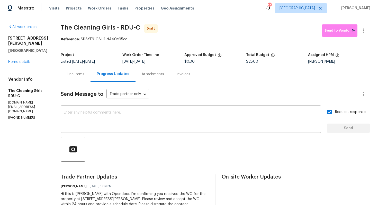
click at [250, 108] on div "x ​" at bounding box center [191, 120] width 260 height 26
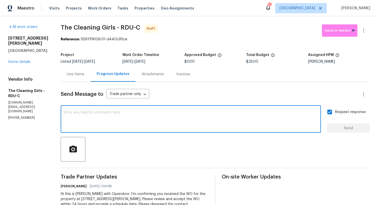
paste textarea "Attention All Work Orders must include before-photos (both close-up and wide-an…"
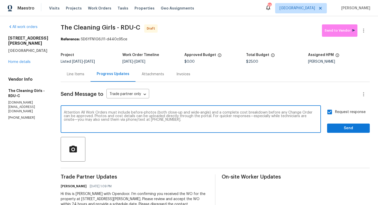
type textarea "Attention All Work Orders must include before-photos (both close-up and wide-an…"
click at [347, 133] on div "Send Message to Trade partner only Trade partner only ​ Attention All Work Orde…" at bounding box center [215, 152] width 309 height 141
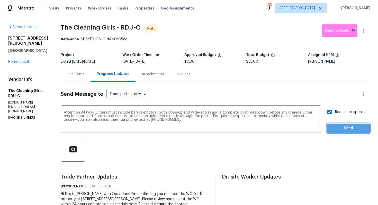
click at [348, 129] on span "Send" at bounding box center [348, 128] width 34 height 6
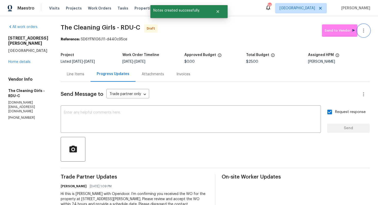
click at [365, 31] on icon "button" at bounding box center [363, 31] width 6 height 6
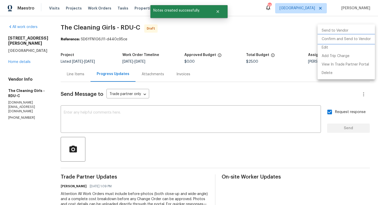
click at [332, 39] on li "Confirm and Send to Vendor" at bounding box center [345, 39] width 57 height 8
click at [213, 38] on div at bounding box center [189, 102] width 378 height 205
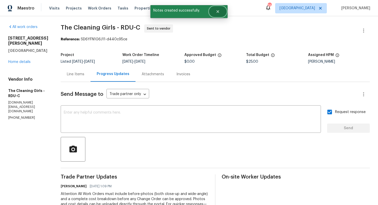
click at [220, 13] on button "Close" at bounding box center [217, 11] width 17 height 10
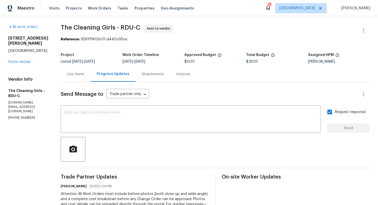
click at [94, 26] on span "The Cleaning Girls - RDU-C" at bounding box center [100, 27] width 79 height 6
copy span "The Cleaning Girls - RDU-C"
click at [95, 33] on span "The Cleaning Girls - RDU-C Sent to vendor" at bounding box center [209, 30] width 297 height 12
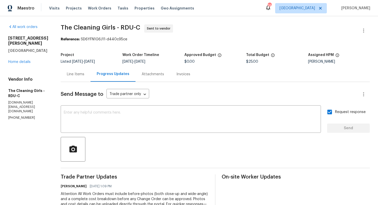
click at [95, 33] on span "The Cleaning Girls - RDU-C Sent to vendor" at bounding box center [209, 30] width 297 height 12
click at [71, 26] on span "The Cleaning Girls - RDU-C" at bounding box center [100, 27] width 79 height 6
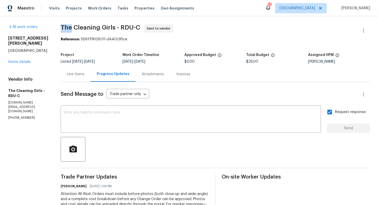
click at [71, 26] on span "The Cleaning Girls - RDU-C" at bounding box center [100, 27] width 79 height 6
copy span "The Cleaning Girls - RDU-C"
click at [175, 10] on span "Geo Assignments" at bounding box center [177, 8] width 33 height 5
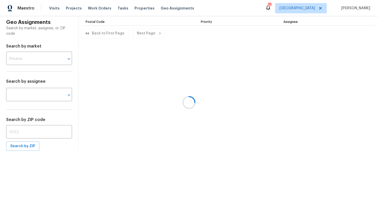
click at [205, 6] on div at bounding box center [189, 102] width 378 height 205
click at [94, 7] on div at bounding box center [189, 102] width 378 height 205
click at [92, 8] on span "Work Orders" at bounding box center [99, 8] width 23 height 5
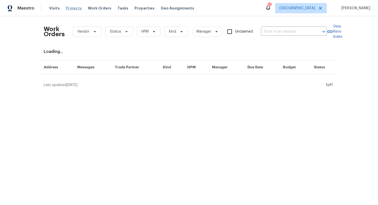
click at [69, 8] on span "Projects" at bounding box center [74, 8] width 16 height 5
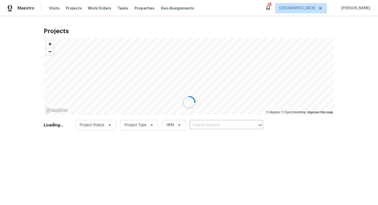
click at [117, 9] on div at bounding box center [189, 102] width 378 height 205
click at [115, 8] on div at bounding box center [189, 102] width 378 height 205
click at [138, 9] on div at bounding box center [189, 102] width 378 height 205
click at [9, 7] on div at bounding box center [189, 102] width 378 height 205
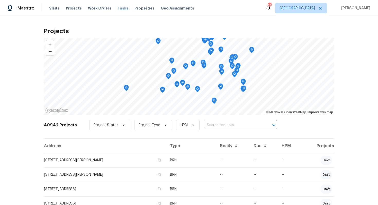
click at [118, 8] on span "Tasks" at bounding box center [122, 8] width 11 height 4
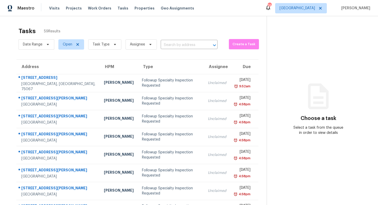
click at [165, 8] on span "Geo Assignments" at bounding box center [177, 8] width 33 height 5
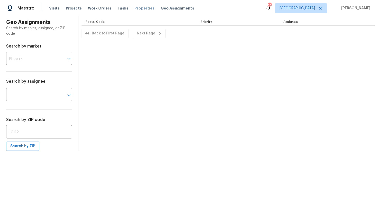
click at [138, 7] on span "Properties" at bounding box center [144, 8] width 20 height 5
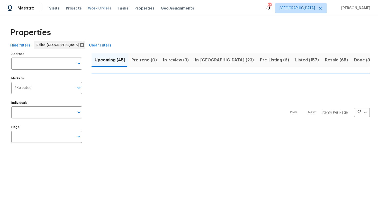
click at [97, 9] on span "Work Orders" at bounding box center [99, 8] width 23 height 5
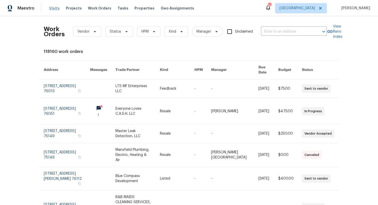
click at [54, 9] on span "Visits" at bounding box center [54, 8] width 11 height 5
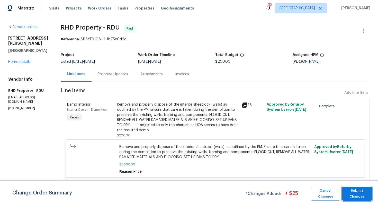
click at [347, 189] on span "Submit Changes" at bounding box center [357, 194] width 24 height 12
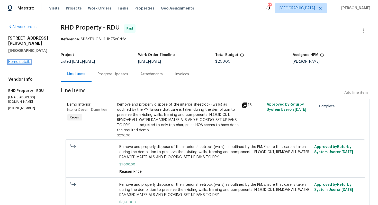
click at [25, 60] on link "Home details" at bounding box center [19, 62] width 22 height 4
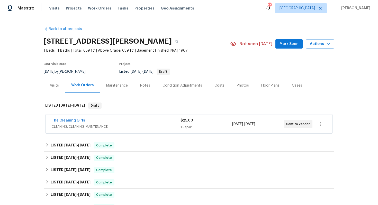
click at [72, 120] on link "The Cleaning Girls" at bounding box center [68, 121] width 33 height 4
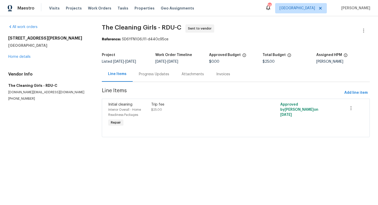
click at [225, 37] on div "Reference: SD6YFN1G6J11-d440c95ce" at bounding box center [236, 39] width 268 height 5
drag, startPoint x: 122, startPoint y: 40, endPoint x: 215, endPoint y: 40, distance: 93.1
click at [215, 40] on div "Reference: SD6YFN1G6J11-d440c95ce" at bounding box center [236, 39] width 268 height 5
copy div "SD6YFN1G6J11-d440c95ce"
click at [221, 66] on div "Project Listed 9/19/2025 - 9/22/2025 Work Order Timeline 9/19/2025 - 9/22/2025 …" at bounding box center [236, 58] width 268 height 16
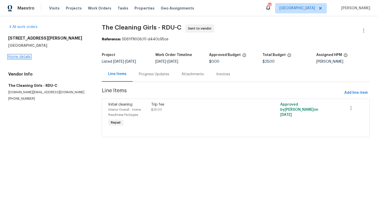
click at [26, 57] on link "Home details" at bounding box center [19, 57] width 22 height 4
